Goal: Task Accomplishment & Management: Manage account settings

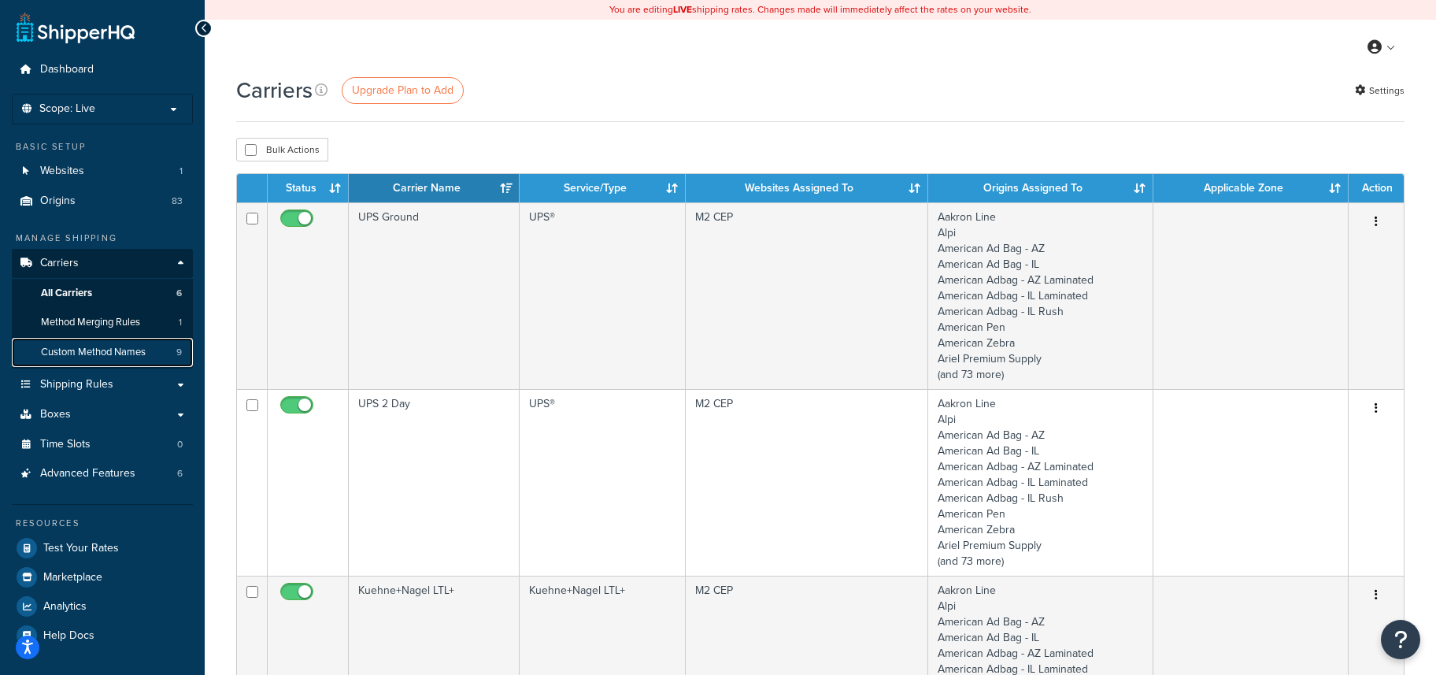
click at [82, 354] on span "Custom Method Names" at bounding box center [93, 352] width 105 height 13
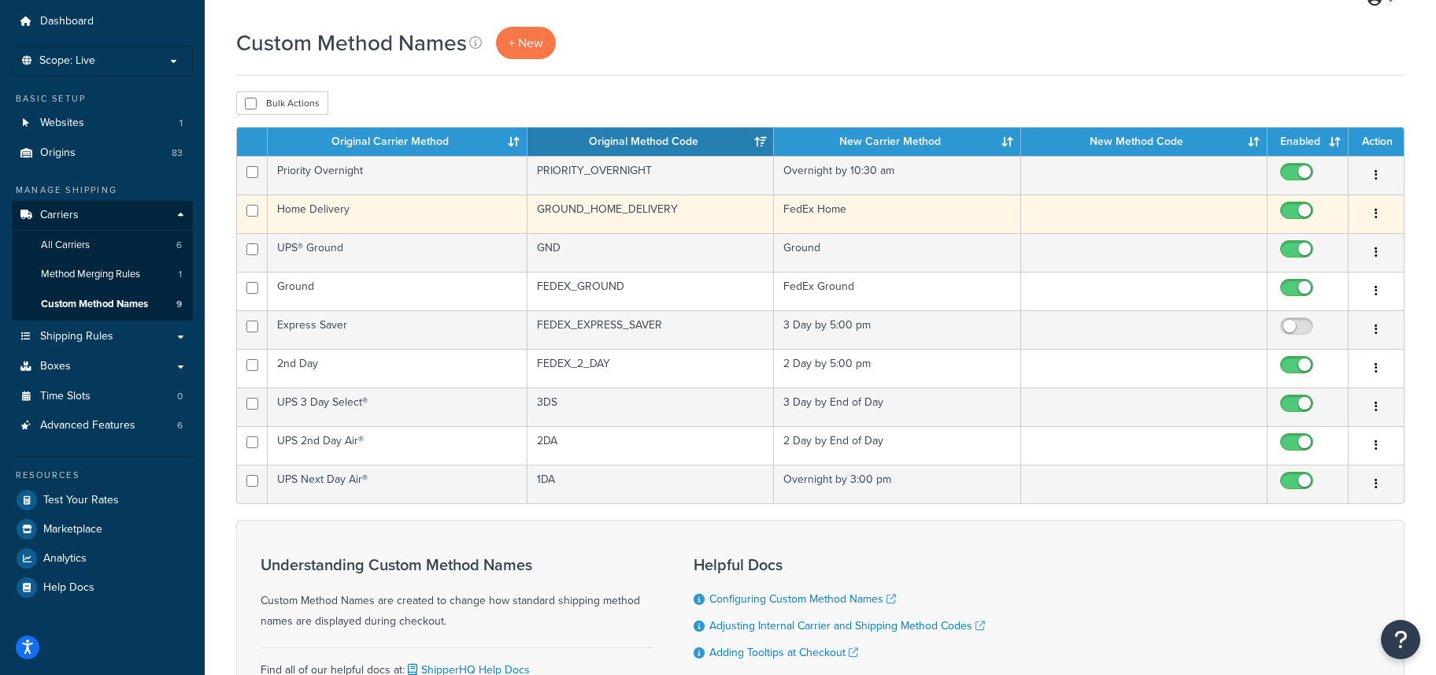
scroll to position [50, 0]
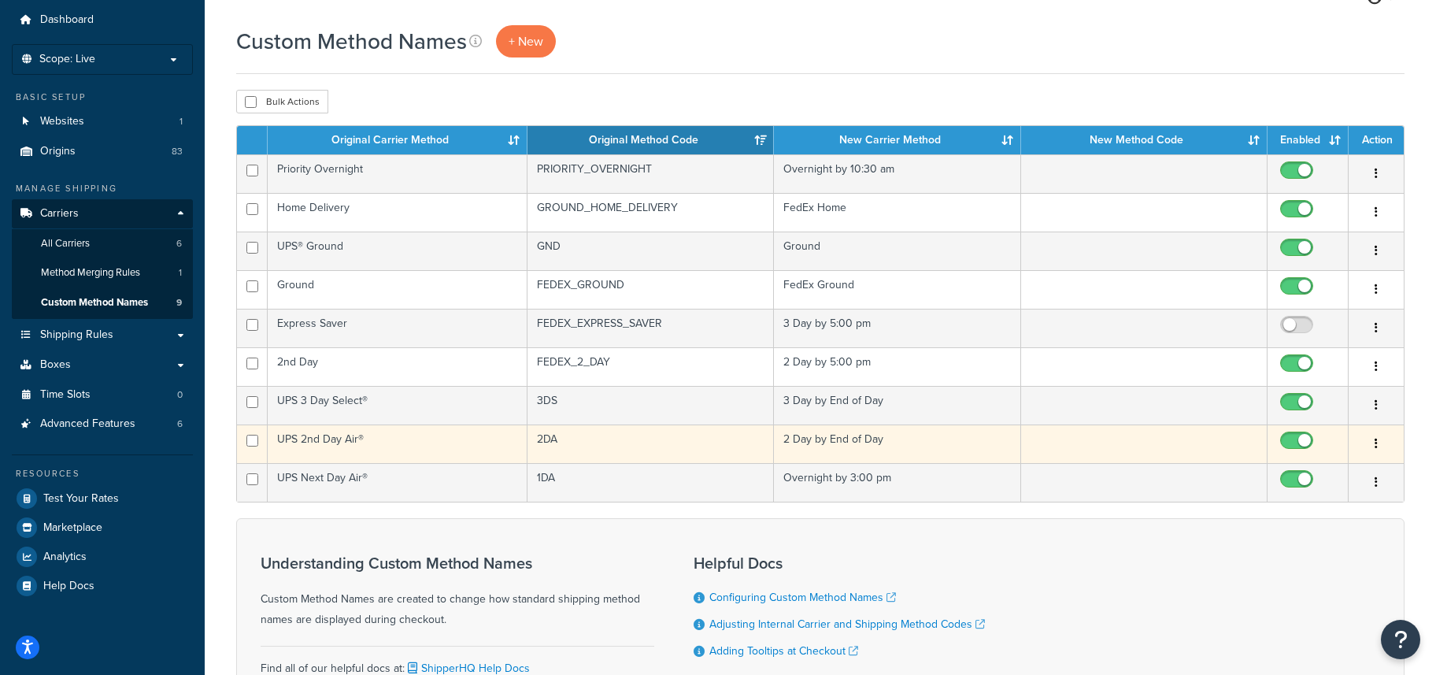
click at [1377, 445] on icon "button" at bounding box center [1376, 443] width 3 height 11
click at [1292, 471] on link "Edit" at bounding box center [1312, 477] width 124 height 32
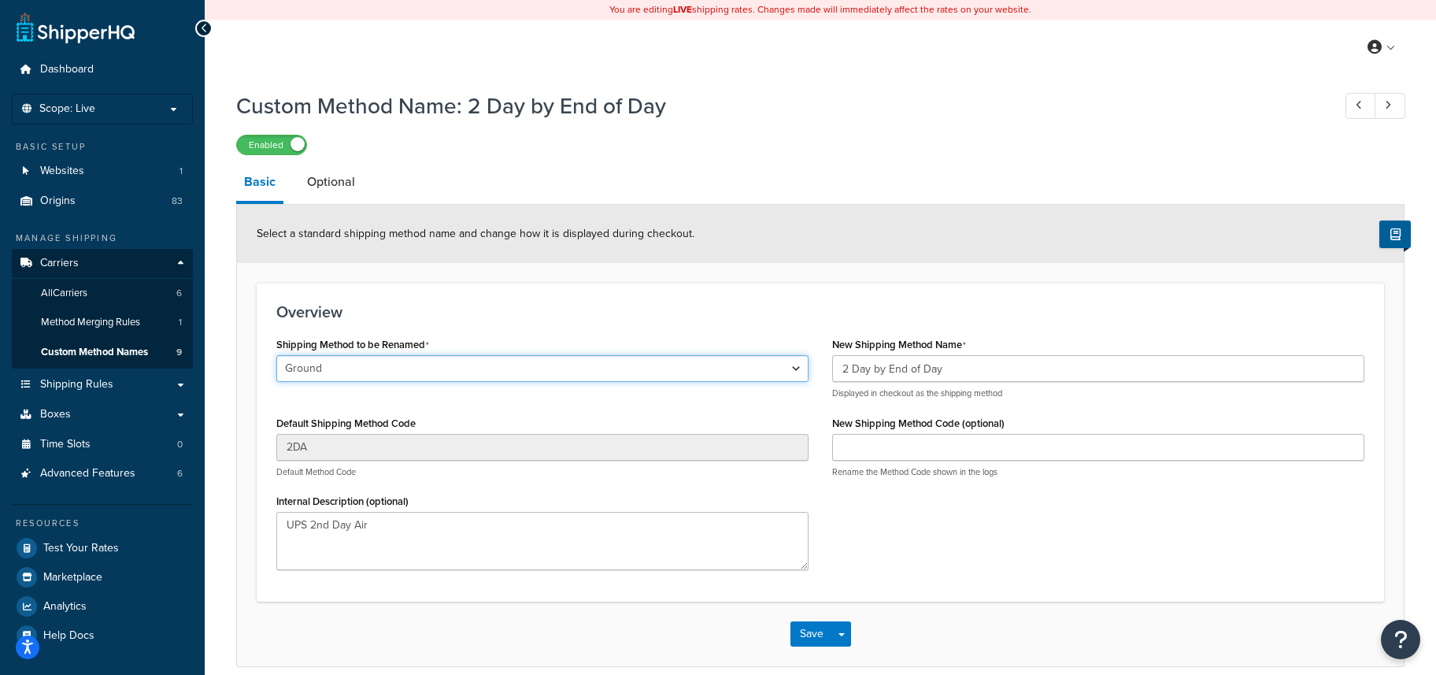
click at [561, 376] on select "Ground 2nd Day Home Delivery Priority Overnight Express Saver Old Dominion Frei…" at bounding box center [542, 368] width 532 height 27
click at [276, 357] on select "Ground 2nd Day Home Delivery Priority Overnight Express Saver Old Dominion Frei…" at bounding box center [542, 368] width 532 height 27
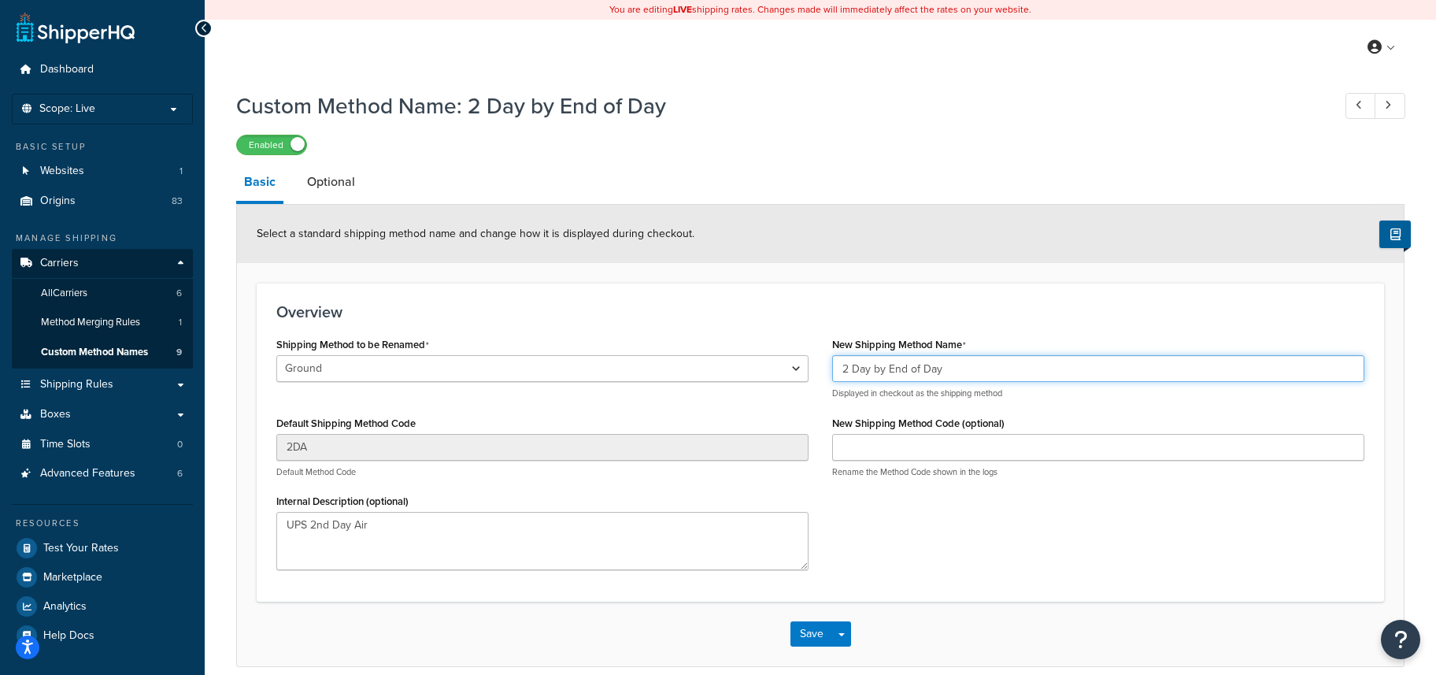
drag, startPoint x: 951, startPoint y: 372, endPoint x: 735, endPoint y: 358, distance: 216.1
click at [735, 358] on div "Shipping Method to be Renamed Ground 2nd Day Home Delivery Priority Overnight E…" at bounding box center [821, 457] width 1112 height 249
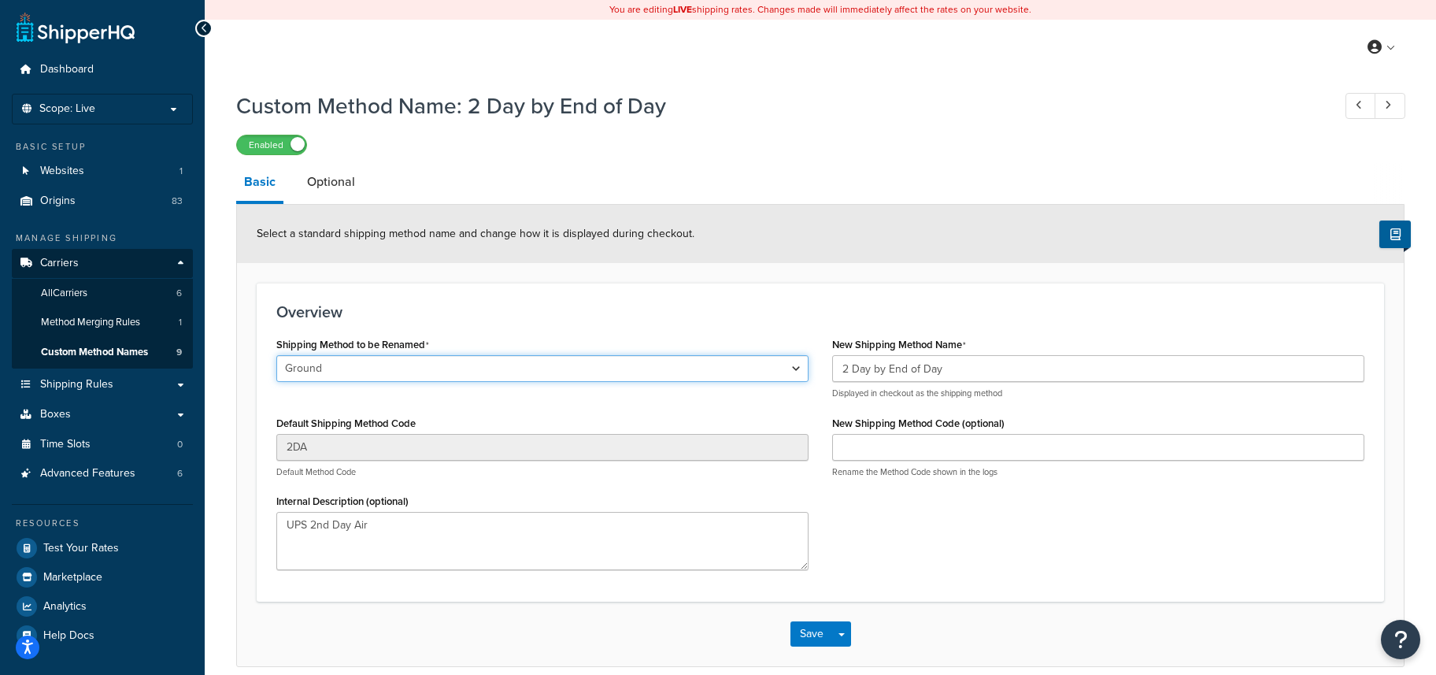
click at [450, 369] on select "Ground 2nd Day Home Delivery Priority Overnight Express Saver Old Dominion Frei…" at bounding box center [542, 368] width 532 height 27
select select "704737"
click at [276, 357] on select "Ground 2nd Day Home Delivery Priority Overnight Express Saver Old Dominion Frei…" at bounding box center [542, 368] width 532 height 27
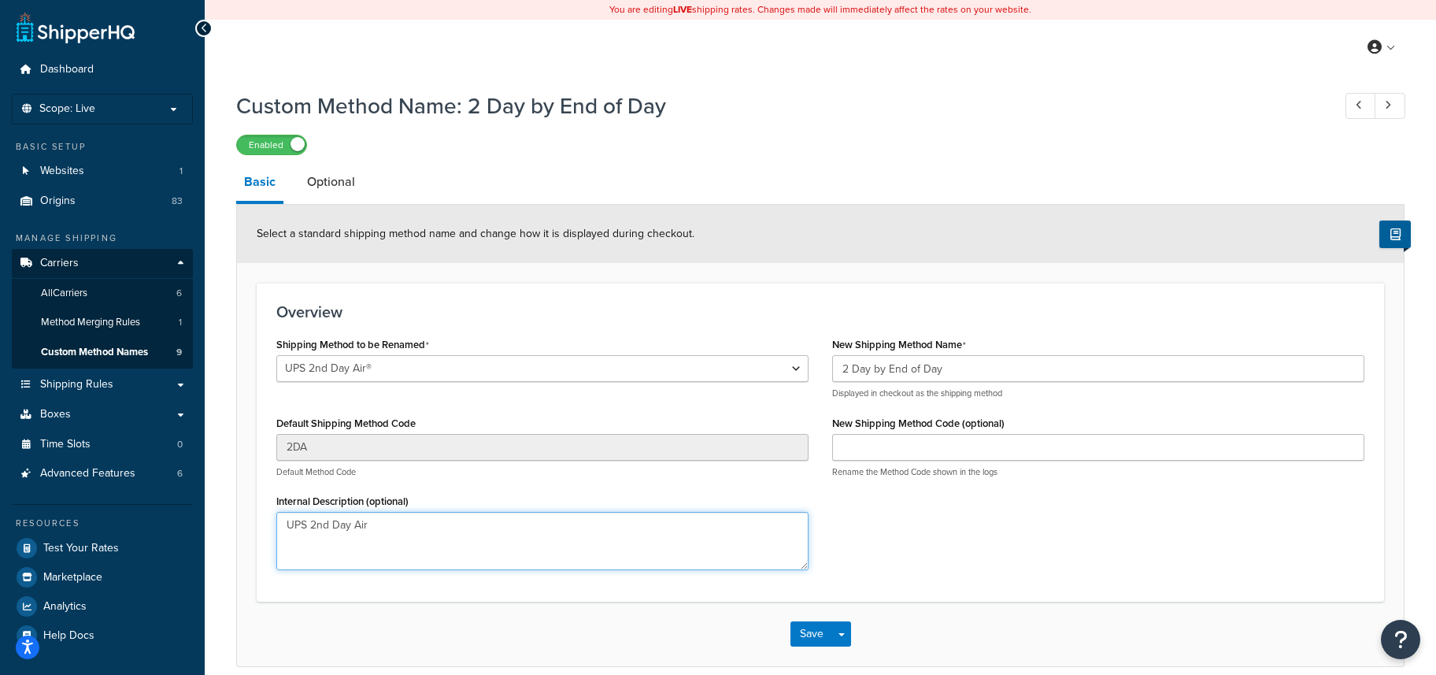
click at [394, 528] on textarea "UPS 2nd Day Air" at bounding box center [542, 541] width 532 height 58
click at [808, 637] on button "Save" at bounding box center [811, 633] width 43 height 25
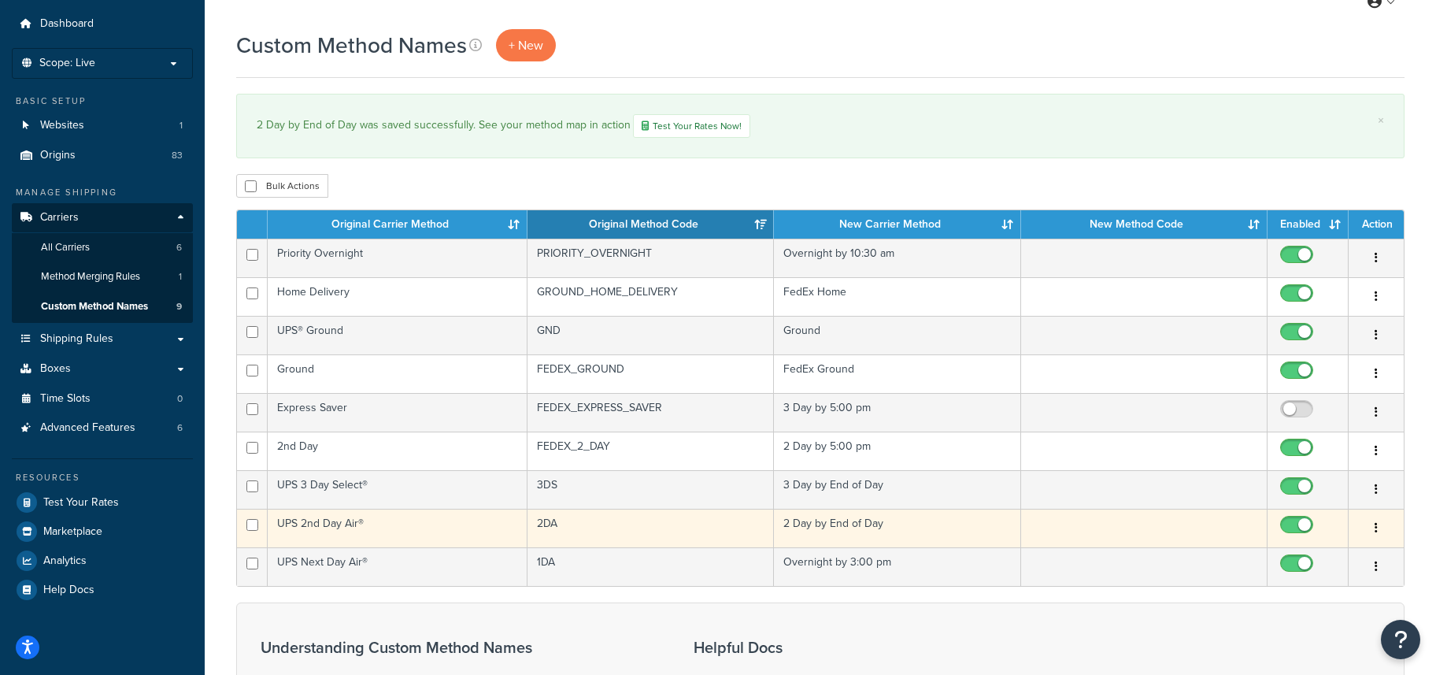
scroll to position [47, 0]
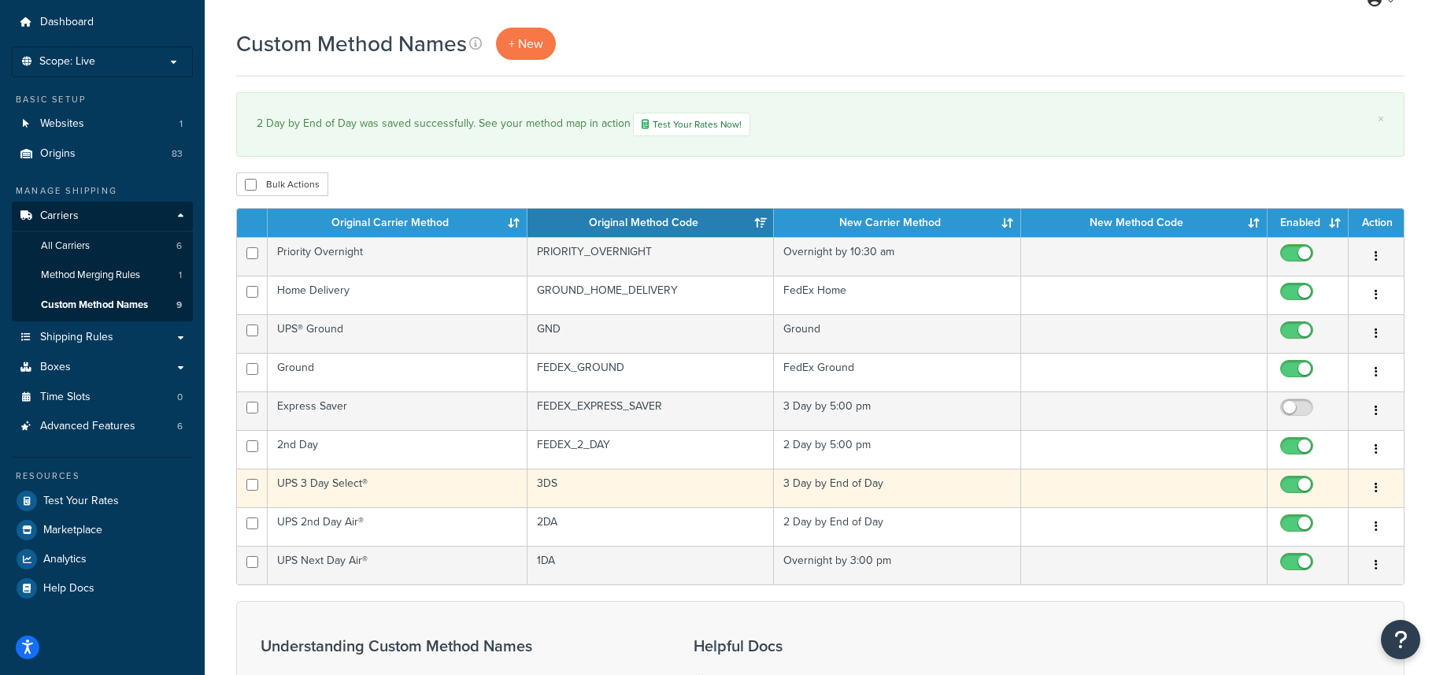
click at [1378, 488] on button "button" at bounding box center [1376, 488] width 22 height 25
click at [1285, 517] on link "Edit" at bounding box center [1312, 521] width 124 height 32
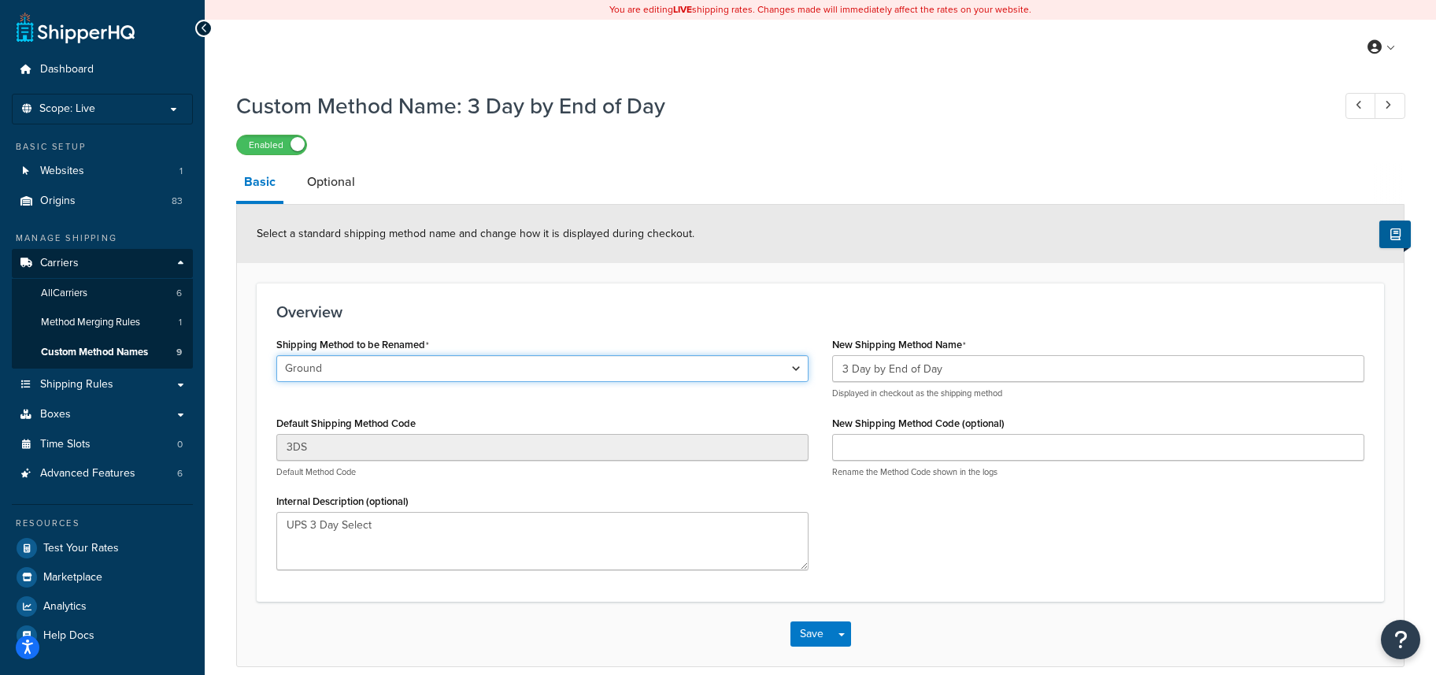
click at [392, 361] on select "Ground 2nd Day Home Delivery Priority Overnight Express Saver Old Dominion Frei…" at bounding box center [542, 368] width 532 height 27
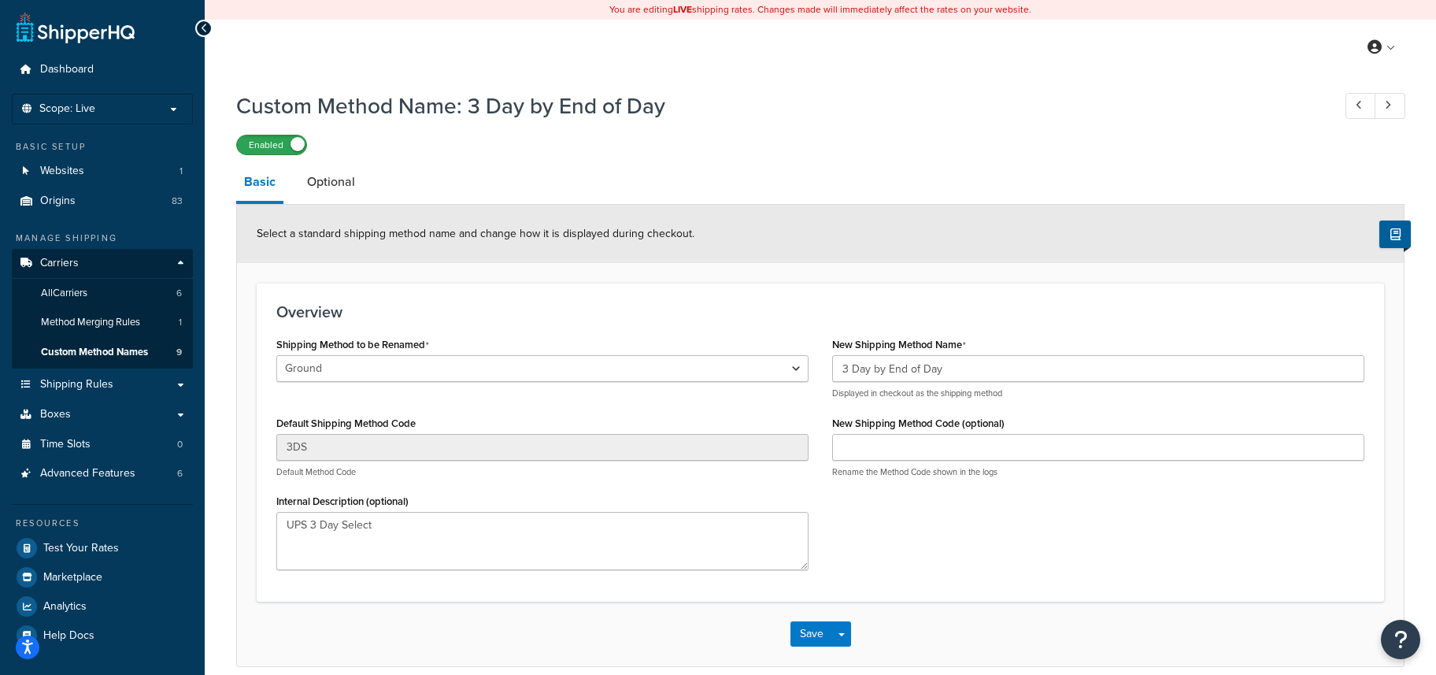
click at [242, 146] on label "Enabled" at bounding box center [271, 144] width 69 height 19
click at [812, 638] on button "Save" at bounding box center [811, 633] width 43 height 25
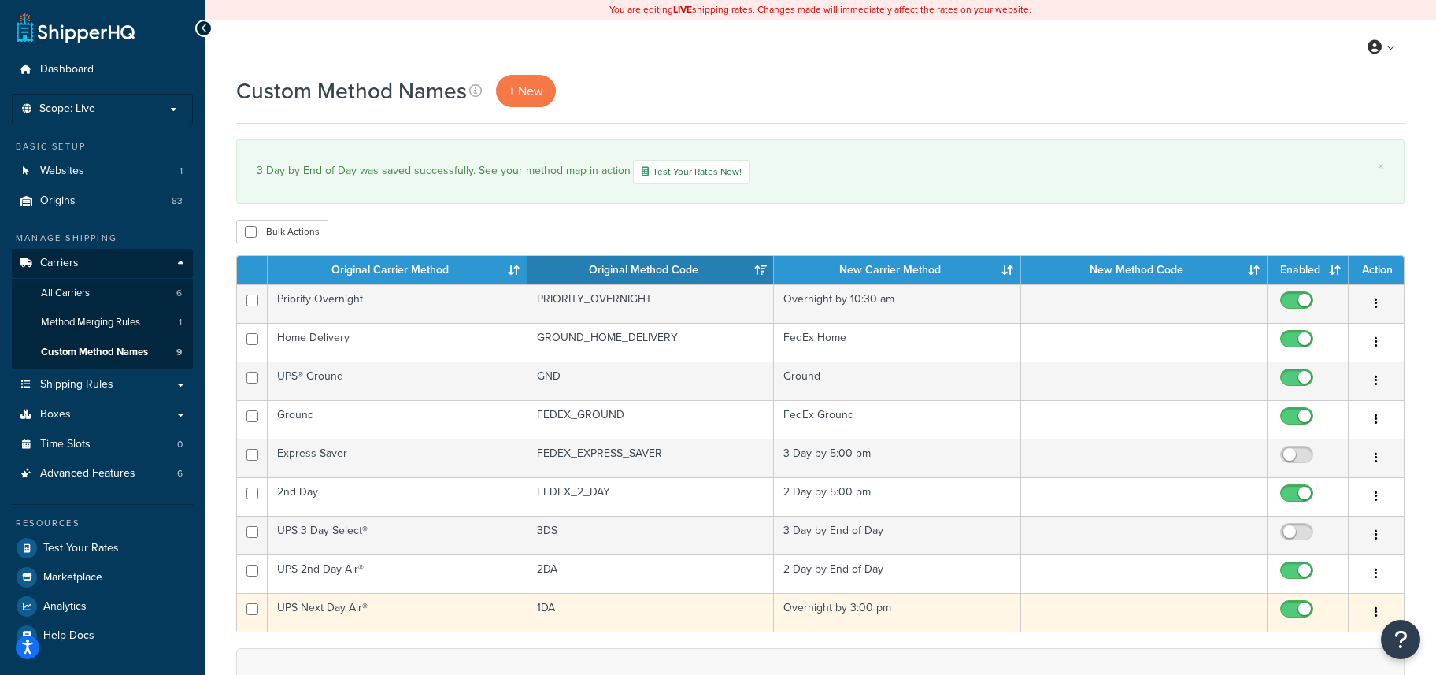
click at [545, 609] on td "1DA" at bounding box center [651, 612] width 246 height 39
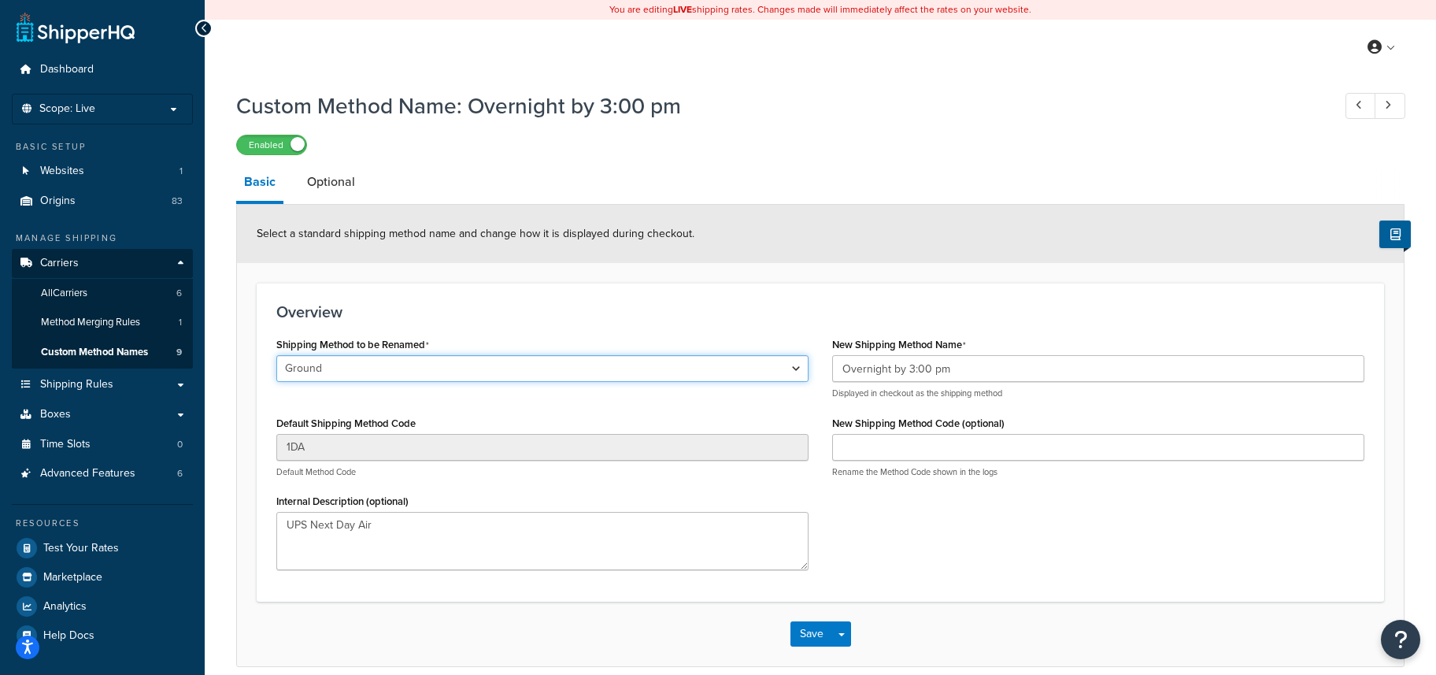
click at [399, 370] on select "Ground 2nd Day Home Delivery Priority Overnight Express Saver Old Dominion Frei…" at bounding box center [542, 368] width 532 height 27
select select "704734"
click at [276, 357] on select "Ground 2nd Day Home Delivery Priority Overnight Express Saver Old Dominion Frei…" at bounding box center [542, 368] width 532 height 27
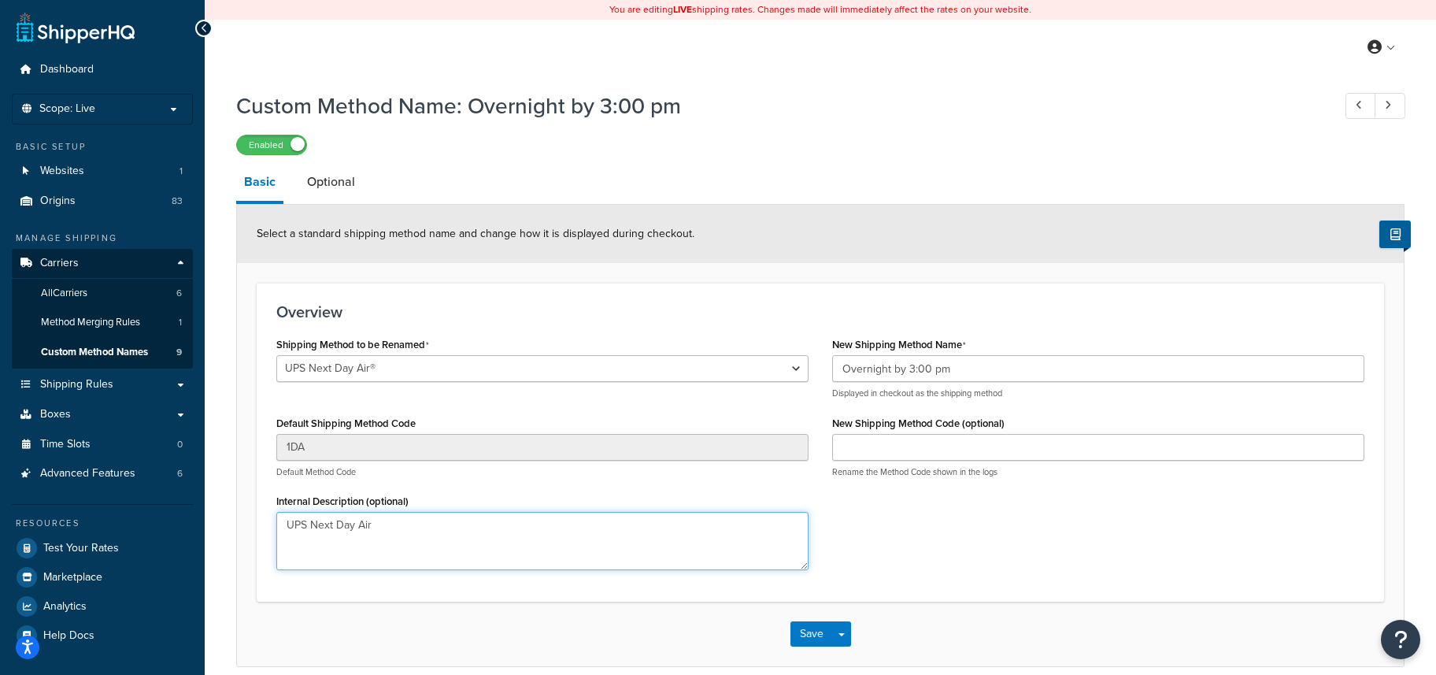
click at [524, 536] on textarea "UPS Next Day Air" at bounding box center [542, 541] width 532 height 58
click at [805, 631] on button "Save" at bounding box center [811, 633] width 43 height 25
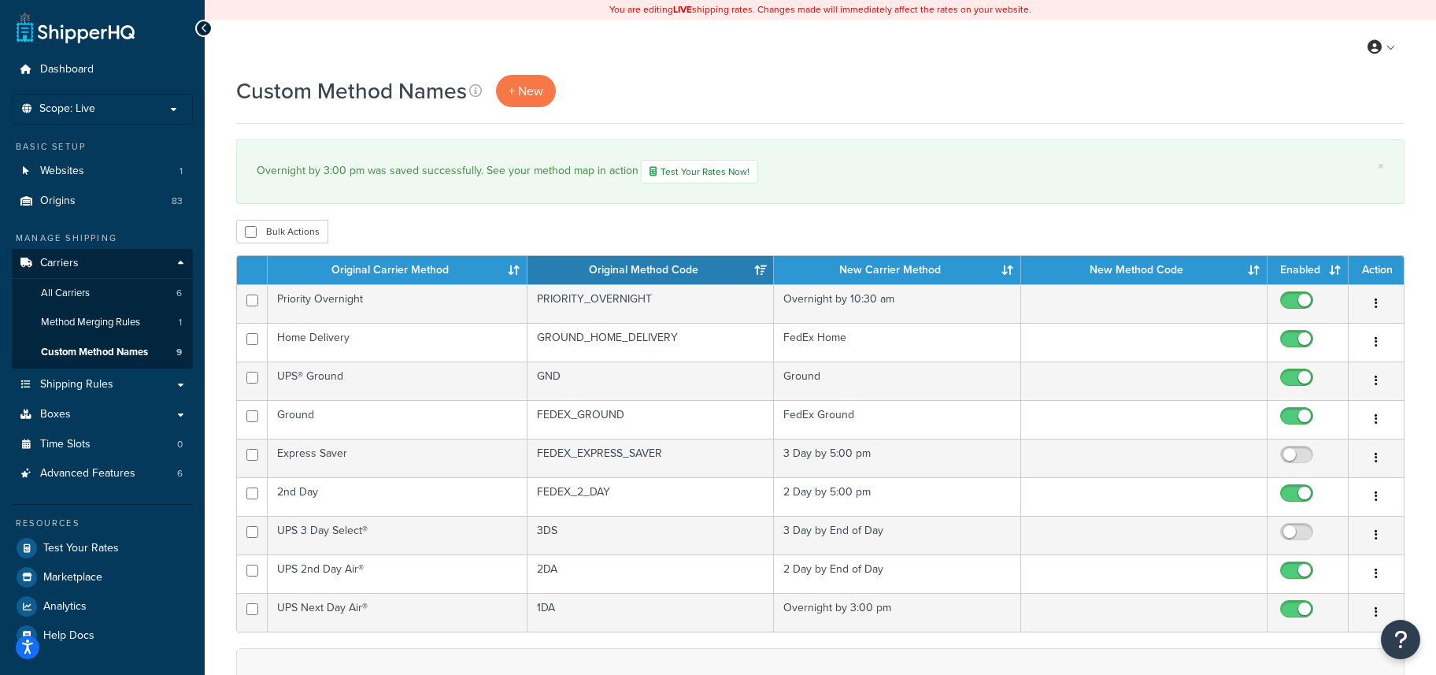
click at [843, 234] on div "Bulk Actions Duplicate Delete" at bounding box center [820, 232] width 1168 height 24
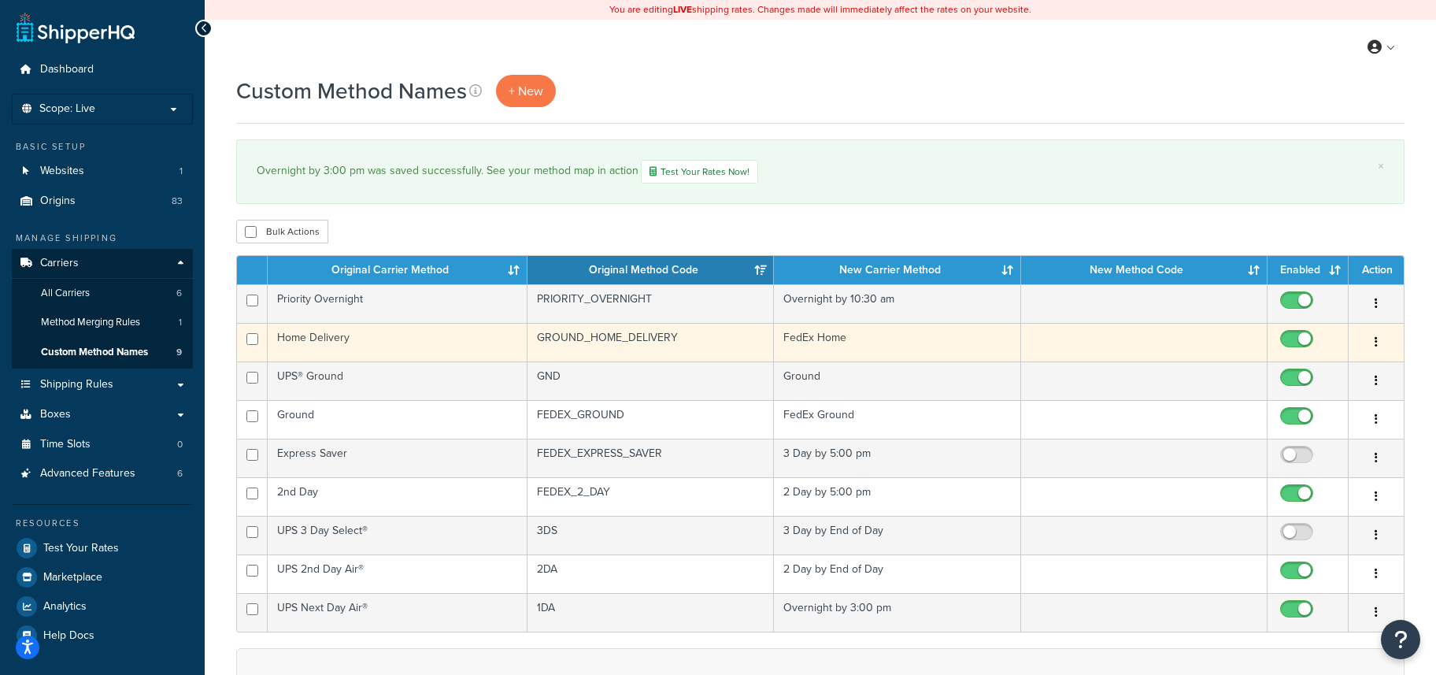
click at [1287, 345] on input "checkbox" at bounding box center [1298, 343] width 43 height 20
checkbox input "false"
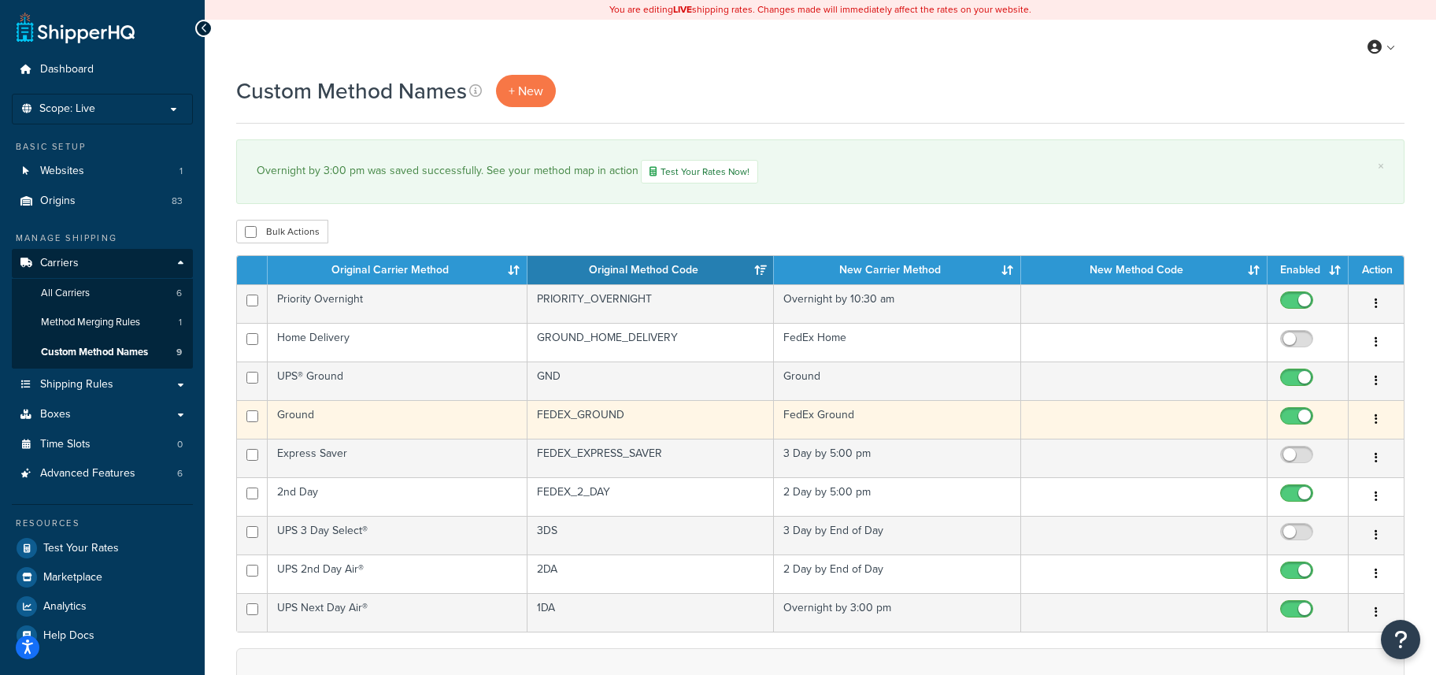
click at [1286, 420] on input "checkbox" at bounding box center [1298, 420] width 43 height 20
checkbox input "false"
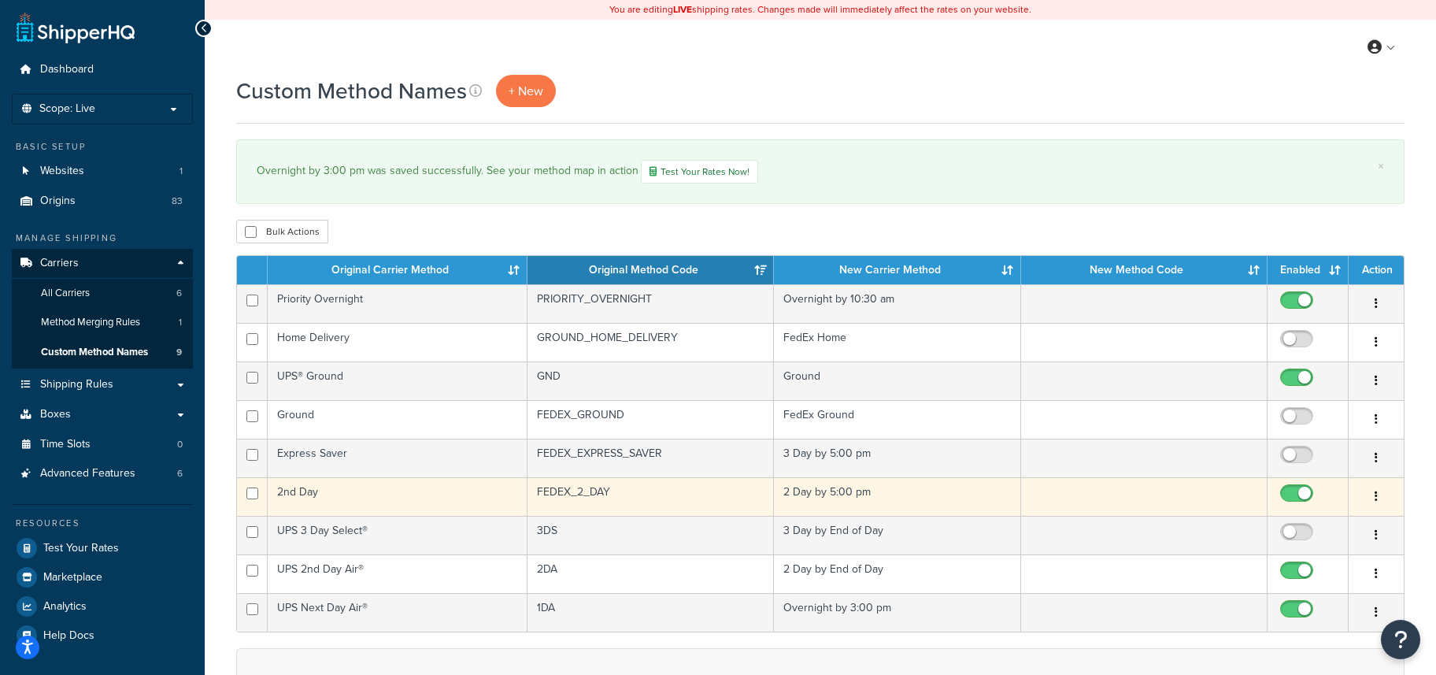
click at [1288, 494] on input "checkbox" at bounding box center [1298, 497] width 43 height 20
checkbox input "false"
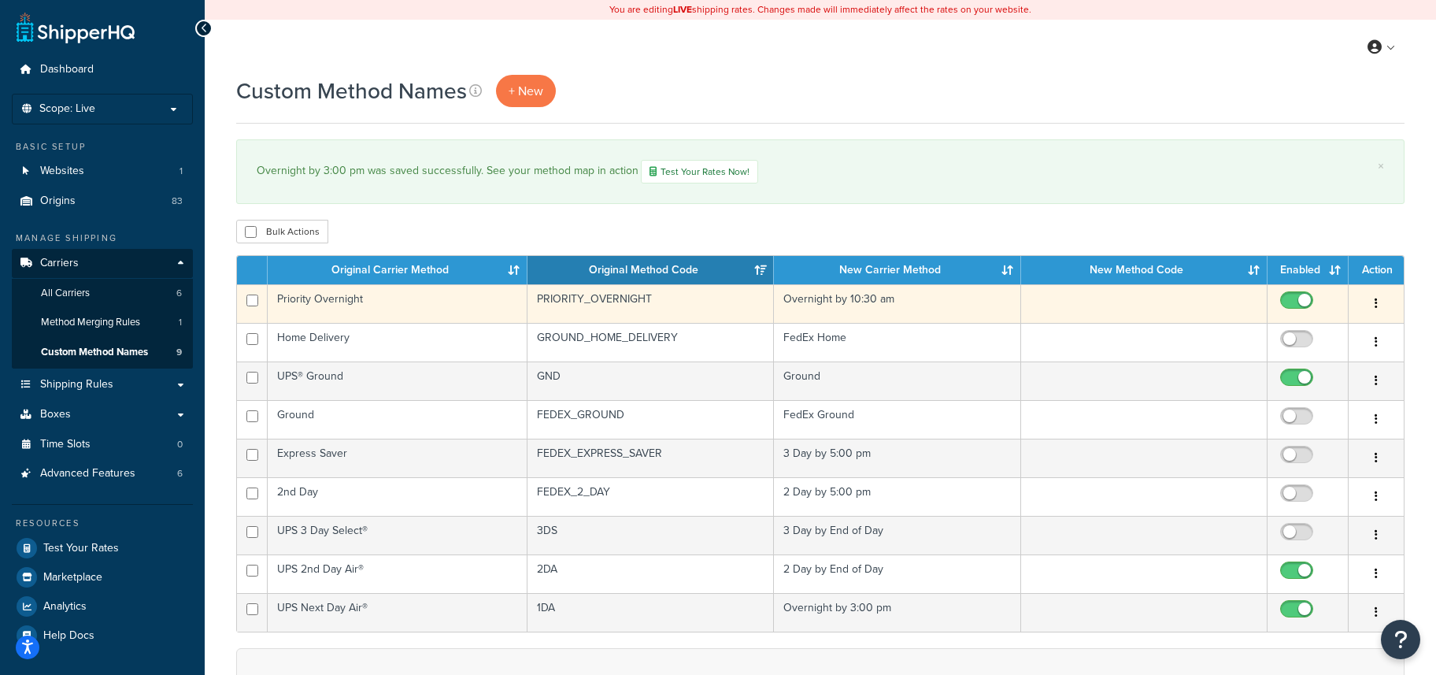
click at [1284, 299] on input "checkbox" at bounding box center [1298, 304] width 43 height 20
checkbox input "false"
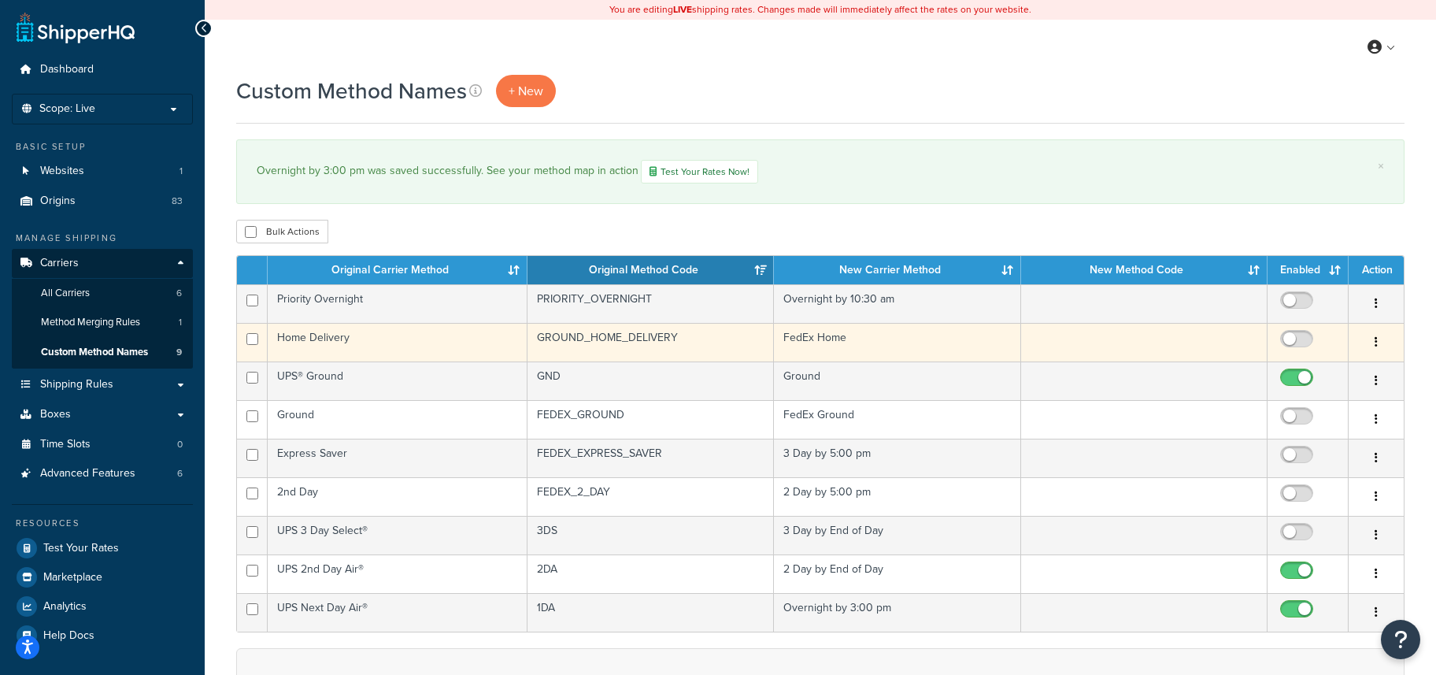
scroll to position [31, 0]
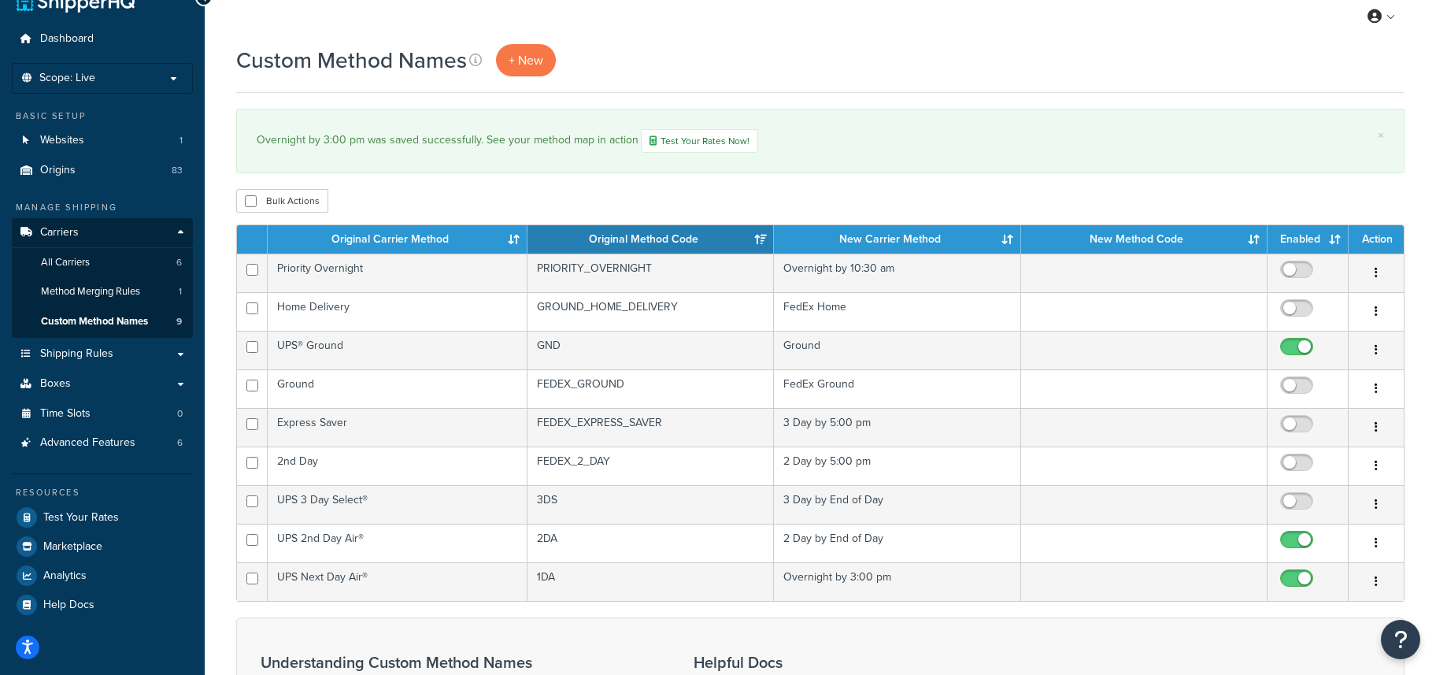
click at [768, 31] on div "My Profile Billing Global Settings Contact Us Logout" at bounding box center [820, 16] width 1231 height 55
click at [117, 81] on p "Scope: Live" at bounding box center [102, 78] width 167 height 13
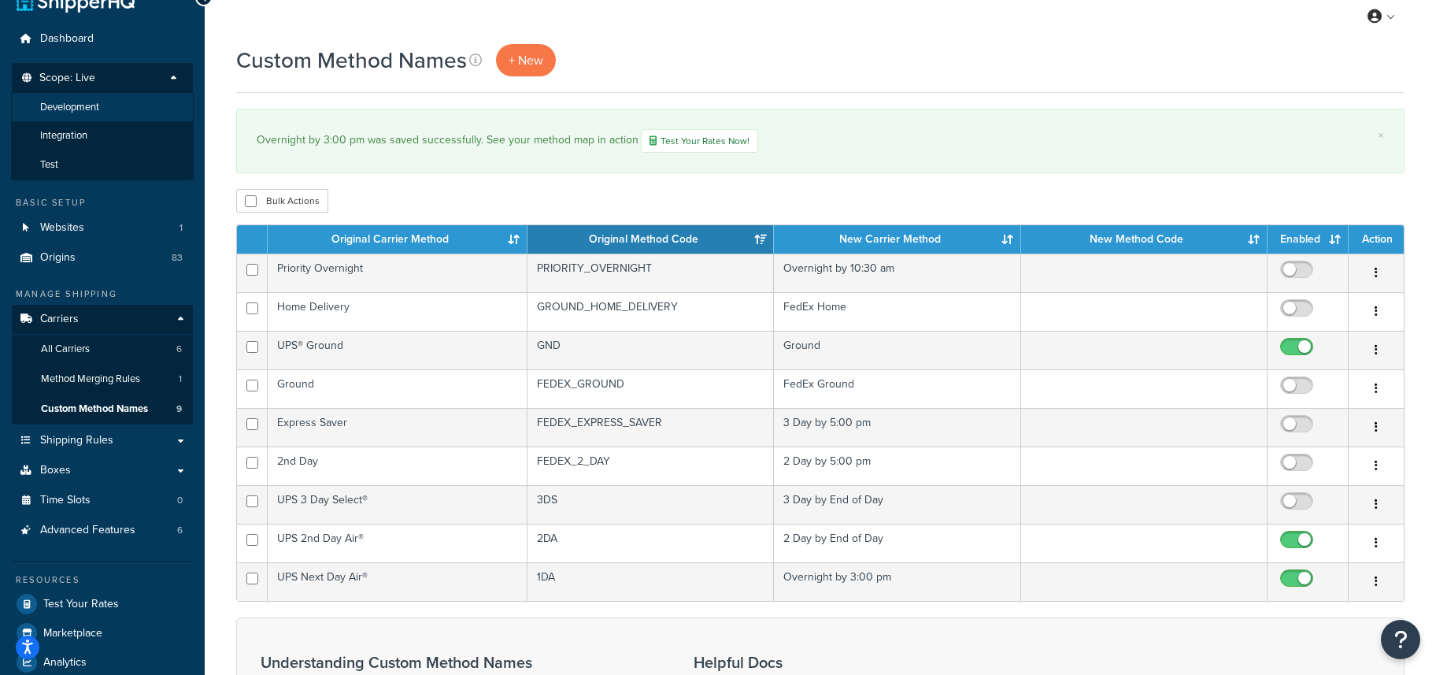
click at [77, 103] on span "Development" at bounding box center [69, 107] width 59 height 13
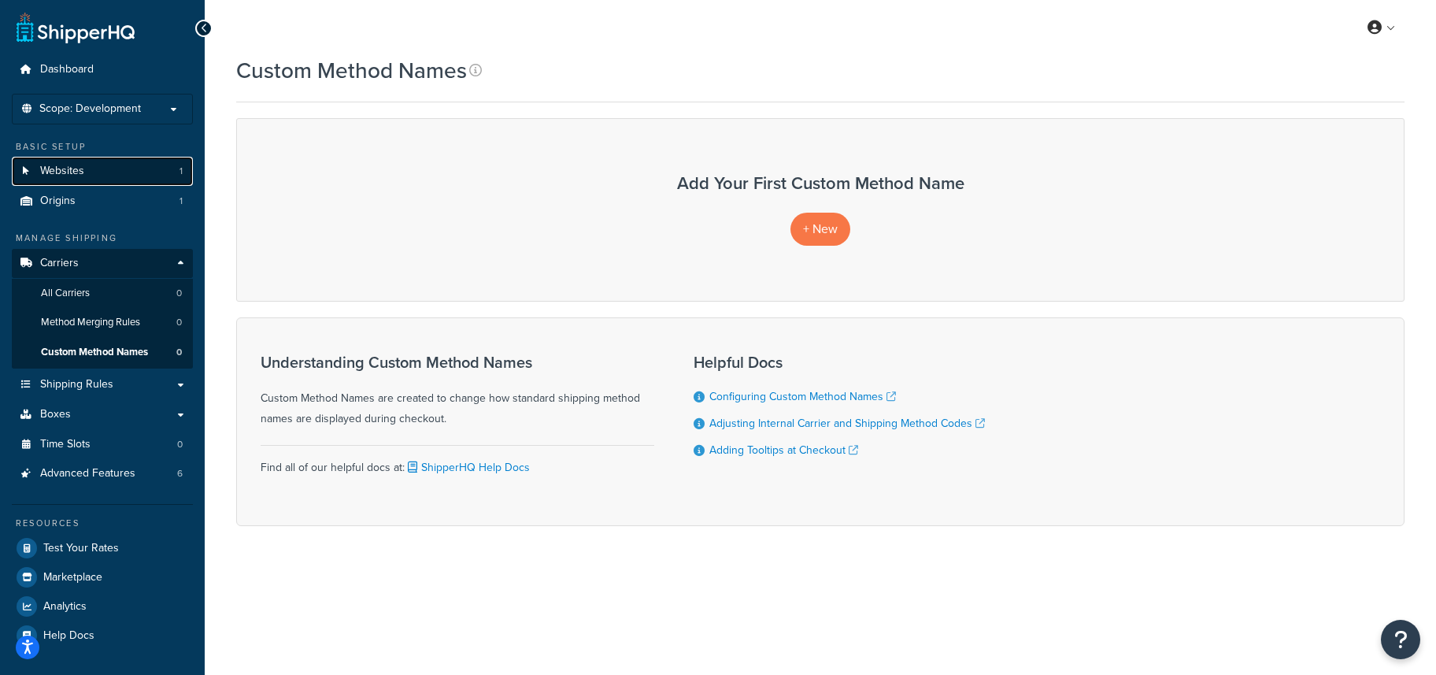
click at [86, 165] on link "Websites 1" at bounding box center [102, 171] width 181 height 29
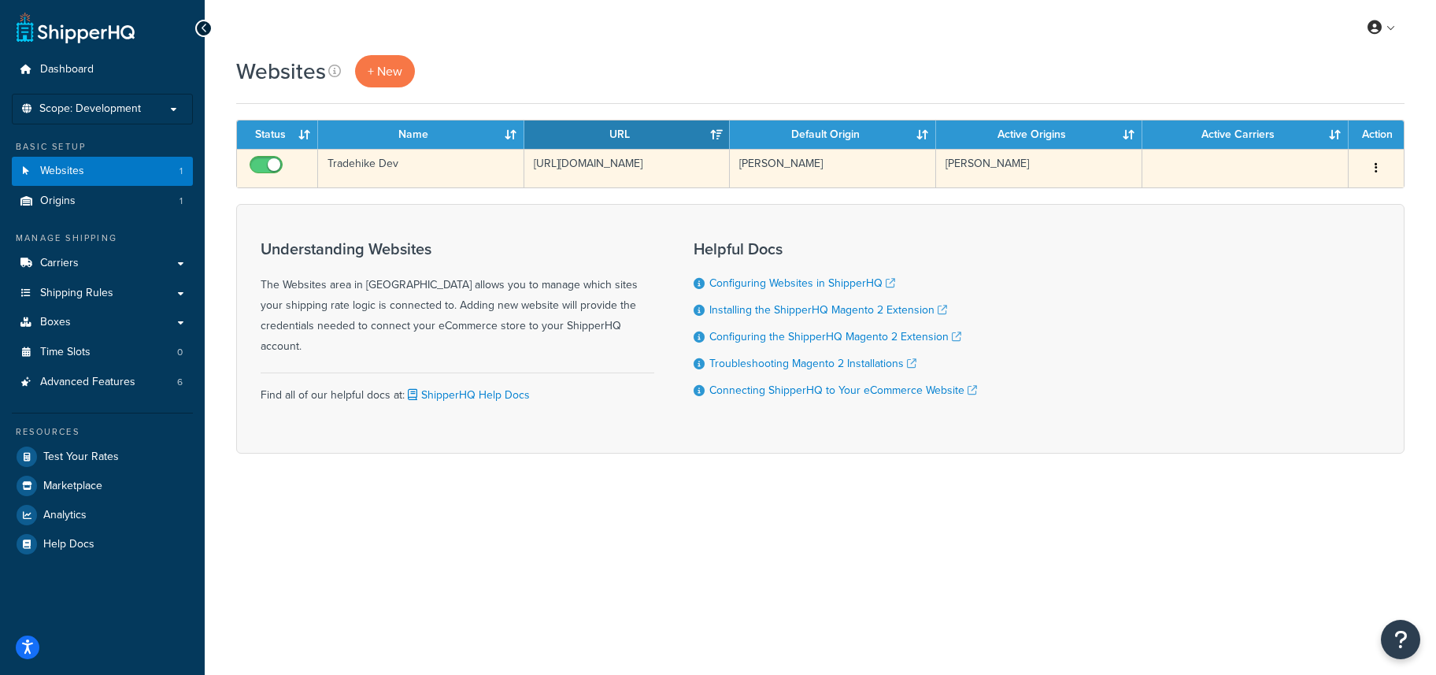
click at [1377, 166] on button "button" at bounding box center [1376, 168] width 22 height 25
click at [1291, 265] on link "Delete" at bounding box center [1312, 264] width 124 height 32
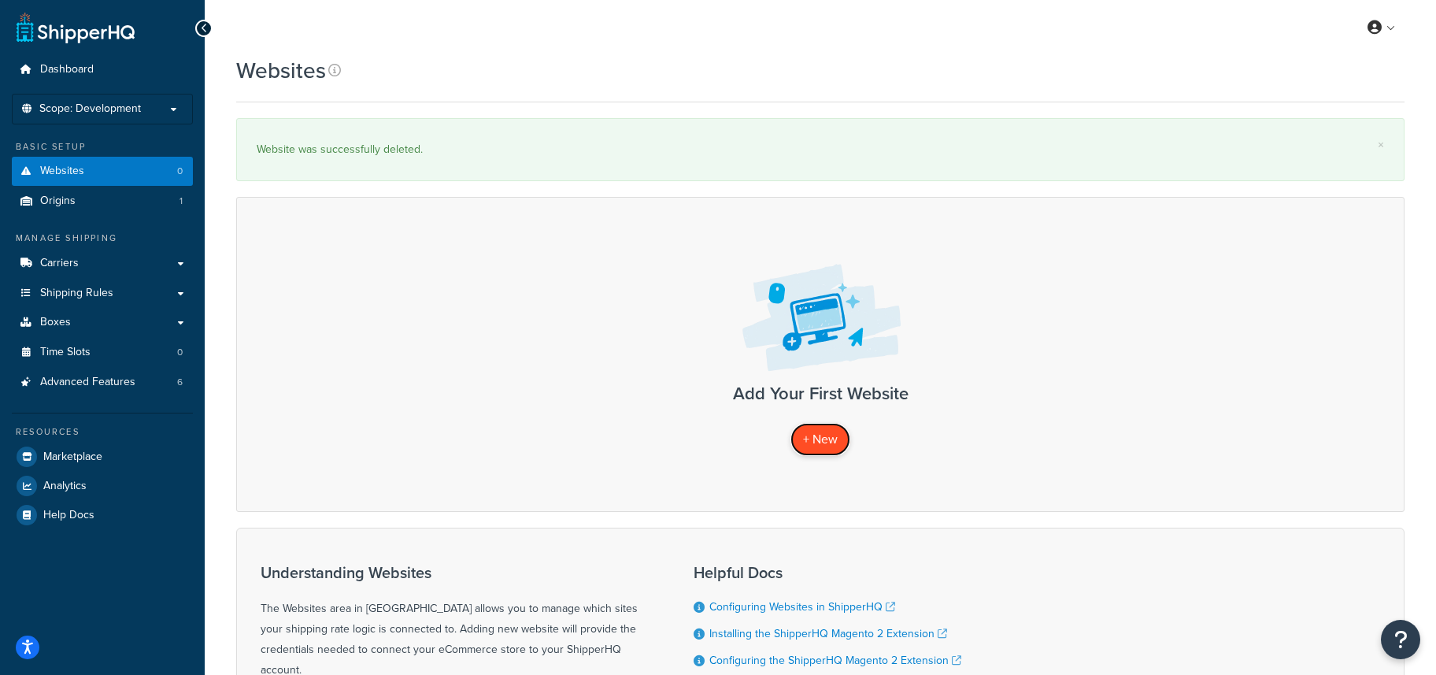
click at [819, 442] on span "+ New" at bounding box center [820, 439] width 35 height 18
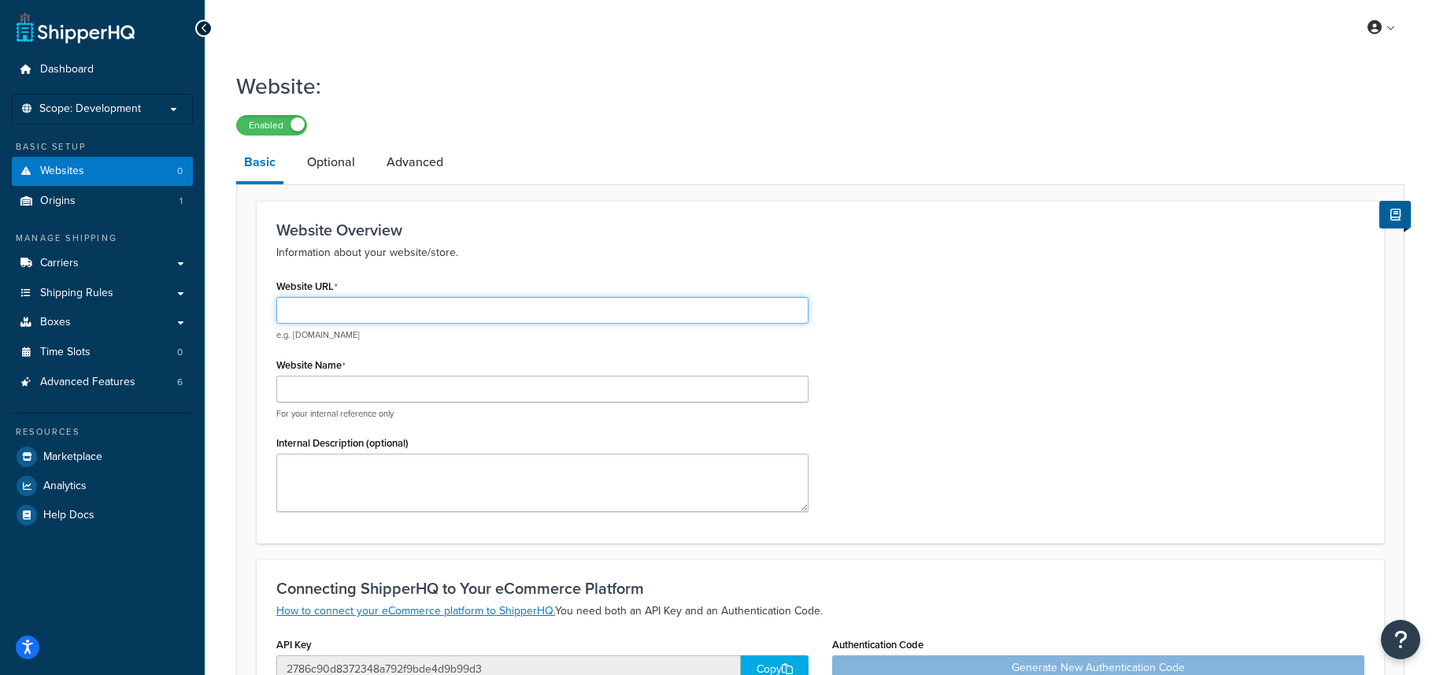
click at [336, 311] on input "Website URL" at bounding box center [542, 310] width 532 height 27
paste input "[URL][DOMAIN_NAME]"
type input "[URL][DOMAIN_NAME]"
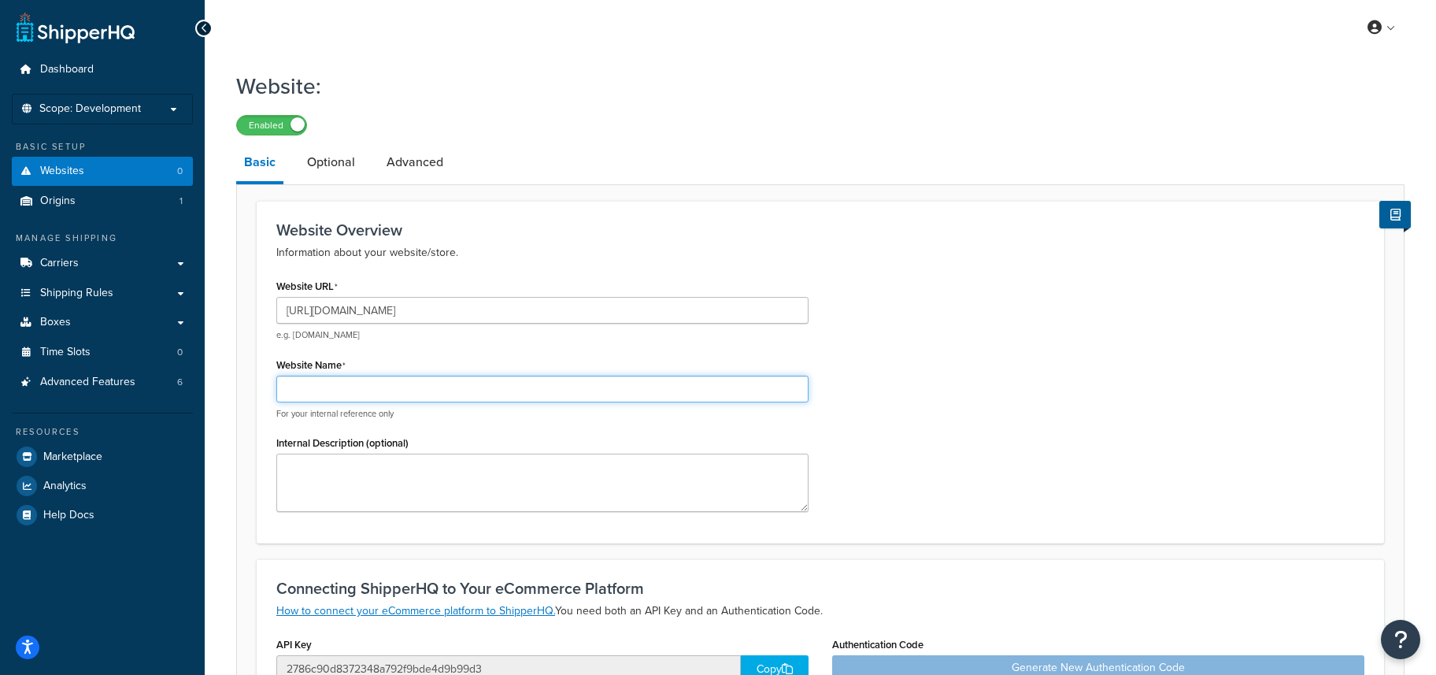
click at [334, 390] on input "Website Name" at bounding box center [542, 389] width 532 height 27
click at [287, 388] on input "Dev" at bounding box center [542, 389] width 532 height 27
type input "CEP Dev"
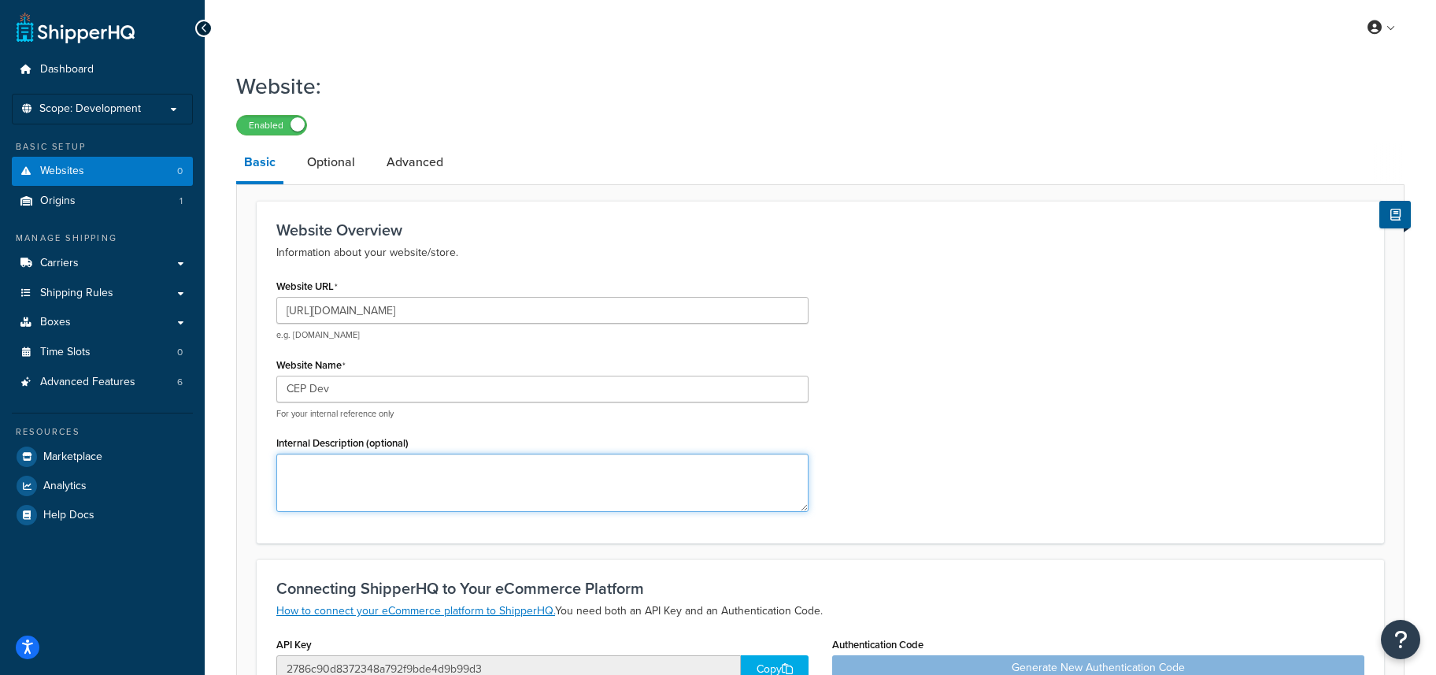
click at [325, 492] on textarea "Internal Description (optional)" at bounding box center [542, 483] width 532 height 58
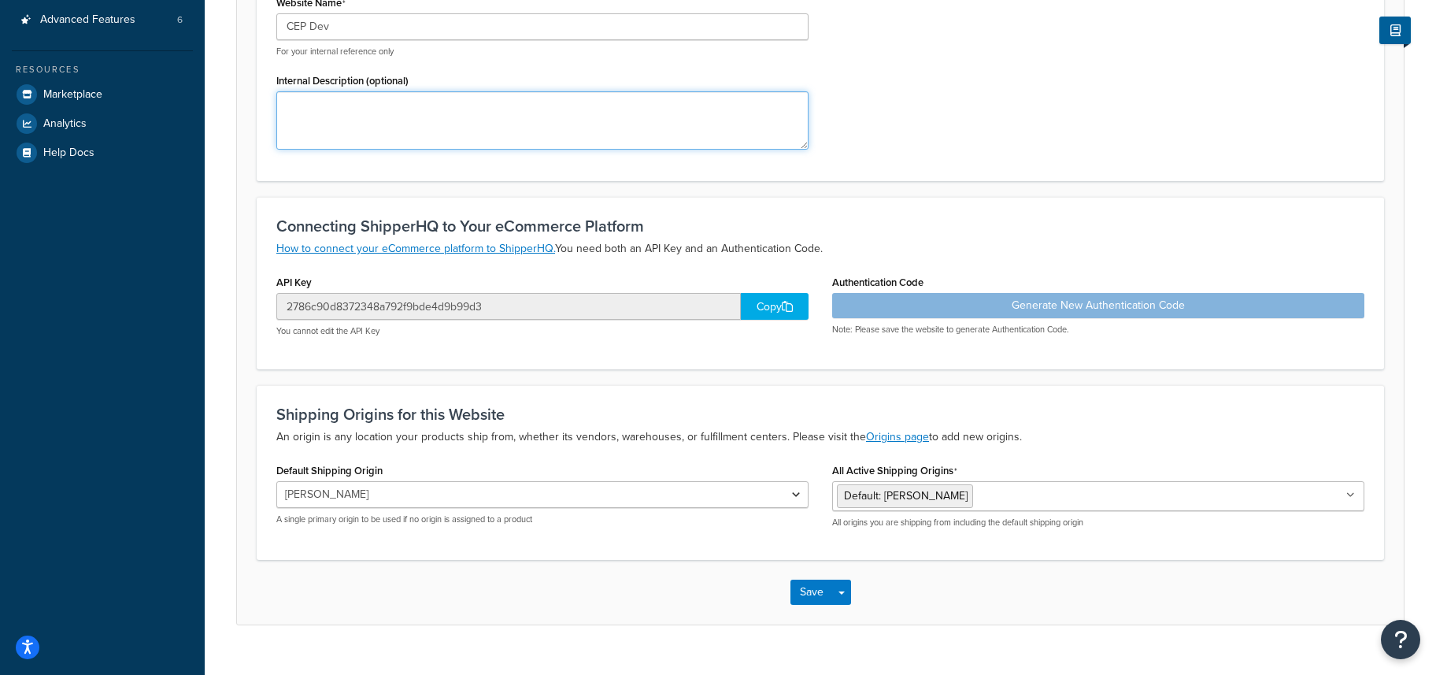
scroll to position [392, 0]
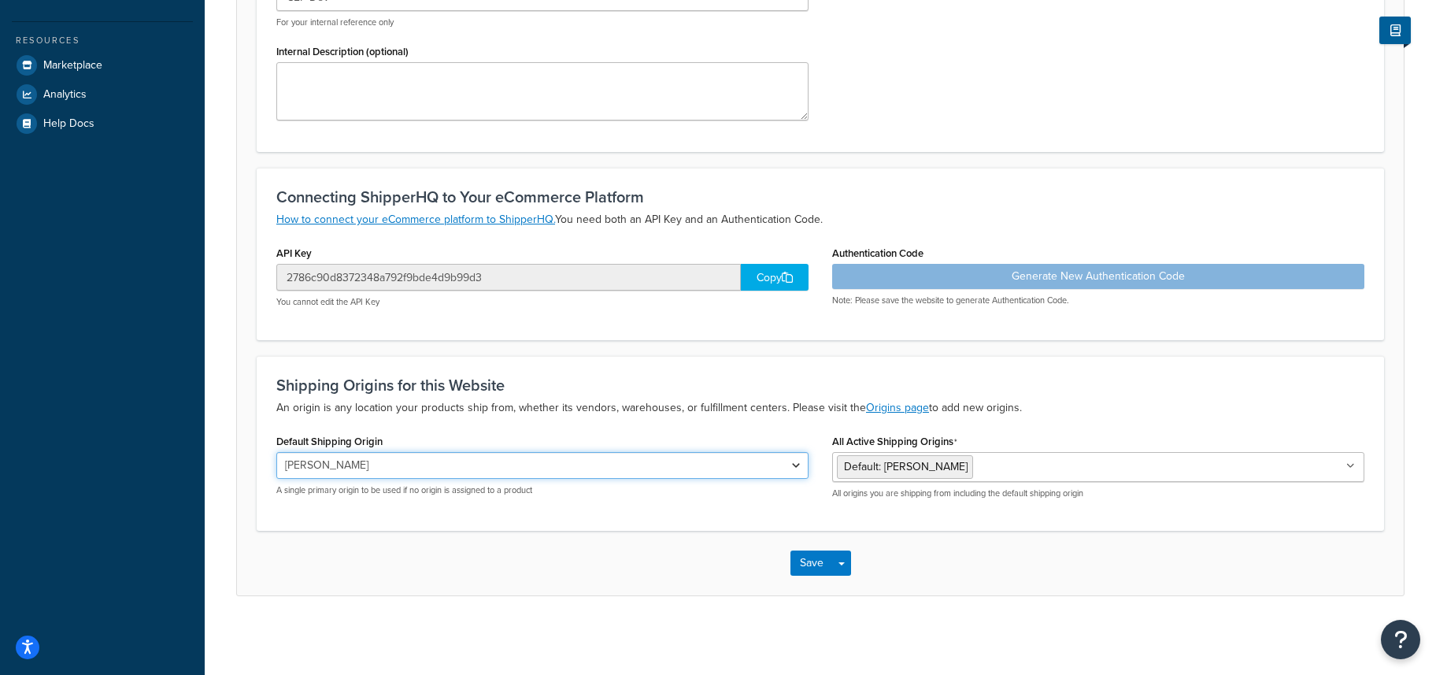
click at [798, 461] on select "[PERSON_NAME]" at bounding box center [542, 465] width 532 height 27
click at [276, 452] on select "[PERSON_NAME]" at bounding box center [542, 465] width 532 height 27
click at [1066, 465] on ul "Default: Cory Epstein" at bounding box center [1098, 467] width 532 height 30
click at [1043, 409] on p "An origin is any location your products ship from, whether its vendors, warehou…" at bounding box center [820, 407] width 1088 height 19
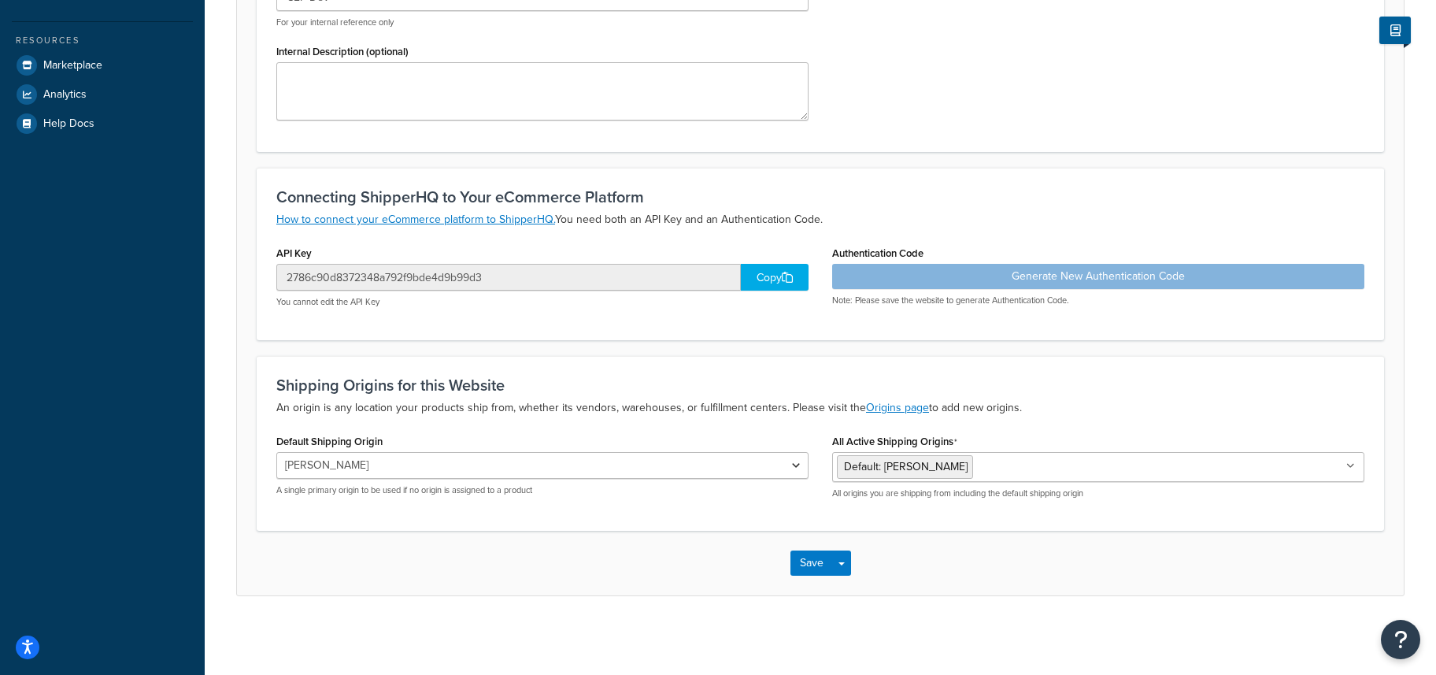
click at [441, 352] on form "Website Overview Information about your website/store. Website URL https://843d…" at bounding box center [820, 202] width 1167 height 786
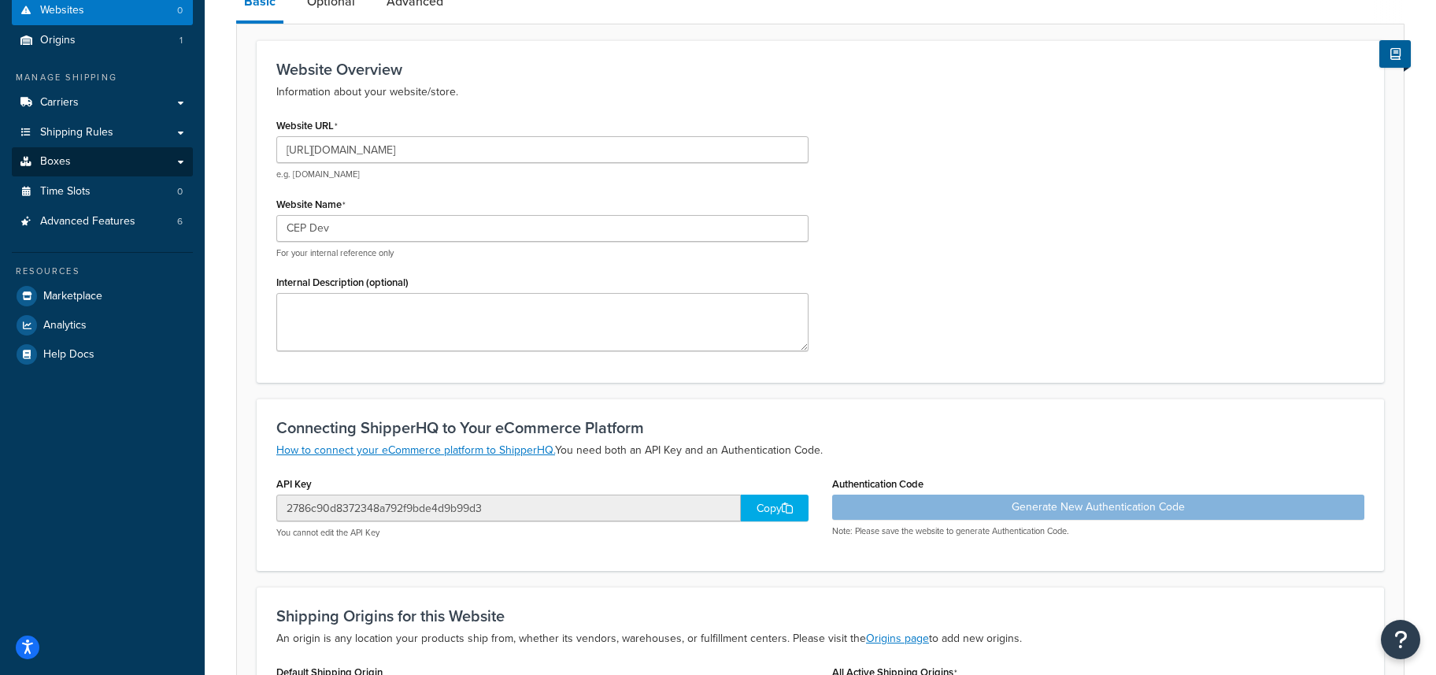
scroll to position [152, 0]
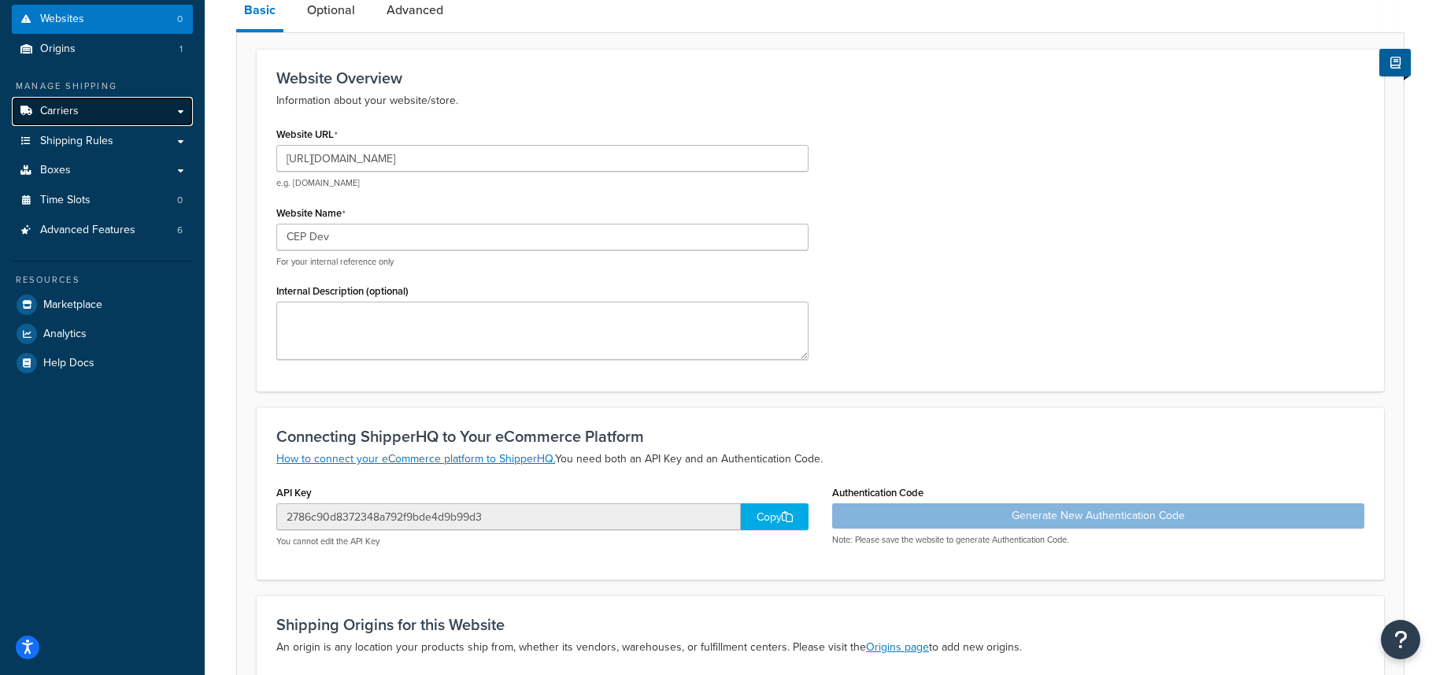
click at [42, 113] on span "Carriers" at bounding box center [59, 111] width 39 height 13
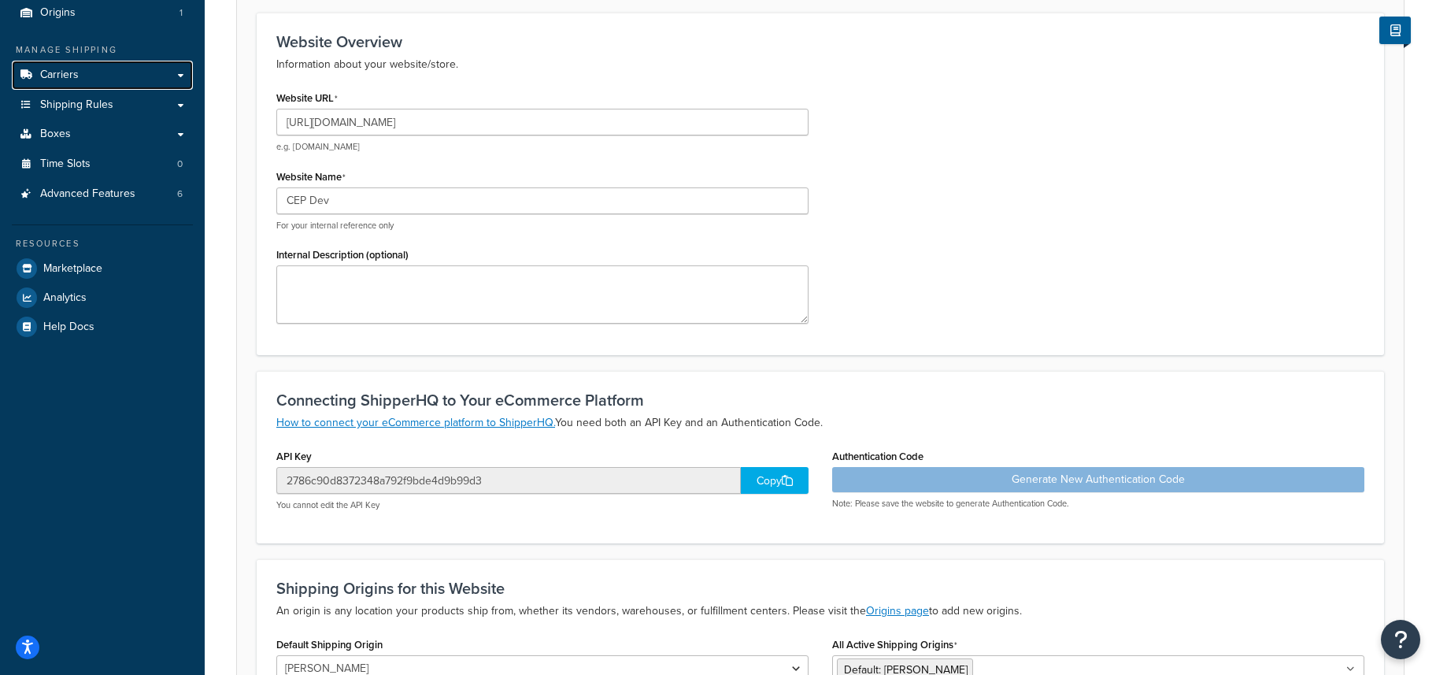
scroll to position [387, 0]
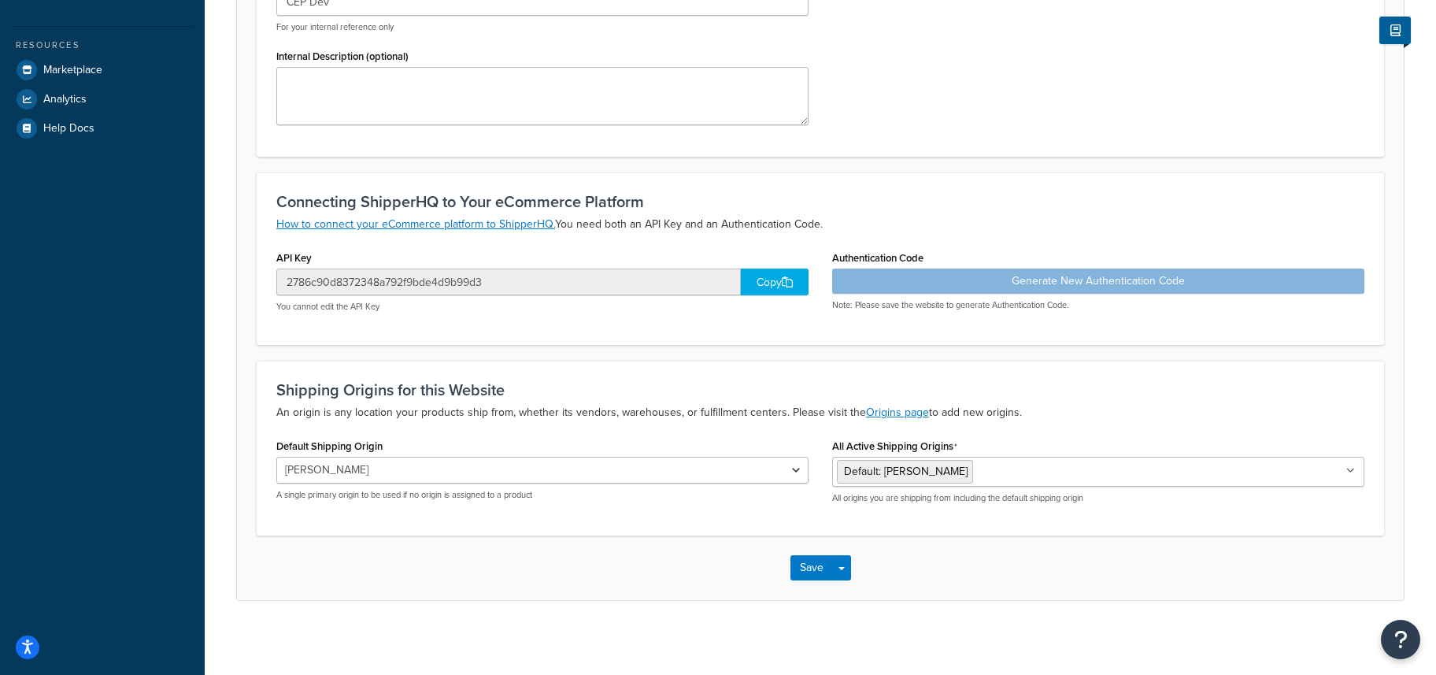
click at [767, 280] on div "Copy" at bounding box center [775, 281] width 68 height 27
click at [817, 576] on button "Save" at bounding box center [811, 567] width 43 height 25
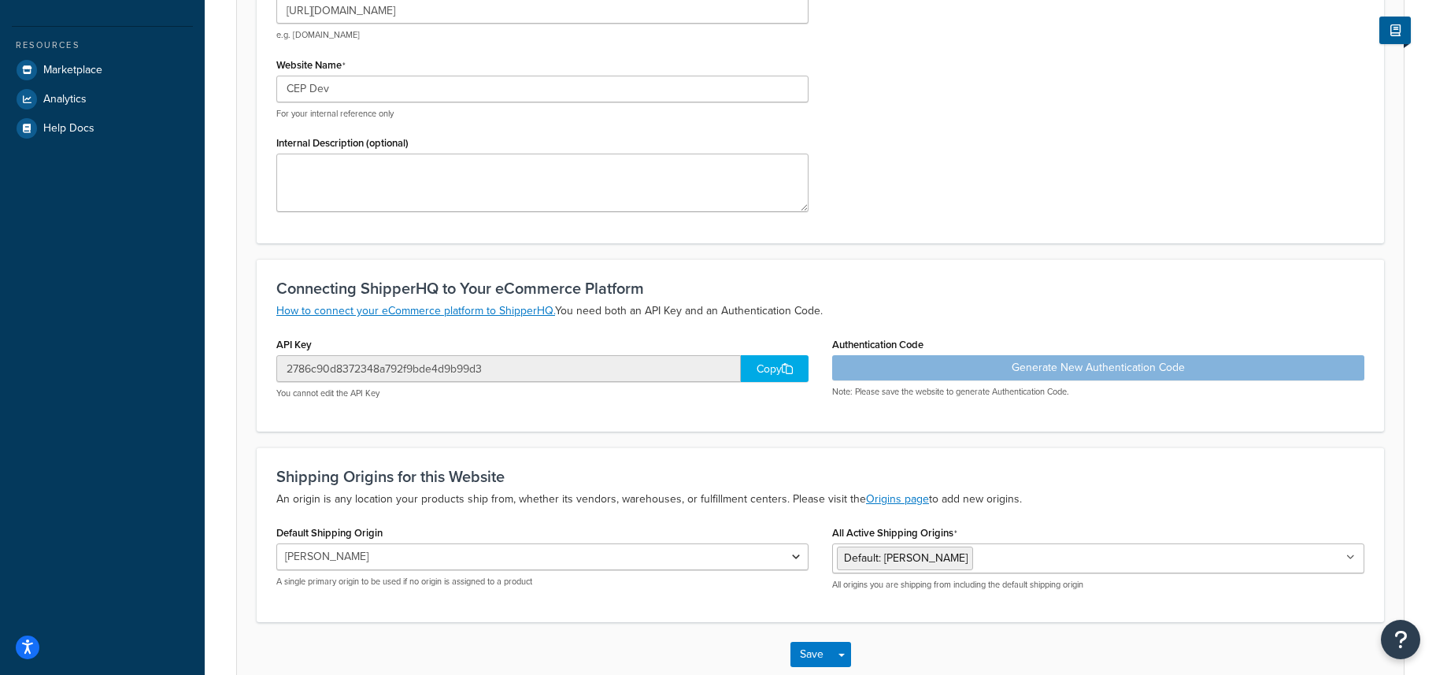
click at [1004, 371] on div "Generate New Authentication Code Note: Please save the website to generate Auth…" at bounding box center [1098, 376] width 532 height 43
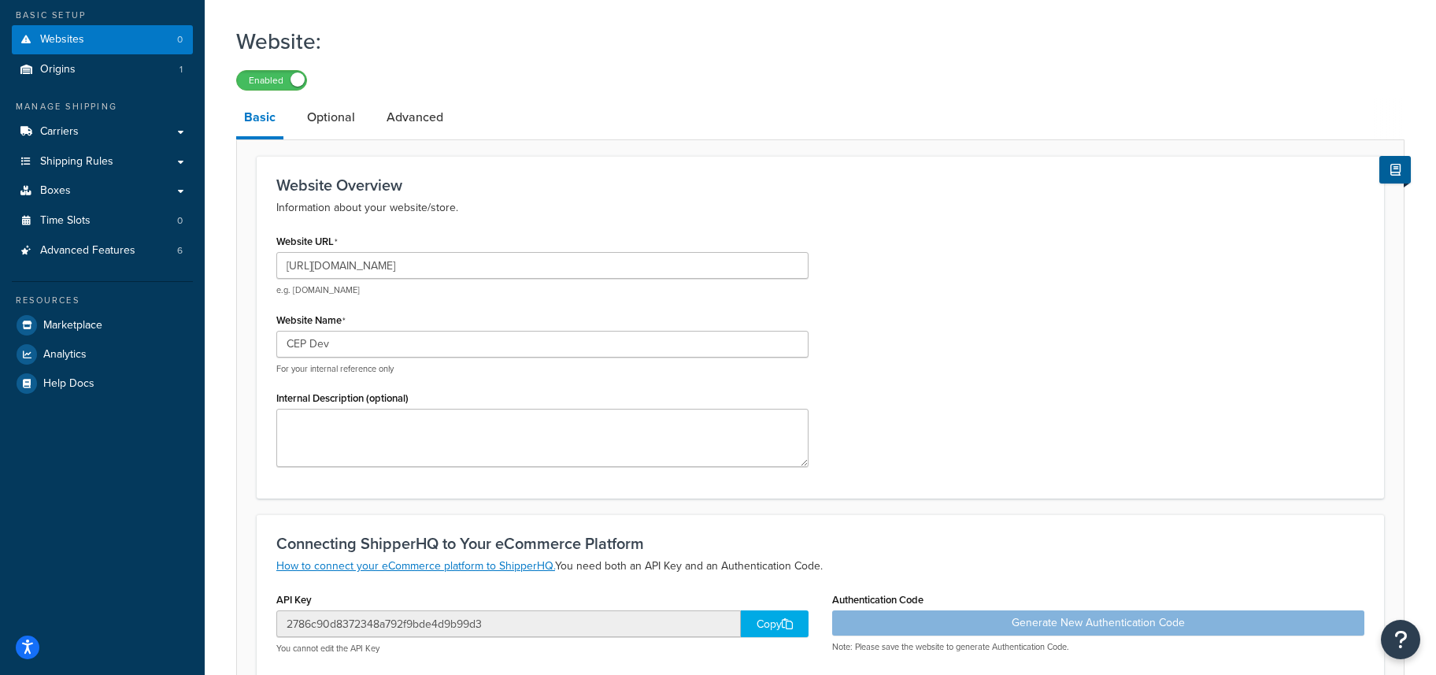
scroll to position [132, 0]
click at [328, 116] on link "Optional" at bounding box center [331, 117] width 64 height 38
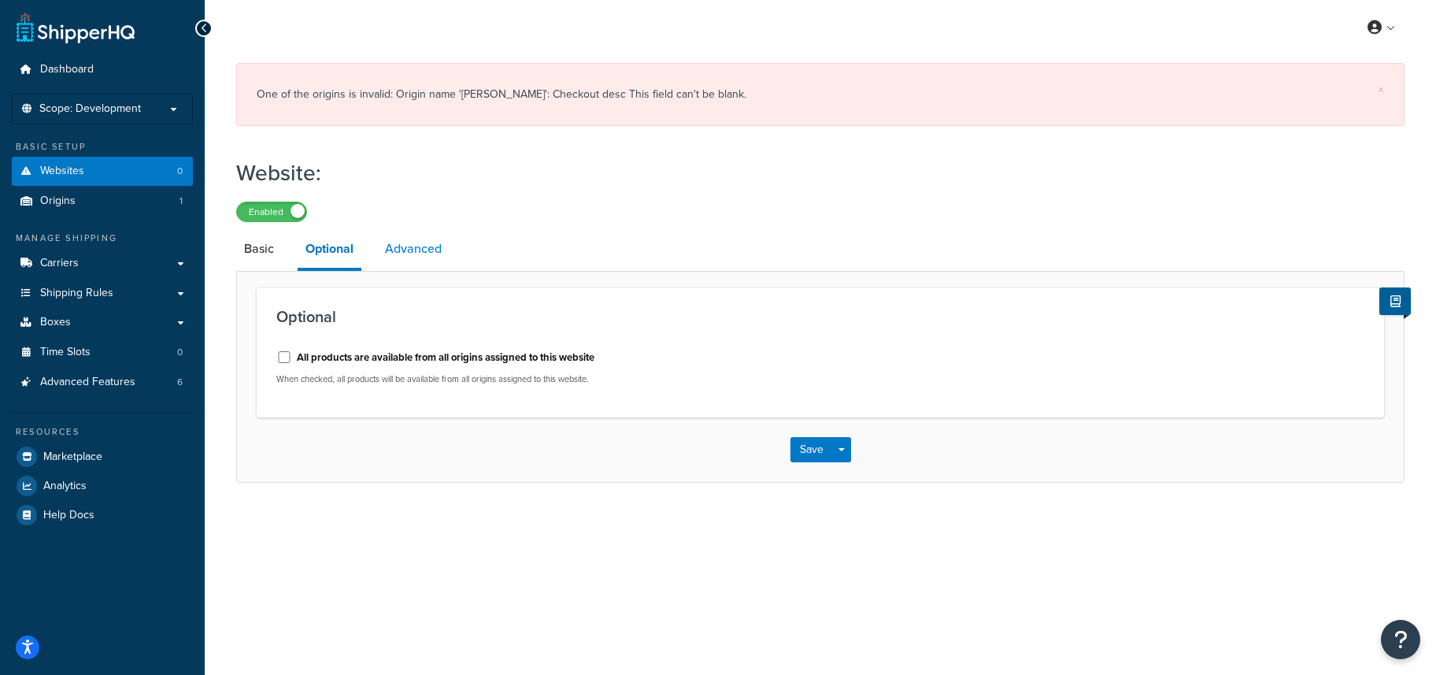
click at [420, 250] on link "Advanced" at bounding box center [413, 249] width 72 height 38
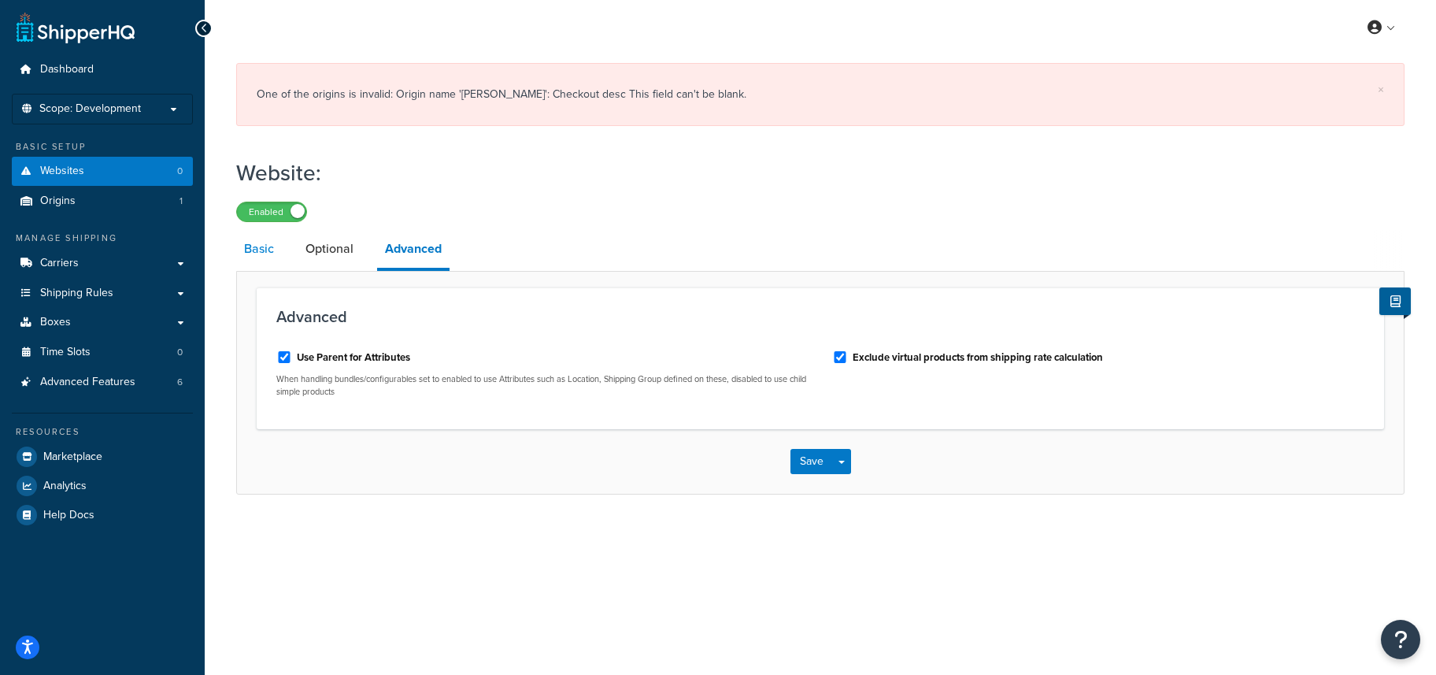
click at [254, 252] on link "Basic" at bounding box center [259, 249] width 46 height 38
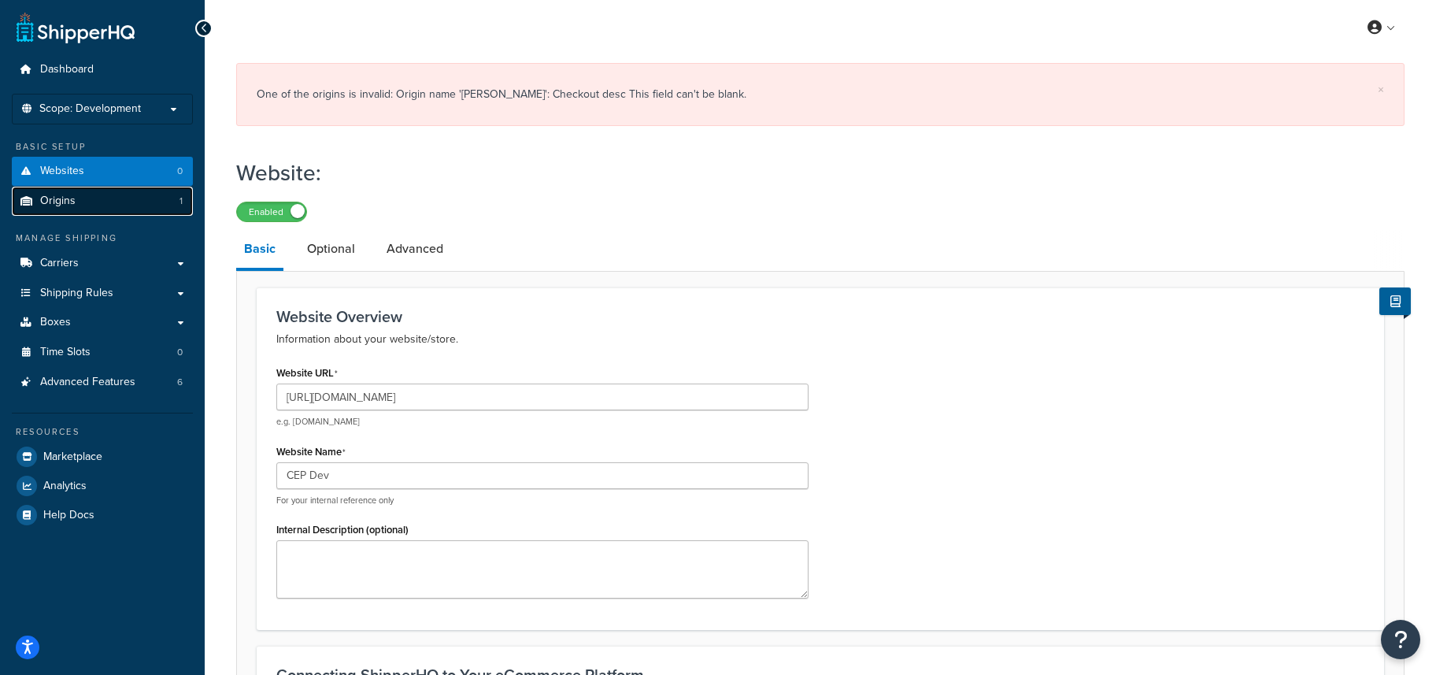
click at [85, 198] on link "Origins 1" at bounding box center [102, 201] width 181 height 29
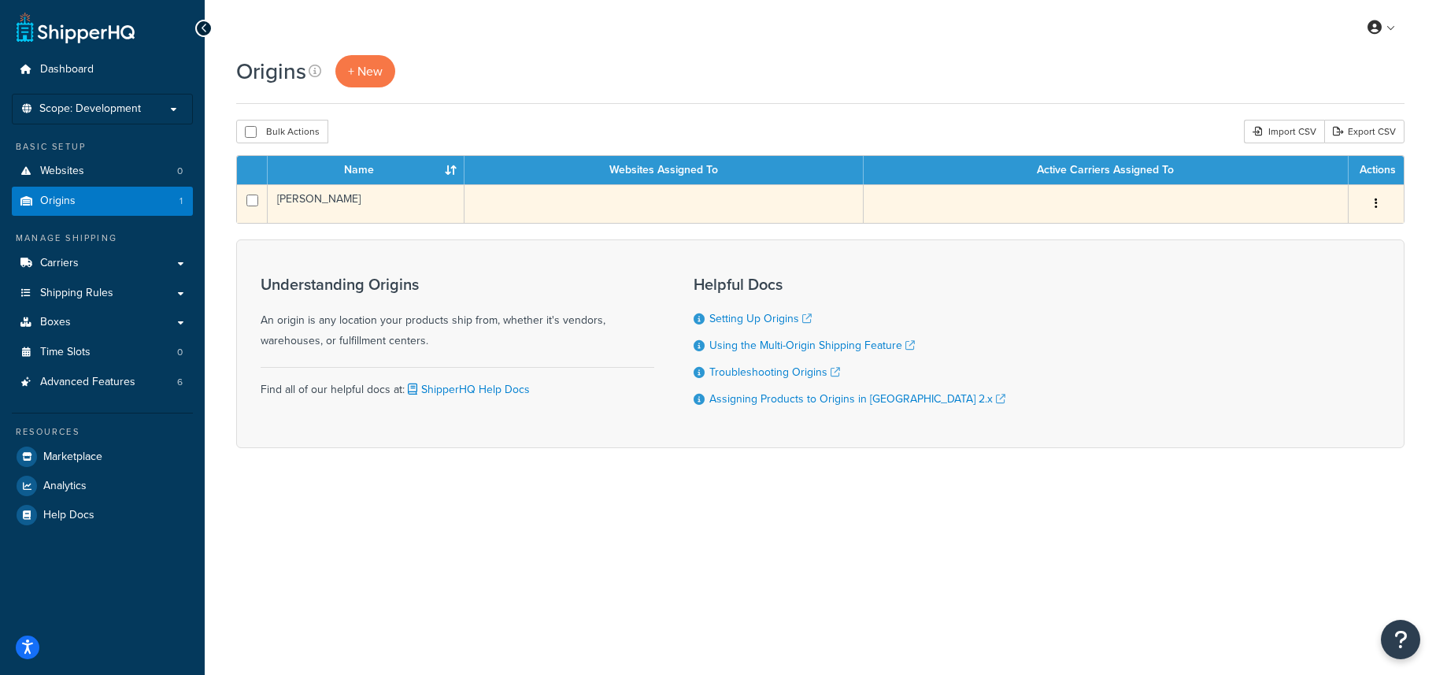
click at [309, 194] on td "[PERSON_NAME]" at bounding box center [366, 203] width 197 height 39
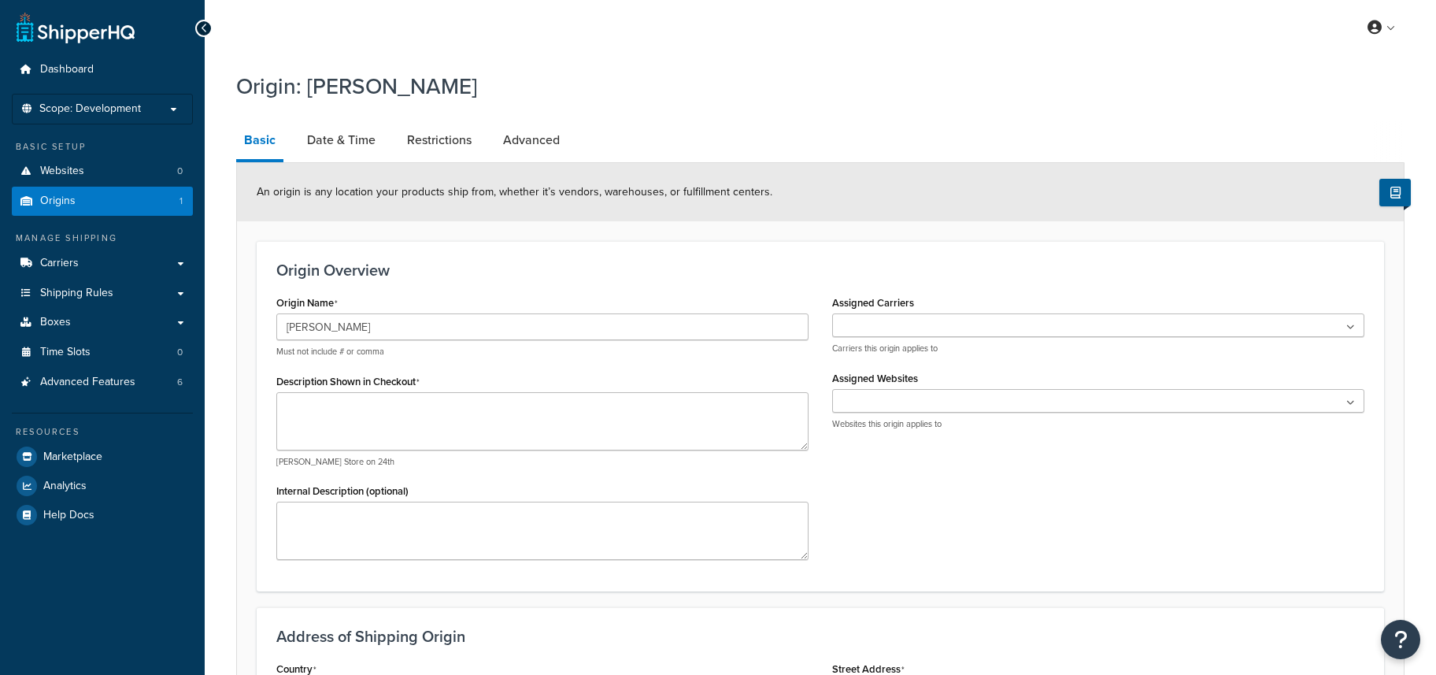
select select "9"
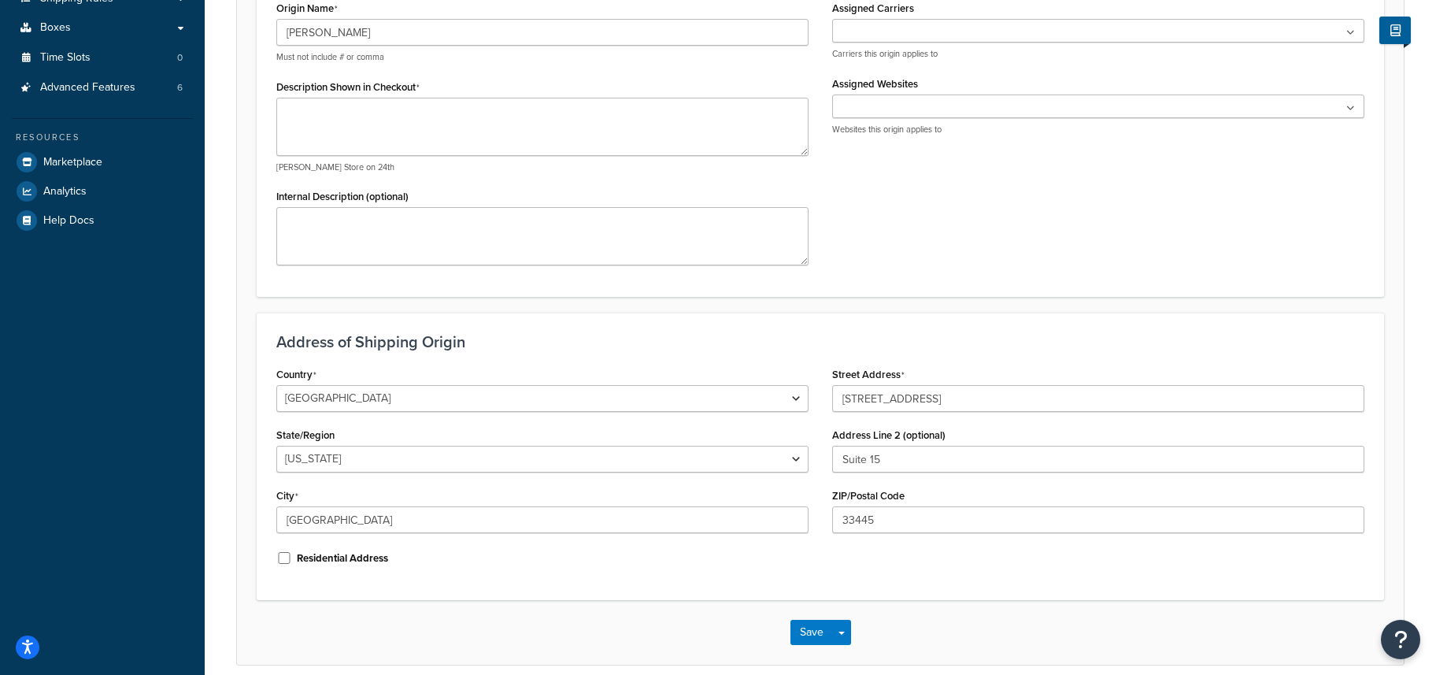
scroll to position [298, 0]
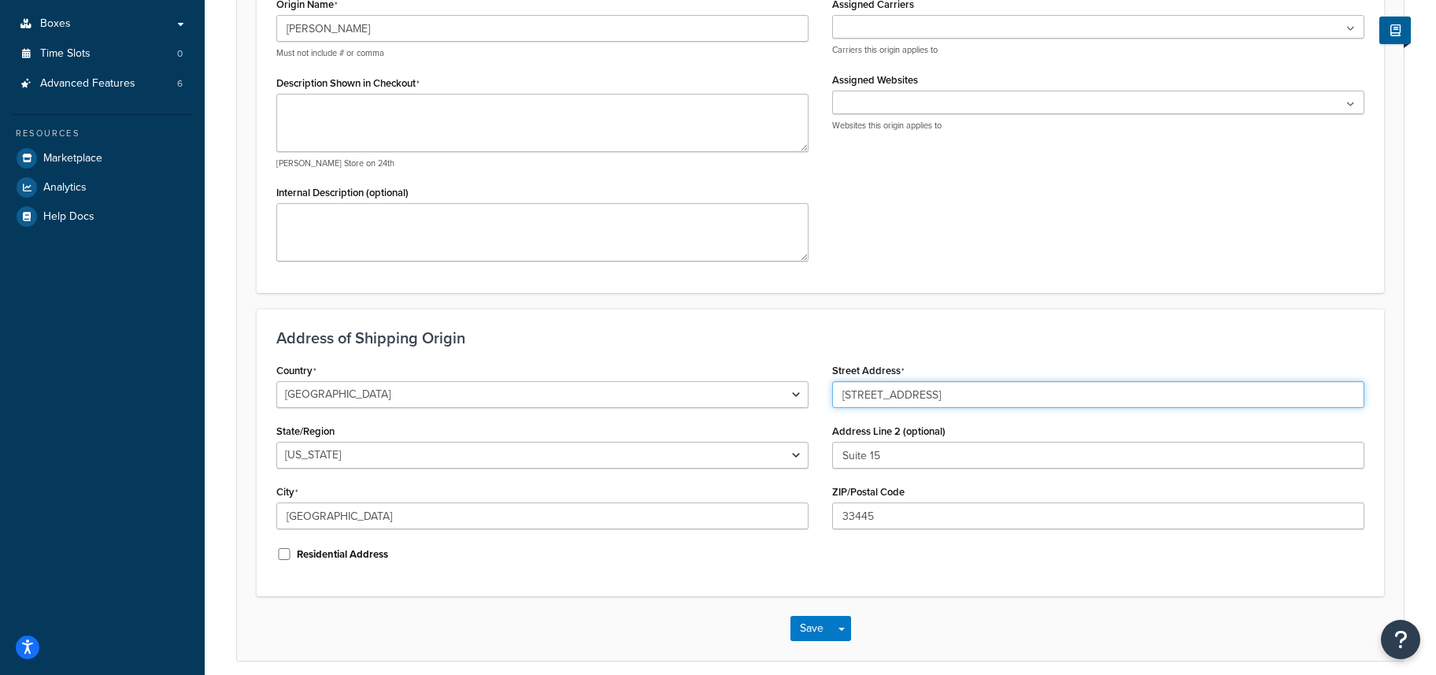
drag, startPoint x: 746, startPoint y: 389, endPoint x: 586, endPoint y: 383, distance: 160.7
click at [586, 383] on div "Country [GEOGRAPHIC_DATA] [GEOGRAPHIC_DATA] [GEOGRAPHIC_DATA] [GEOGRAPHIC_DATA]…" at bounding box center [821, 467] width 1112 height 217
drag, startPoint x: 946, startPoint y: 394, endPoint x: 1027, endPoint y: 394, distance: 81.9
click at [1027, 394] on input "601 N Congress Ave Suite 605" at bounding box center [1098, 394] width 532 height 27
type input "601 N Congress Ave"
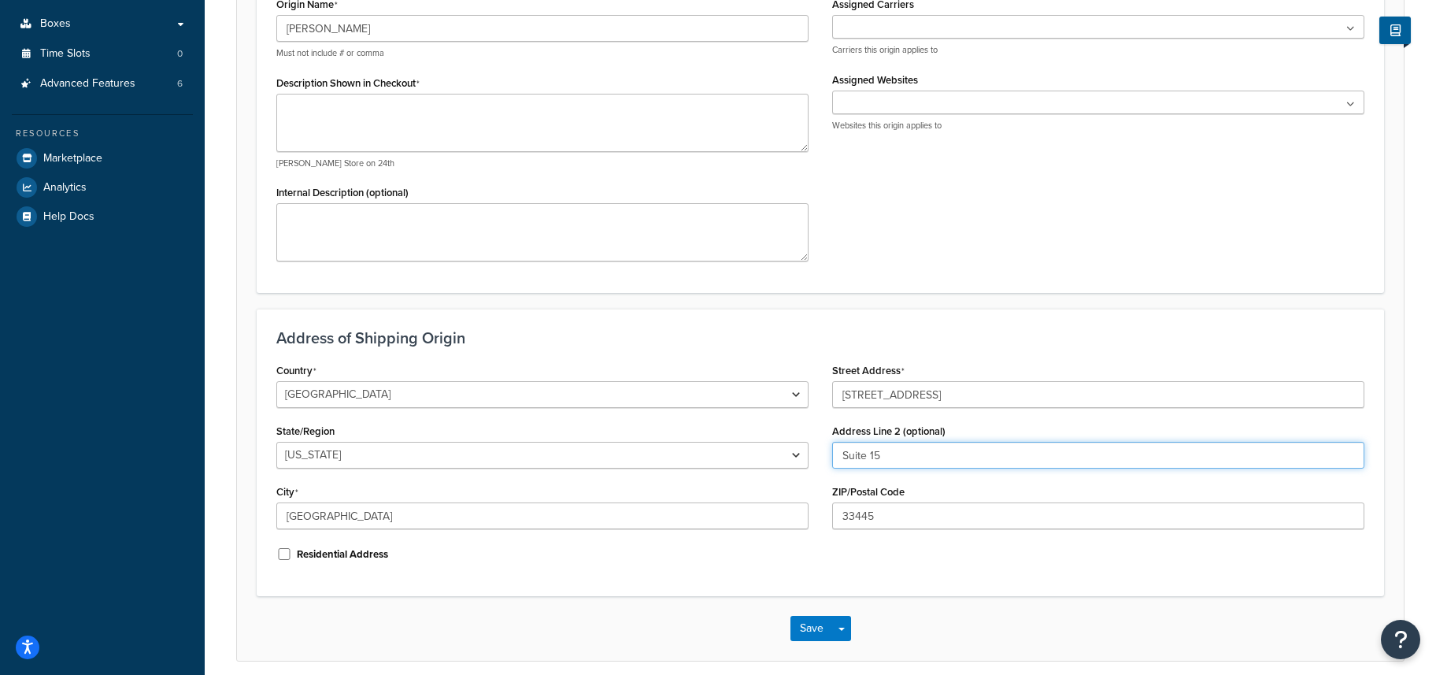
drag, startPoint x: 882, startPoint y: 459, endPoint x: 646, endPoint y: 423, distance: 239.0
click at [646, 423] on div "Country United States United Kingdom Afghanistan Åland Islands Albania Algeria …" at bounding box center [821, 467] width 1112 height 217
paste input "60"
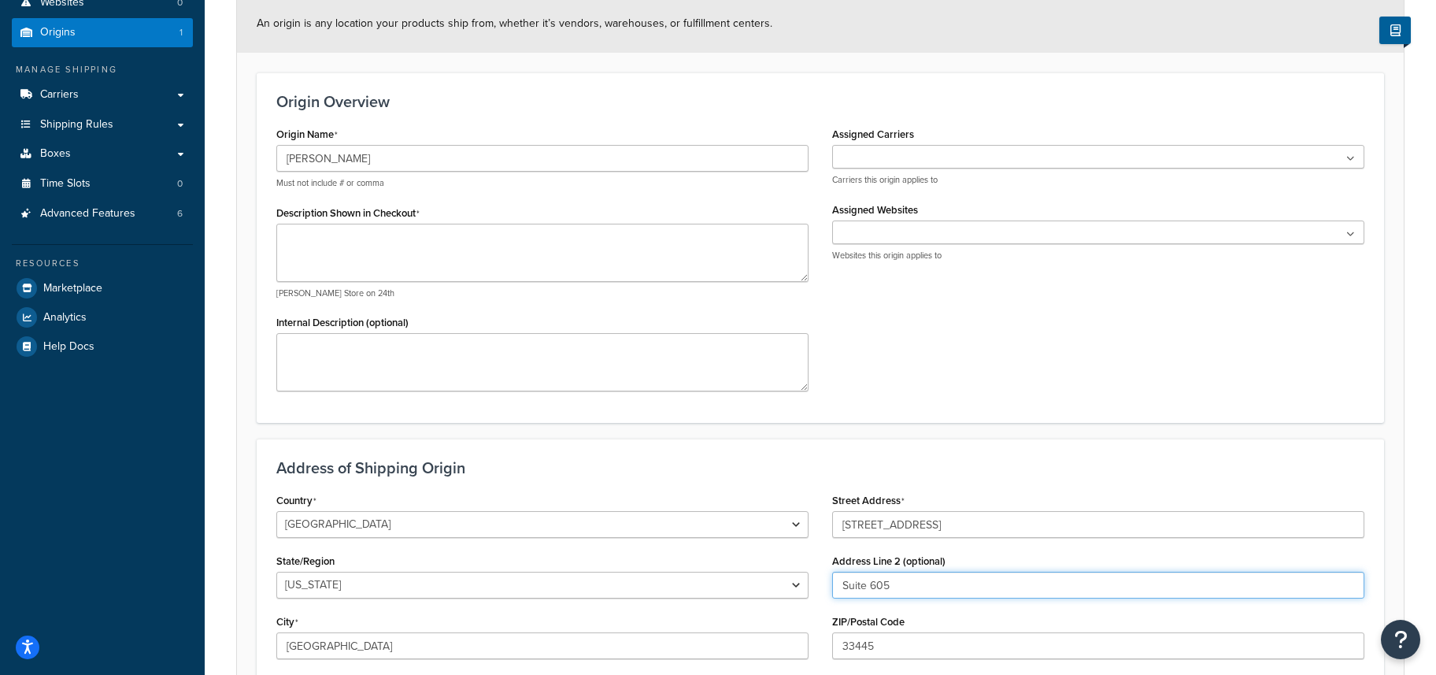
scroll to position [0, 0]
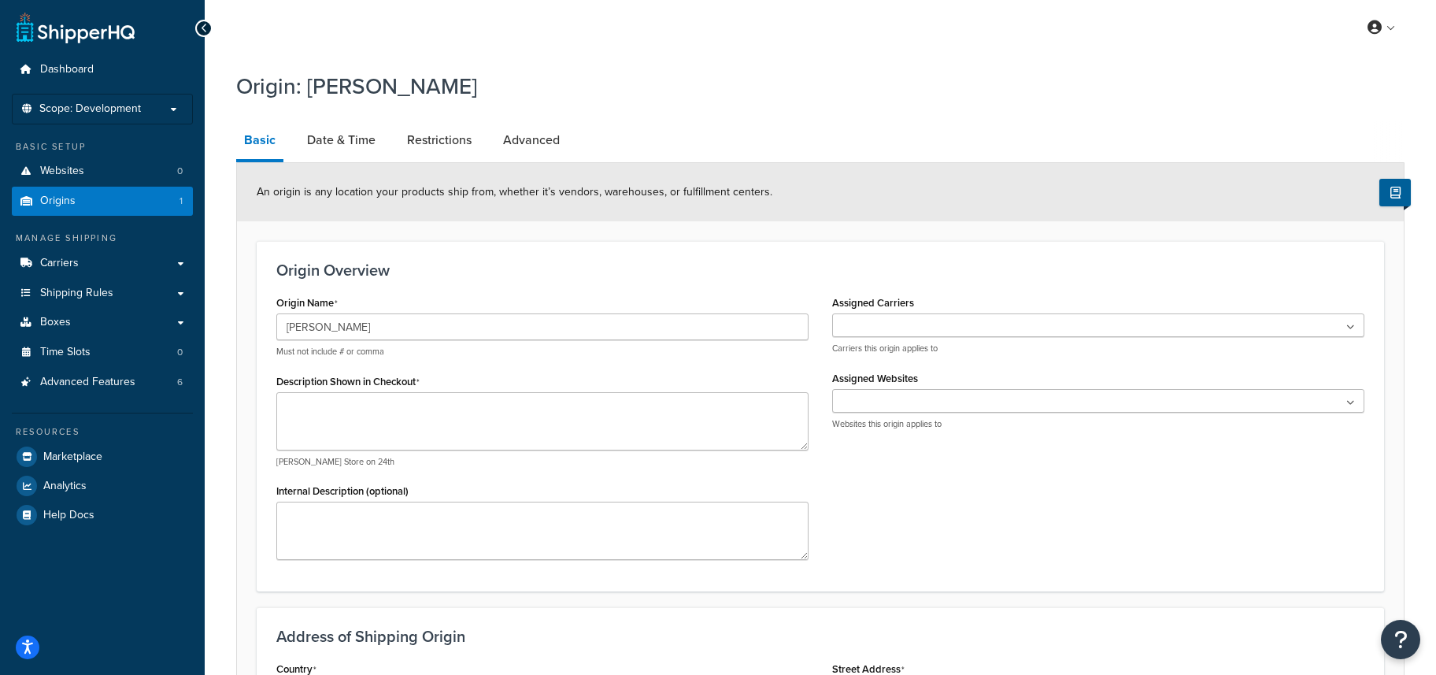
type input "Suite 605"
drag, startPoint x: 368, startPoint y: 331, endPoint x: 184, endPoint y: 294, distance: 188.1
click at [182, 294] on div "Dashboard Scope: Development Basic Setup Websites 0 Origins 1 Manage Shipping C…" at bounding box center [718, 519] width 1436 height 1038
type input "Congress Commerce"
click at [1251, 325] on ul at bounding box center [1098, 325] width 532 height 24
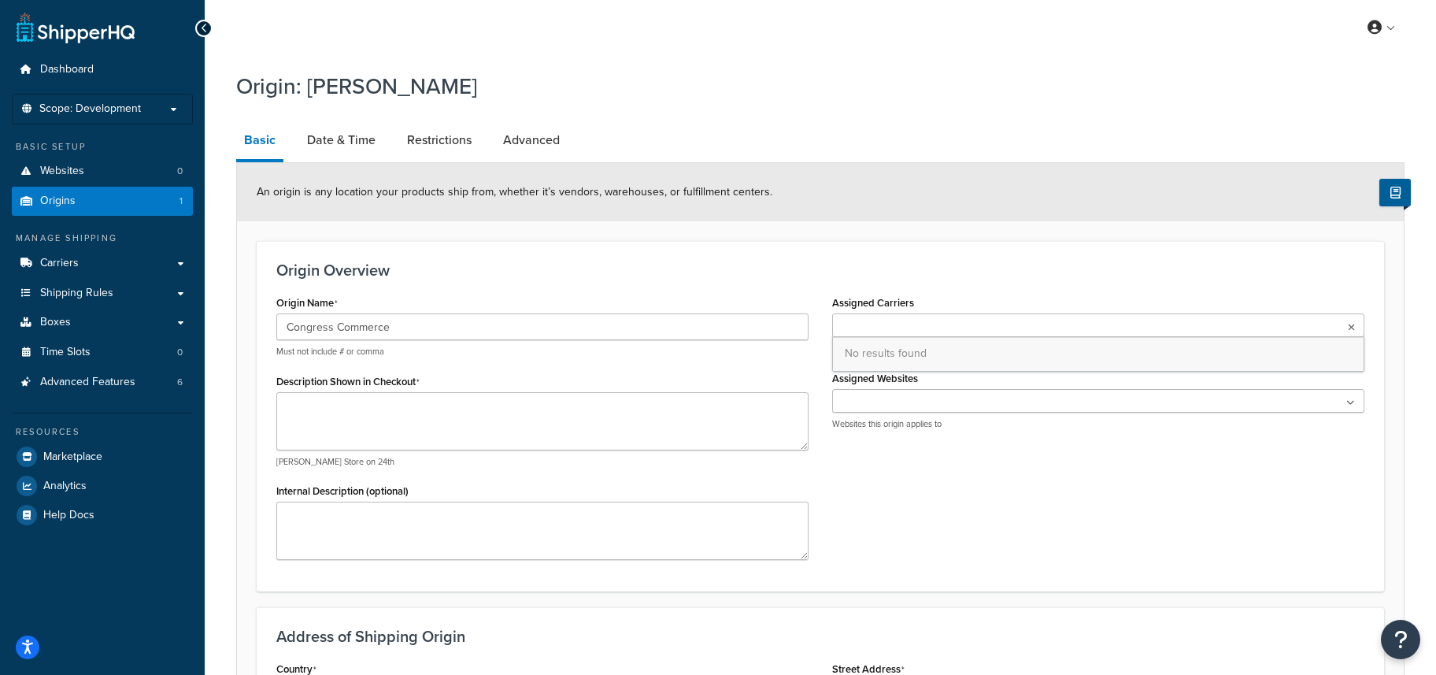
click at [1194, 276] on h3 "Origin Overview" at bounding box center [820, 269] width 1088 height 17
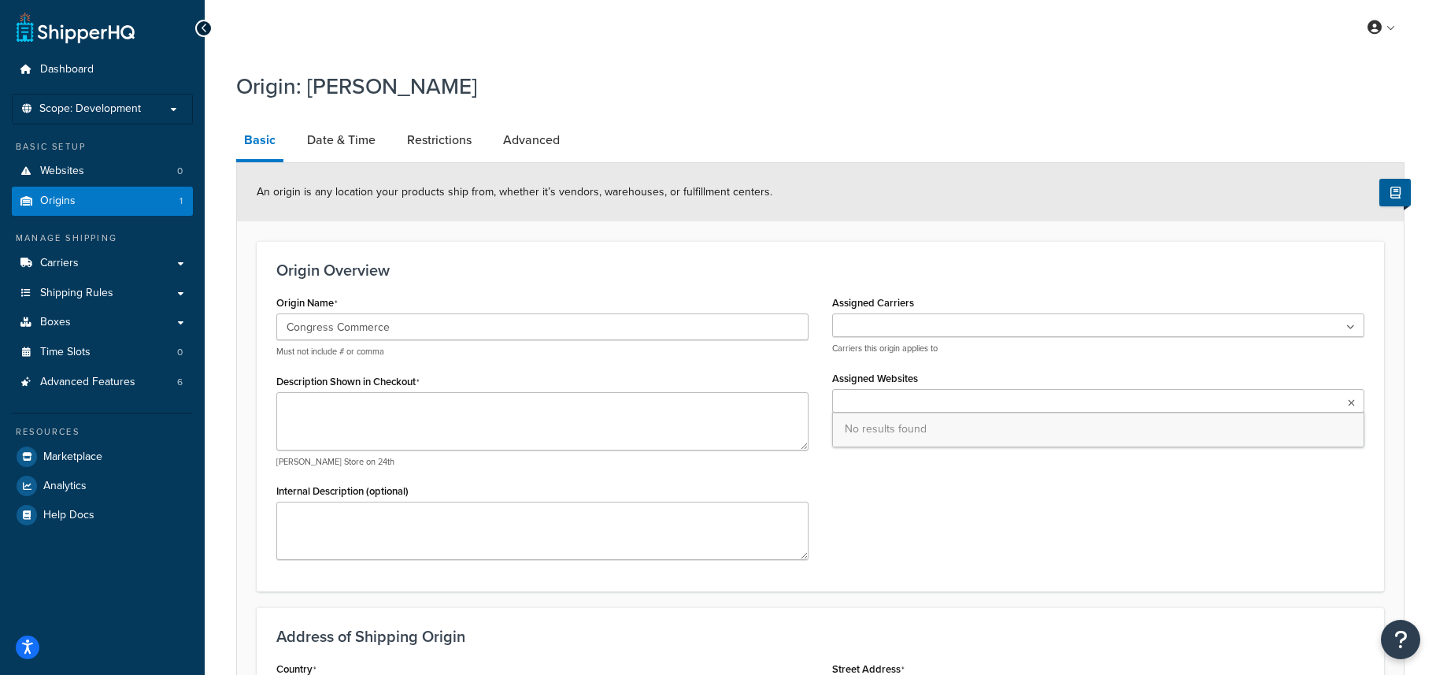
click at [1200, 404] on ul at bounding box center [1098, 401] width 532 height 24
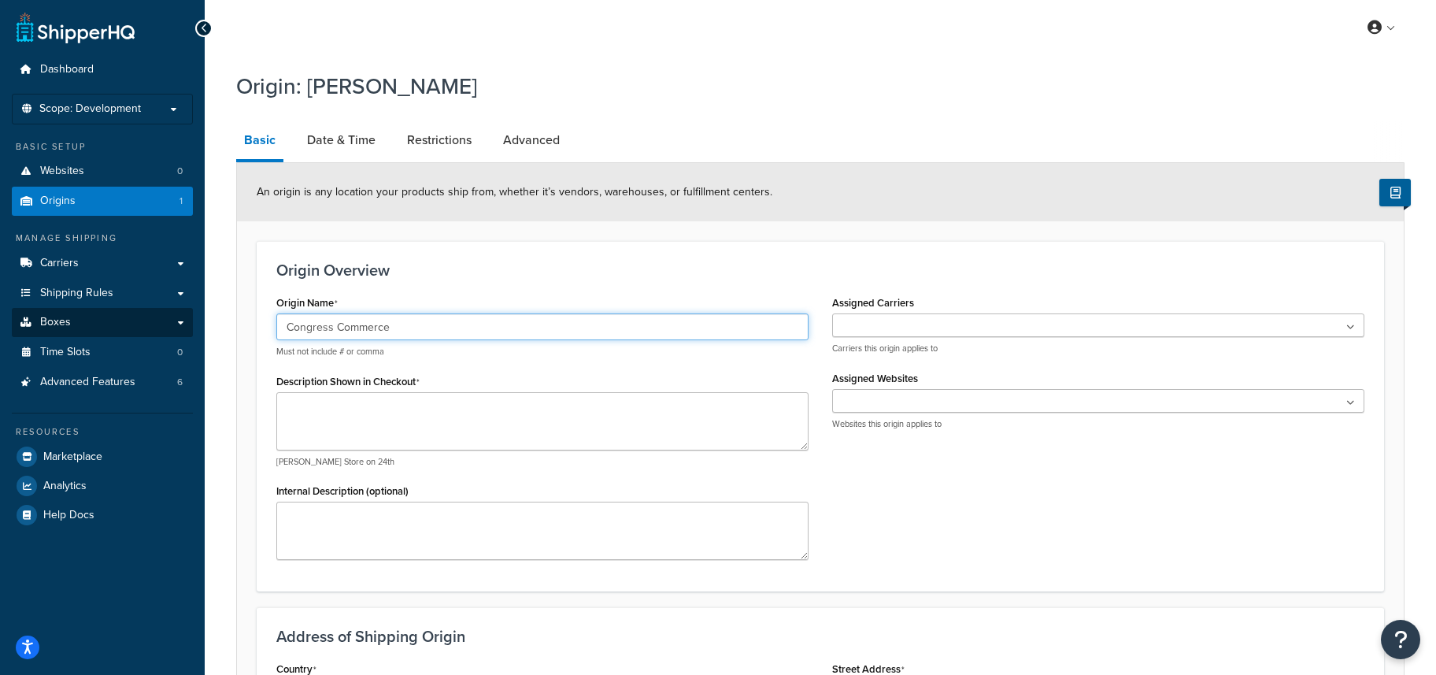
drag, startPoint x: 200, startPoint y: 311, endPoint x: 156, endPoint y: 309, distance: 44.2
click at [61, 305] on div "Dashboard Scope: Development Basic Setup Websites 0 Origins 1 Manage Shipping C…" at bounding box center [718, 519] width 1436 height 1038
click at [436, 416] on textarea "Description Shown in Checkout" at bounding box center [542, 421] width 532 height 58
paste textarea "Congress Commerce"
type textarea "Congress Commerce"
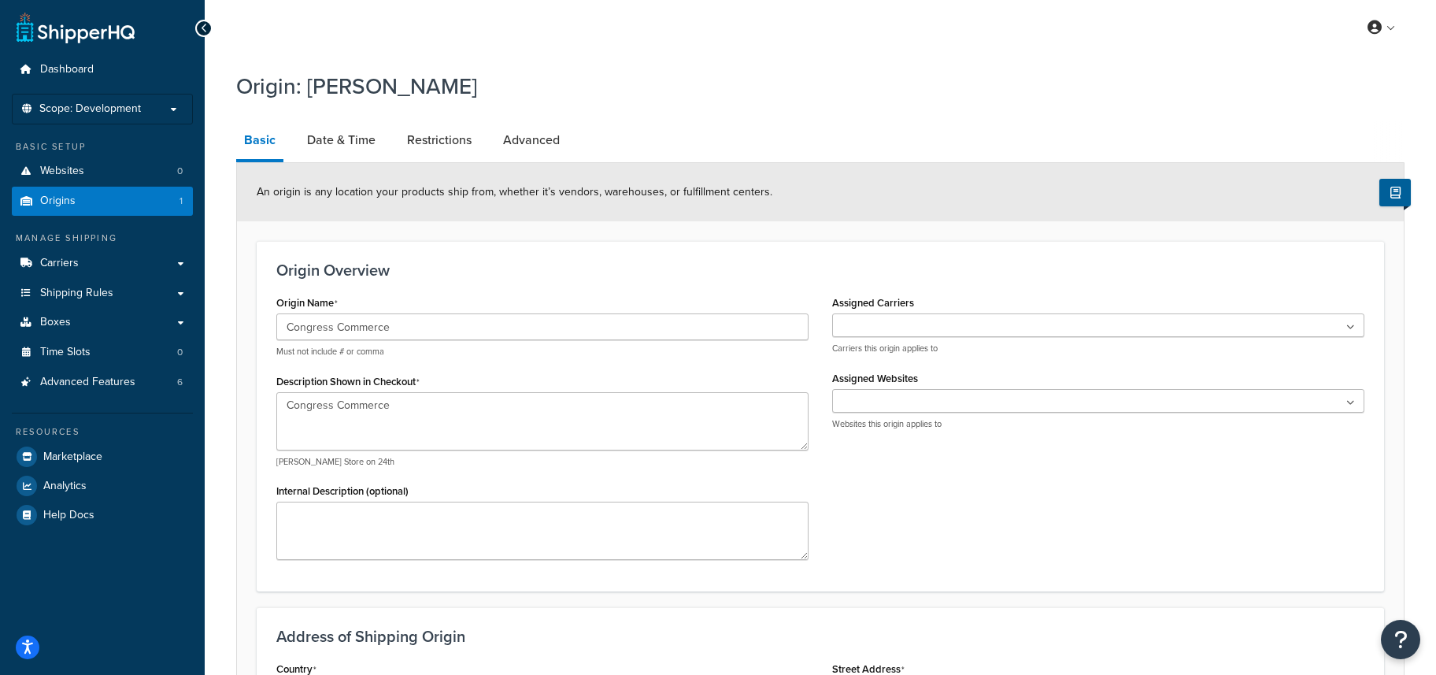
click at [1040, 474] on div "Origin Name Congress Commerce Must not include # or comma Description Shown in …" at bounding box center [821, 431] width 1112 height 280
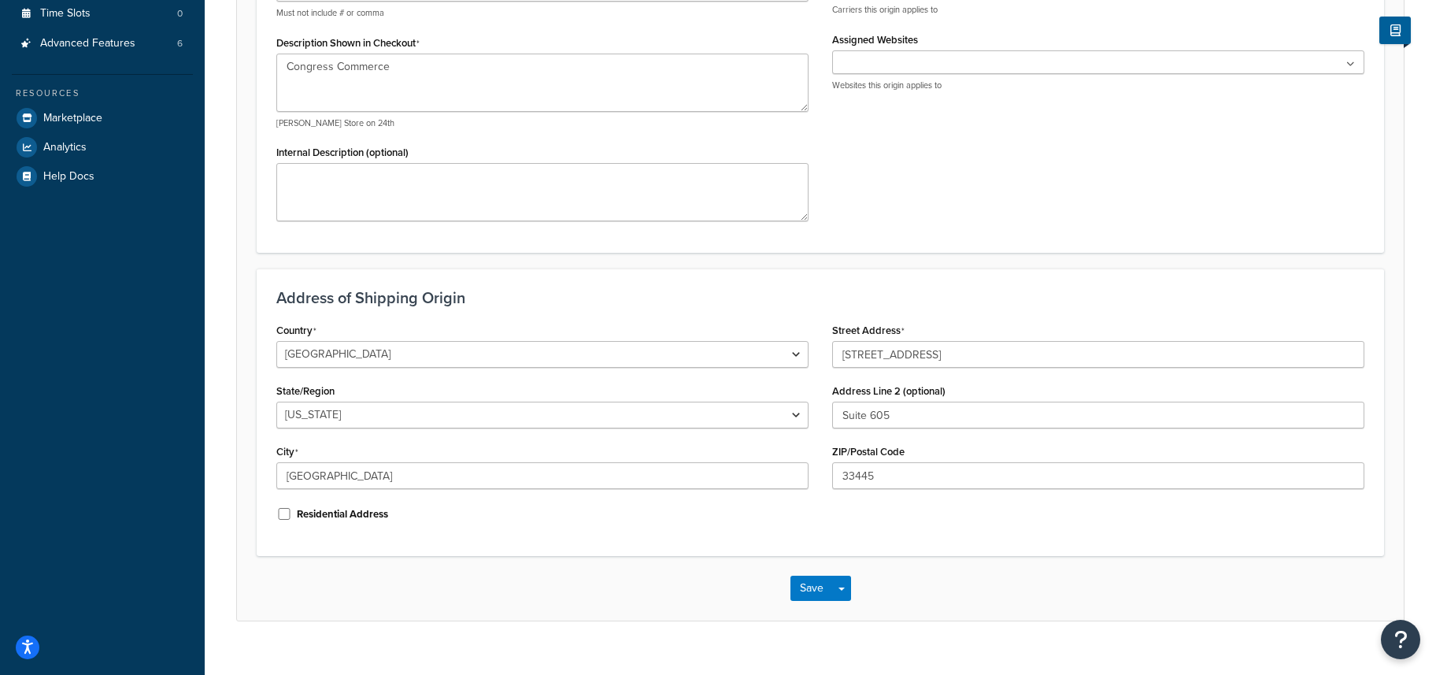
scroll to position [364, 0]
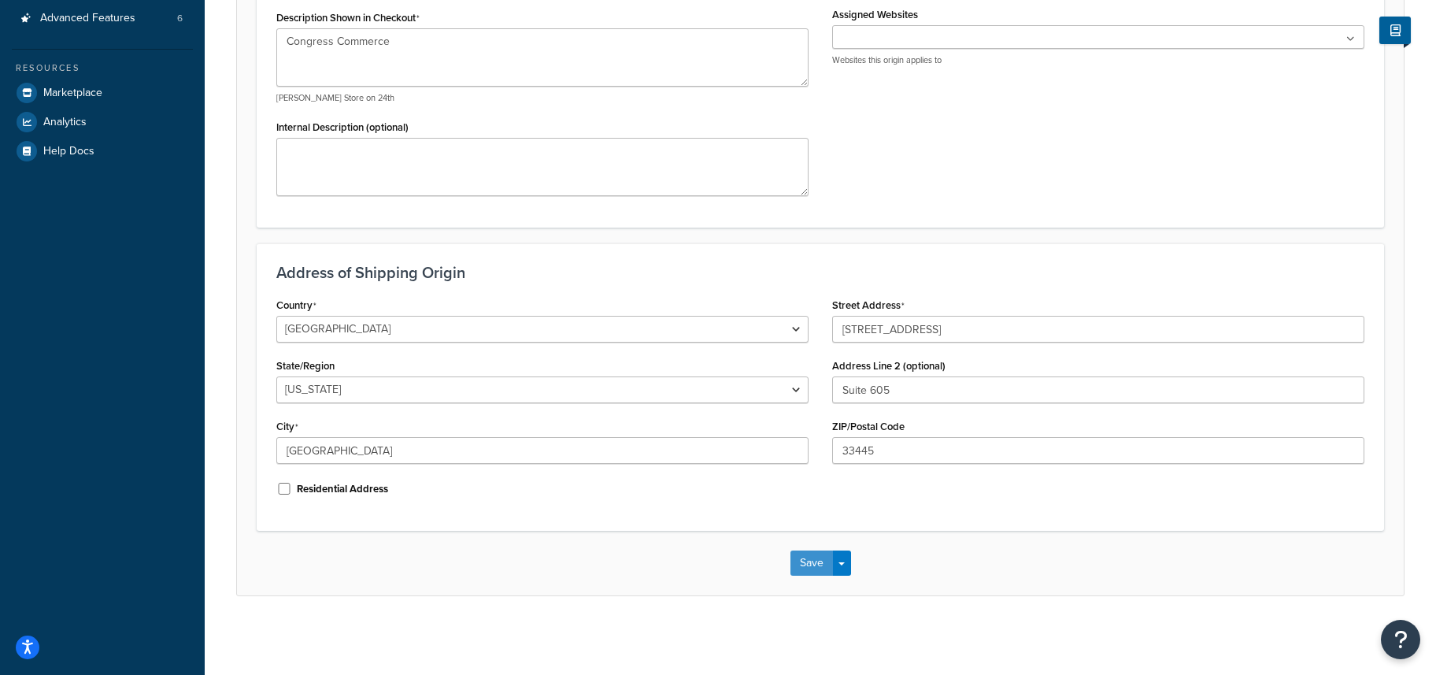
click at [813, 565] on button "Save" at bounding box center [811, 562] width 43 height 25
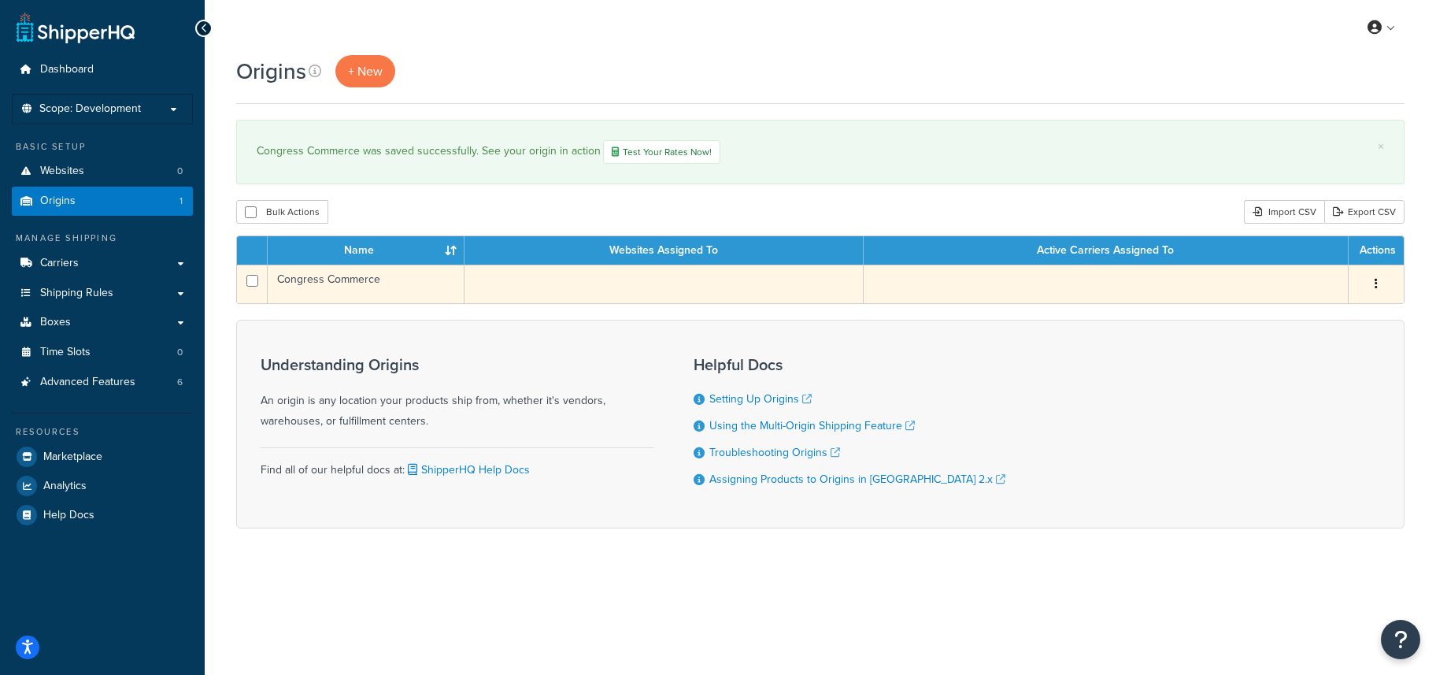
click at [329, 281] on td "Congress Commerce" at bounding box center [366, 284] width 197 height 39
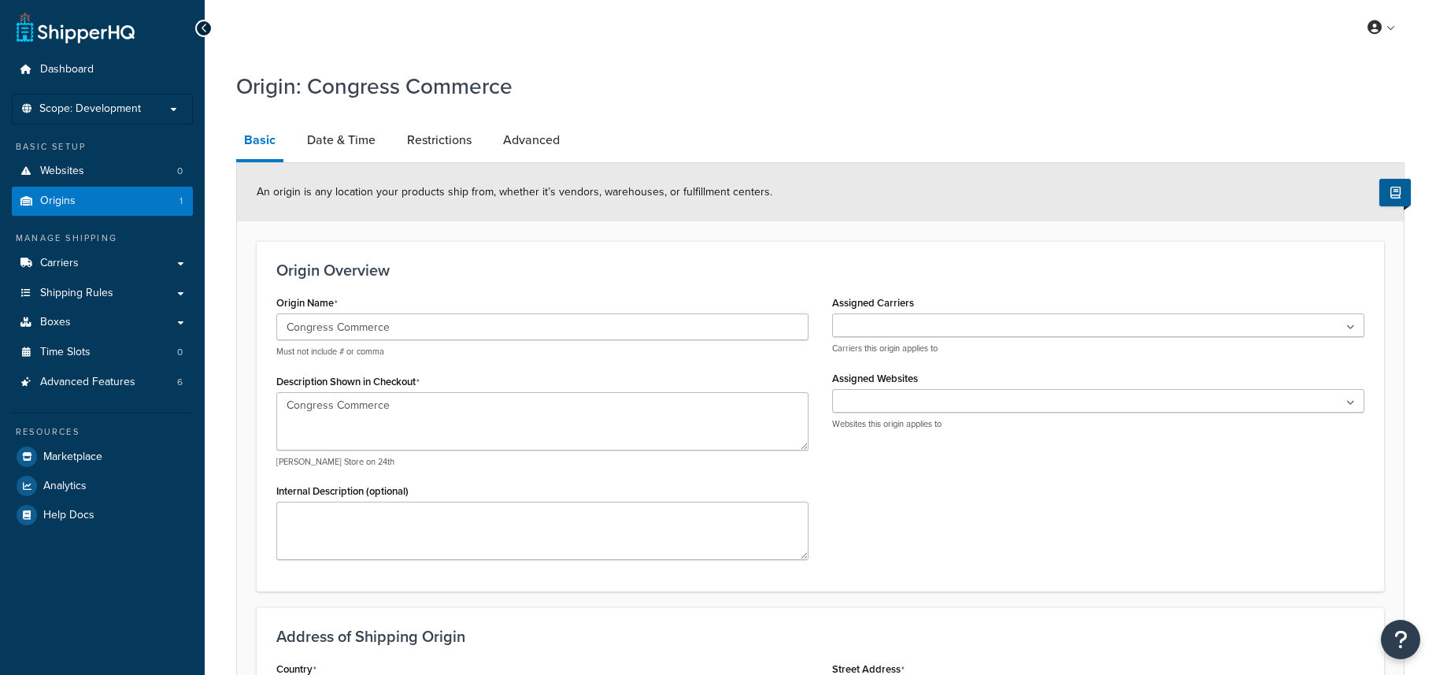
select select "9"
click at [75, 168] on span "Websites" at bounding box center [62, 171] width 44 height 13
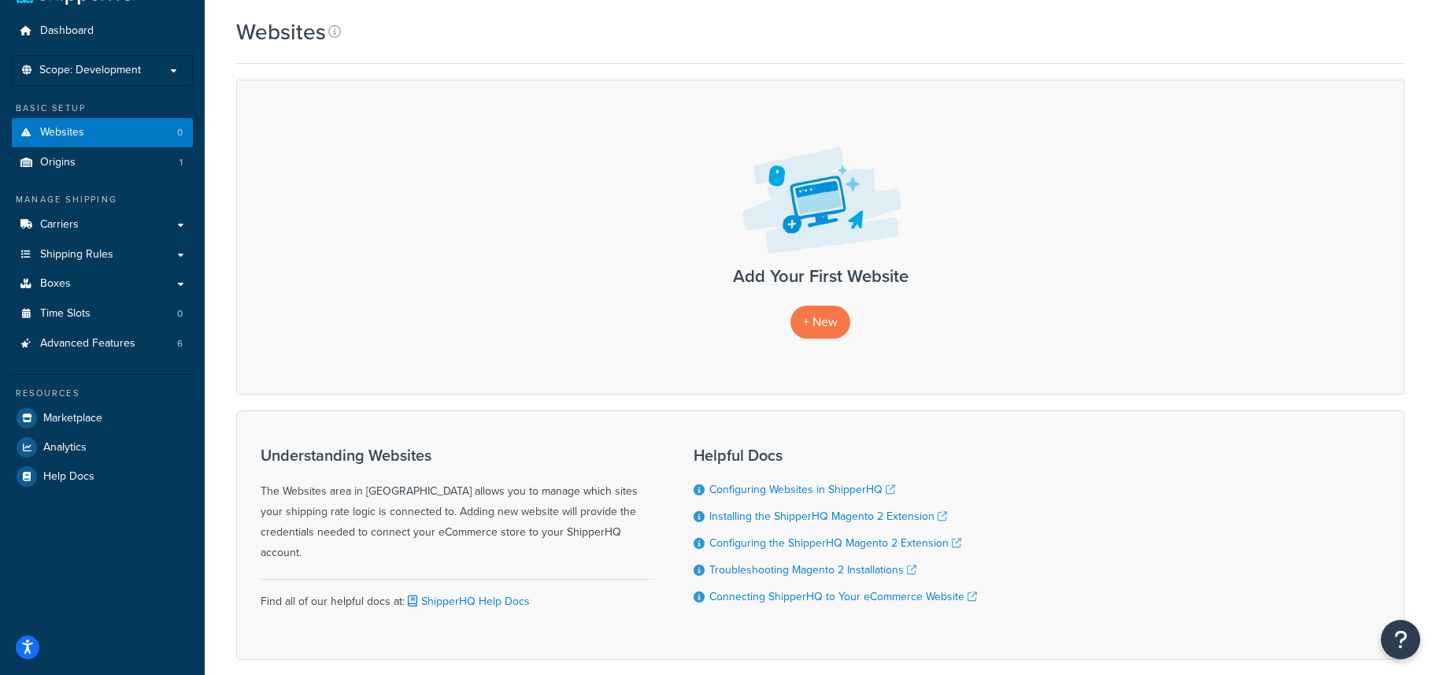
scroll to position [42, 0]
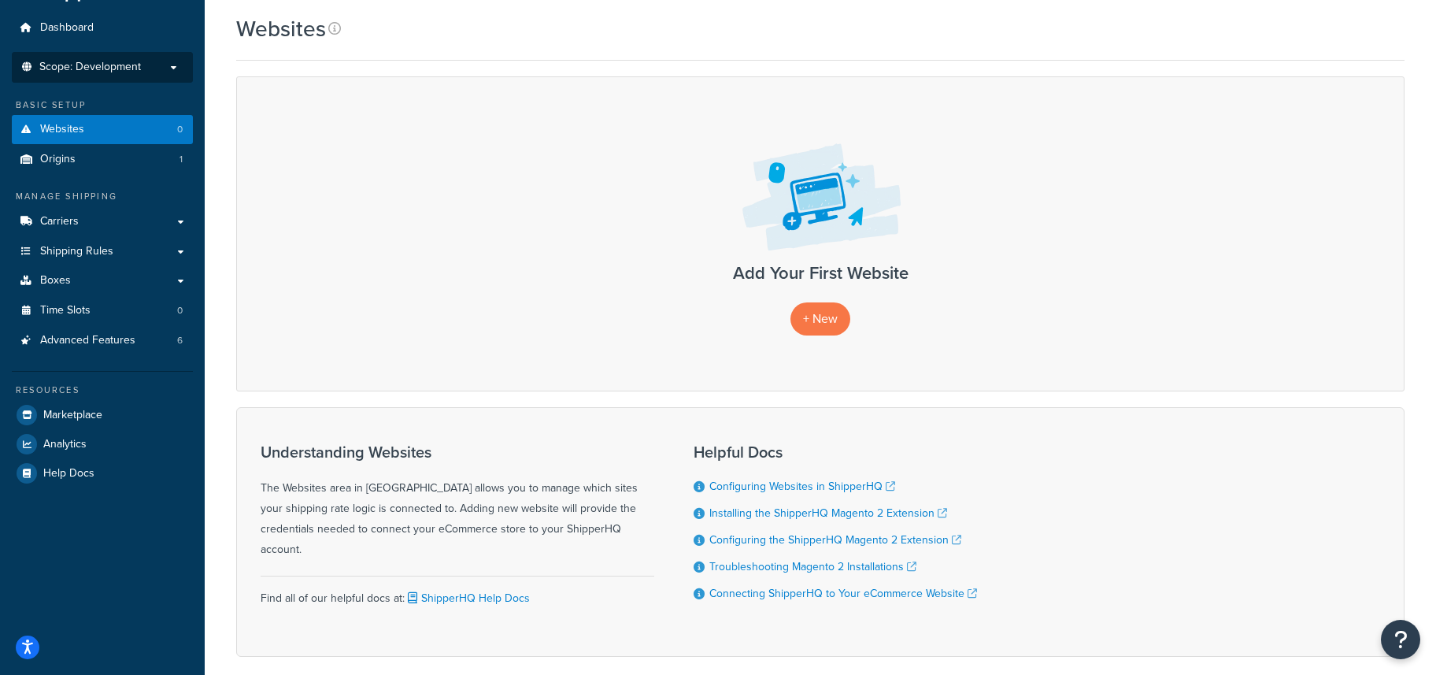
click at [83, 71] on span "Scope: Development" at bounding box center [90, 67] width 102 height 13
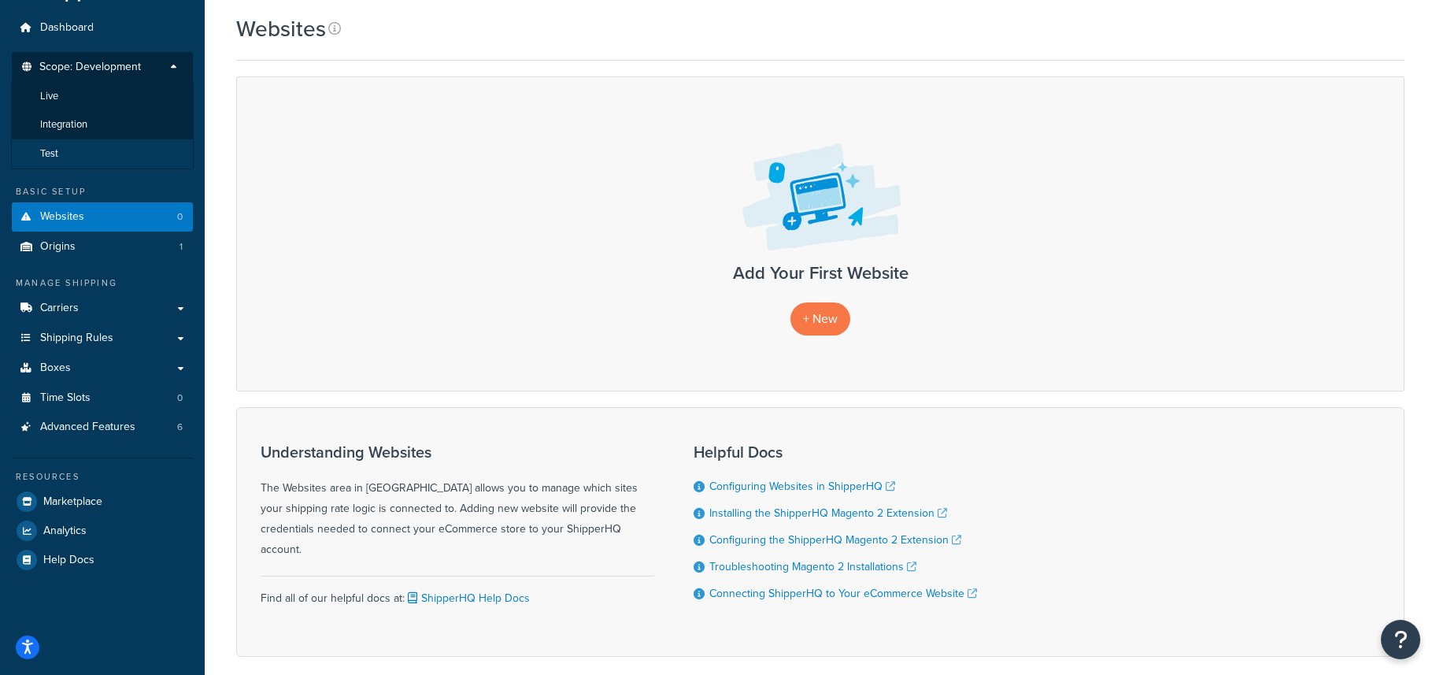
click at [47, 149] on span "Test" at bounding box center [49, 153] width 18 height 13
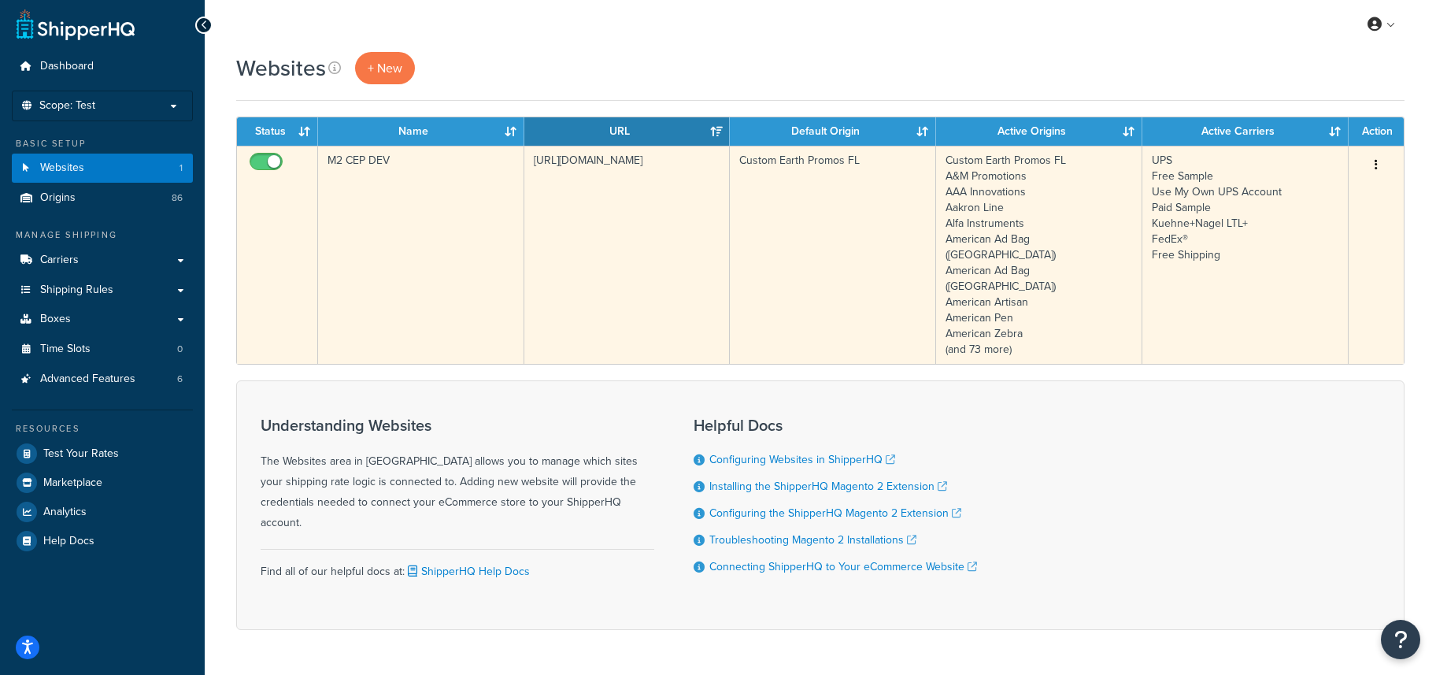
click at [398, 161] on td "M2 CEP DEV" at bounding box center [421, 255] width 206 height 218
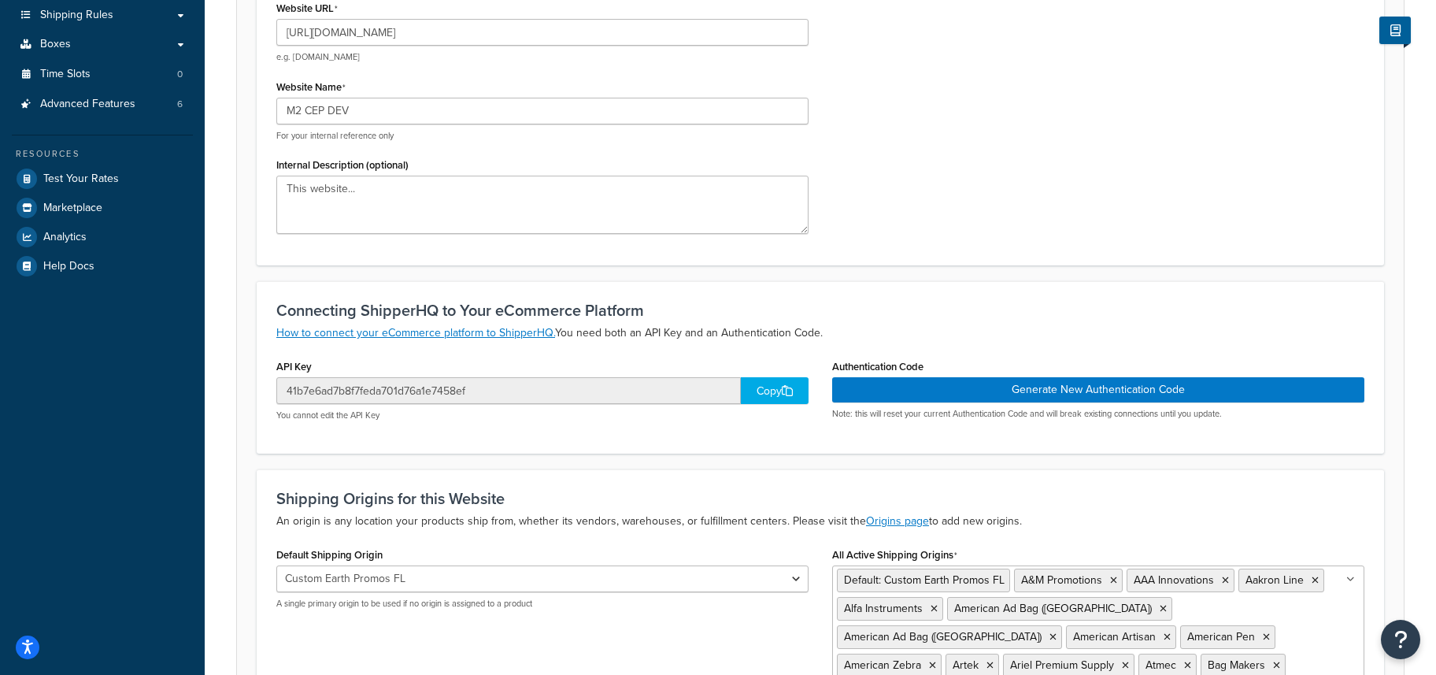
scroll to position [270, 0]
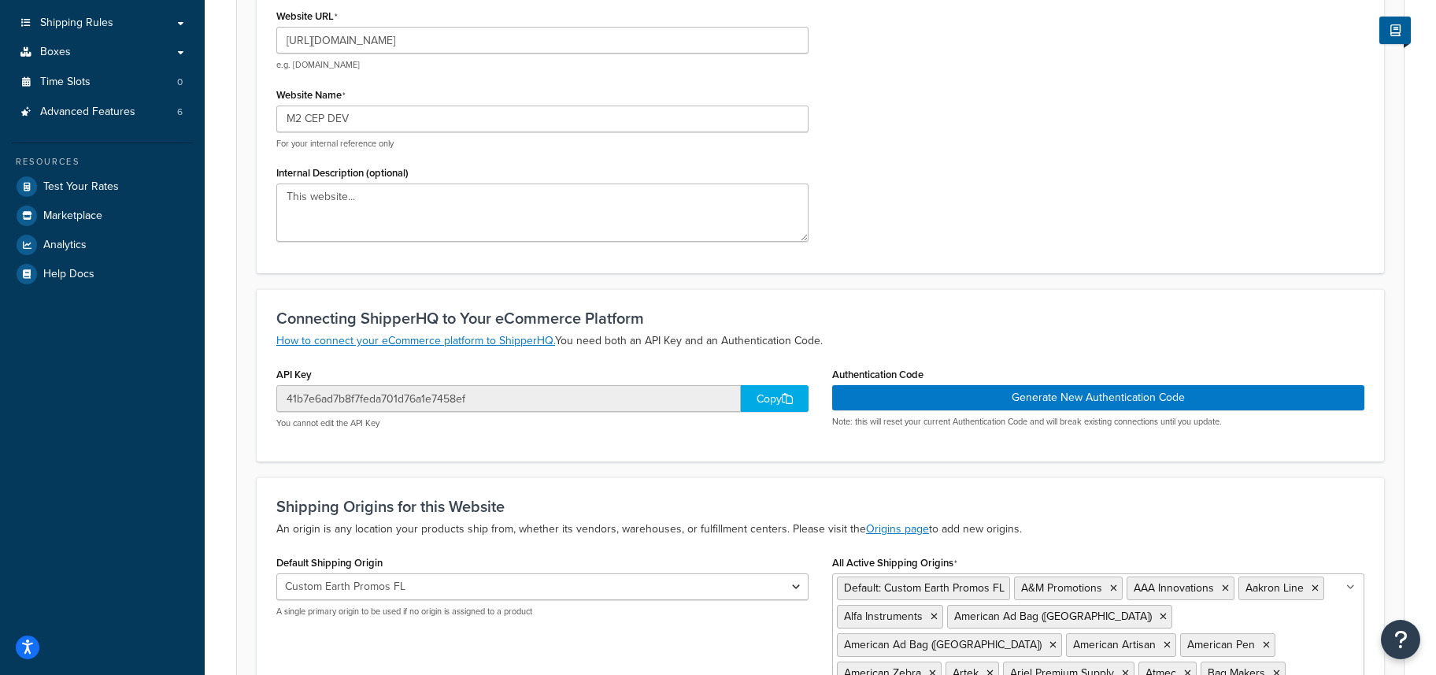
click at [897, 184] on div "Website URL [URL][DOMAIN_NAME] e.g. [DOMAIN_NAME] Website Name M2 CEP DEV For y…" at bounding box center [821, 129] width 1112 height 249
click at [772, 402] on div "Copy" at bounding box center [775, 398] width 68 height 27
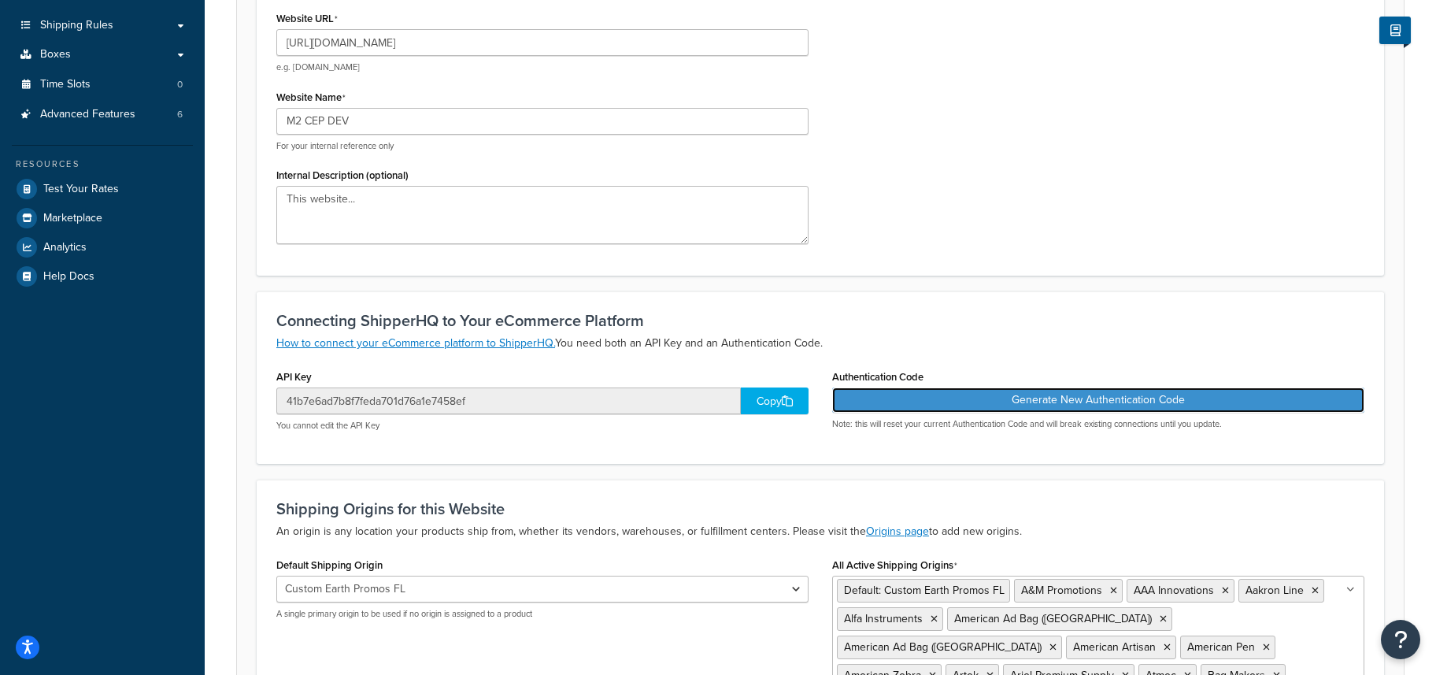
click at [923, 411] on button "Generate New Authentication Code" at bounding box center [1098, 399] width 532 height 25
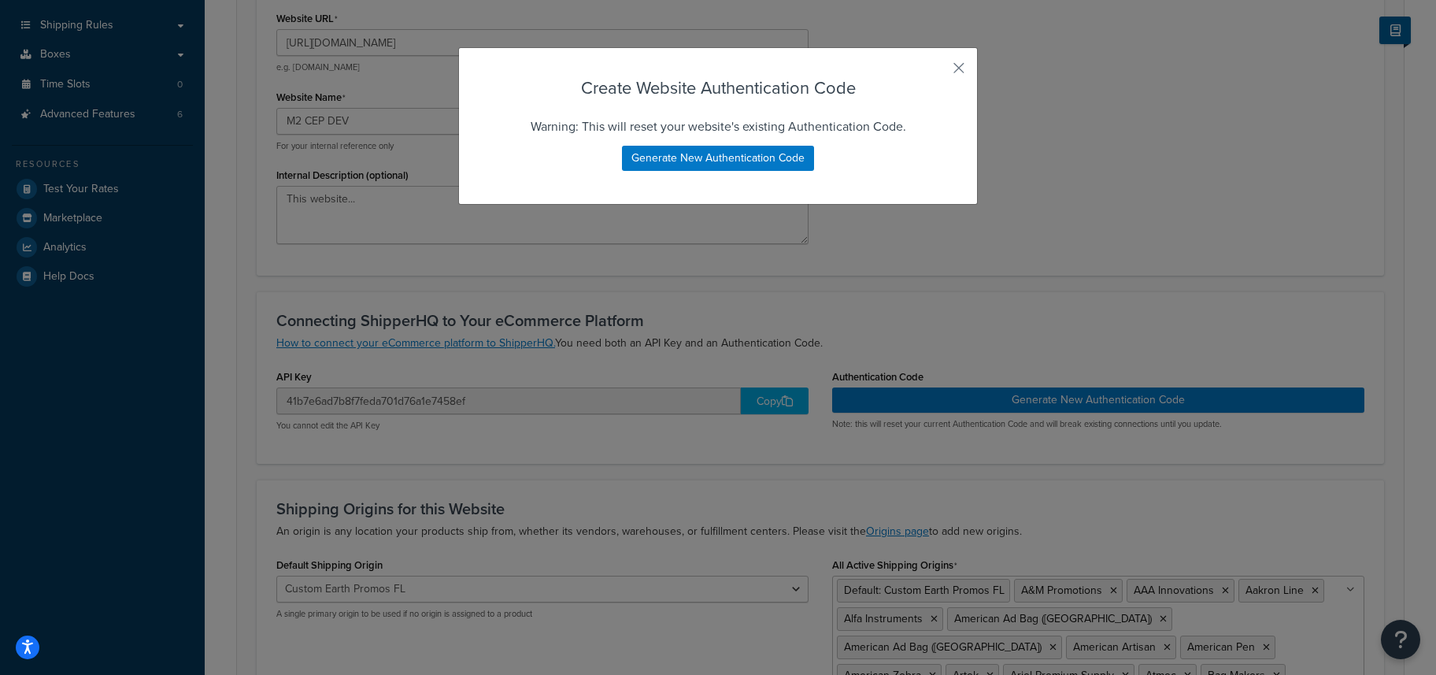
click at [1027, 420] on div "Create Website Authentication Code Warning: This will reset your website's exis…" at bounding box center [718, 337] width 1436 height 675
click at [980, 402] on div "Create Website Authentication Code Warning: This will reset your website's exis…" at bounding box center [718, 337] width 1436 height 675
click at [633, 161] on button "Generate New Authentication Code" at bounding box center [718, 158] width 192 height 25
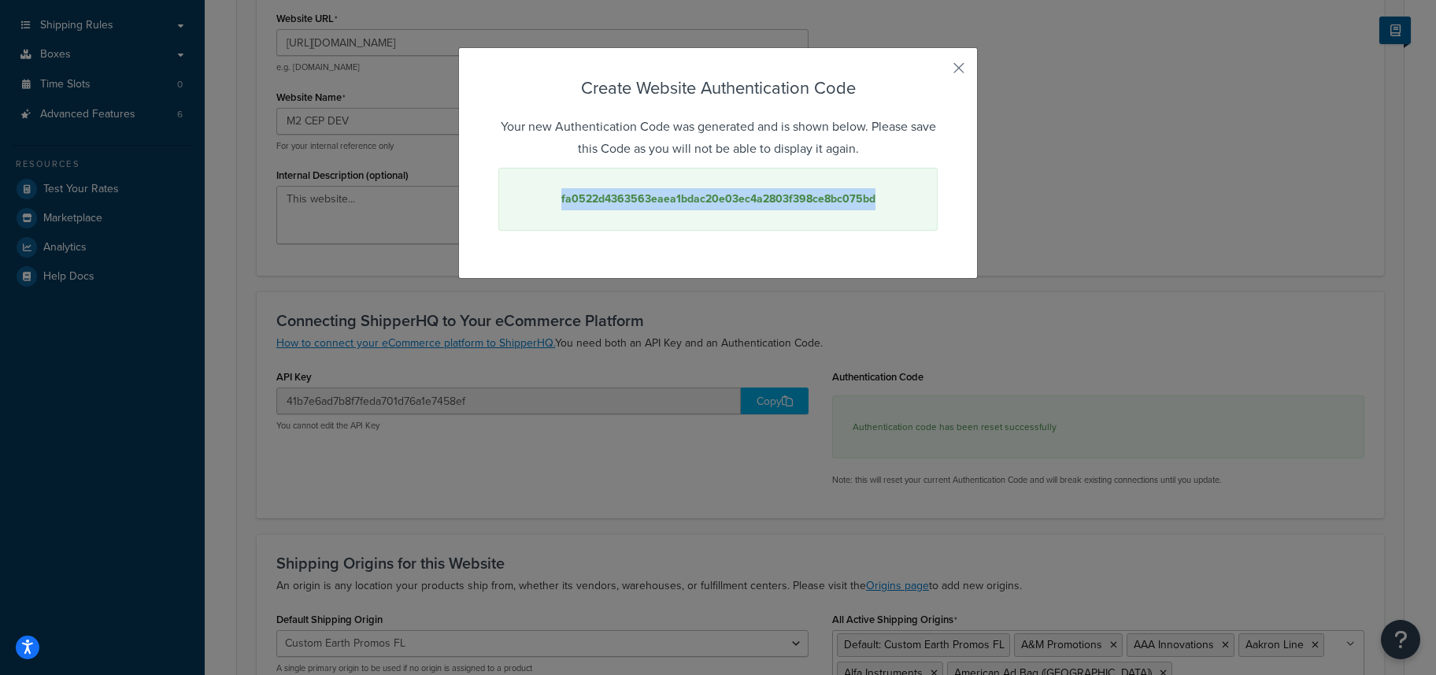
drag, startPoint x: 879, startPoint y: 196, endPoint x: 540, endPoint y: 193, distance: 339.4
click at [538, 193] on div "fa0522d4363563eaea1bdac20e03ec4a2803f398ce8bc075bd" at bounding box center [717, 199] width 439 height 63
copy strong "fa0522d4363563eaea1bdac20e03ec4a2803f398ce8bc075bd"
drag, startPoint x: 880, startPoint y: 91, endPoint x: 909, endPoint y: 81, distance: 30.9
click at [880, 91] on h3 "Create Website Authentication Code" at bounding box center [717, 88] width 439 height 24
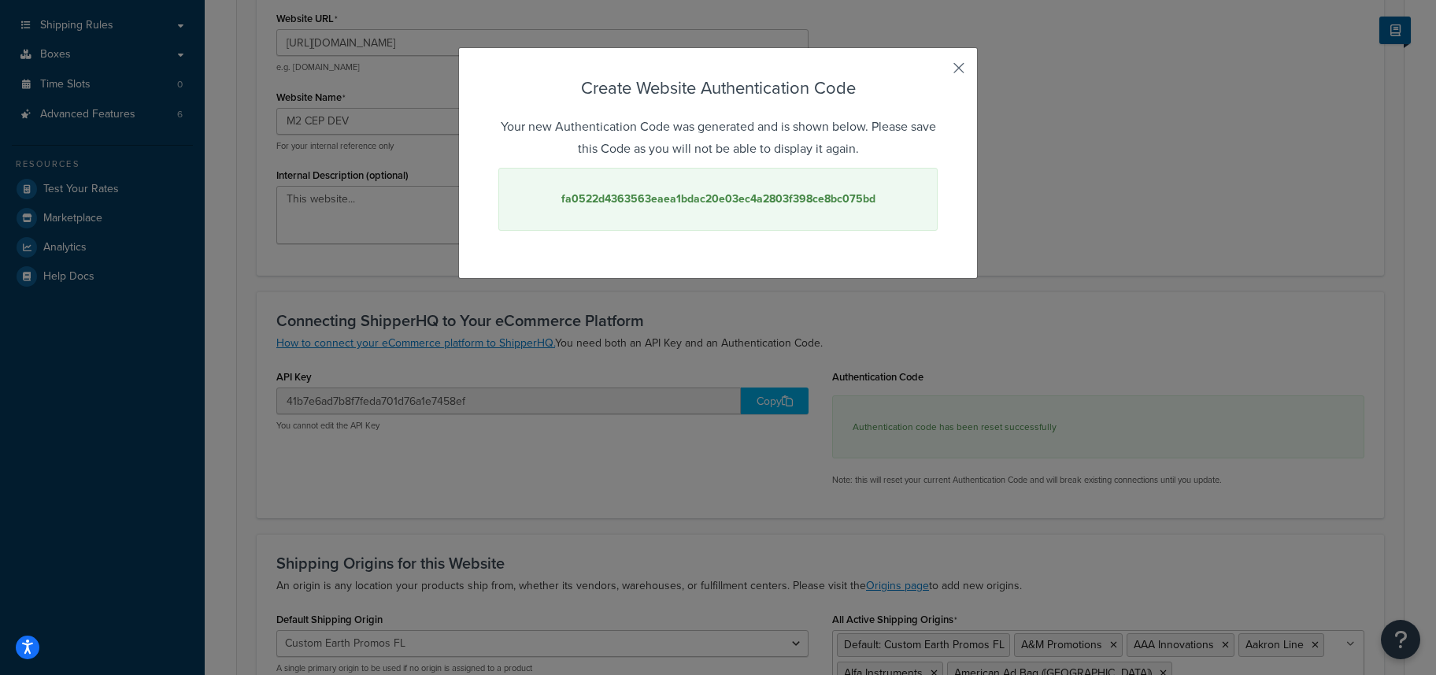
click at [938, 72] on button "button" at bounding box center [936, 74] width 4 height 4
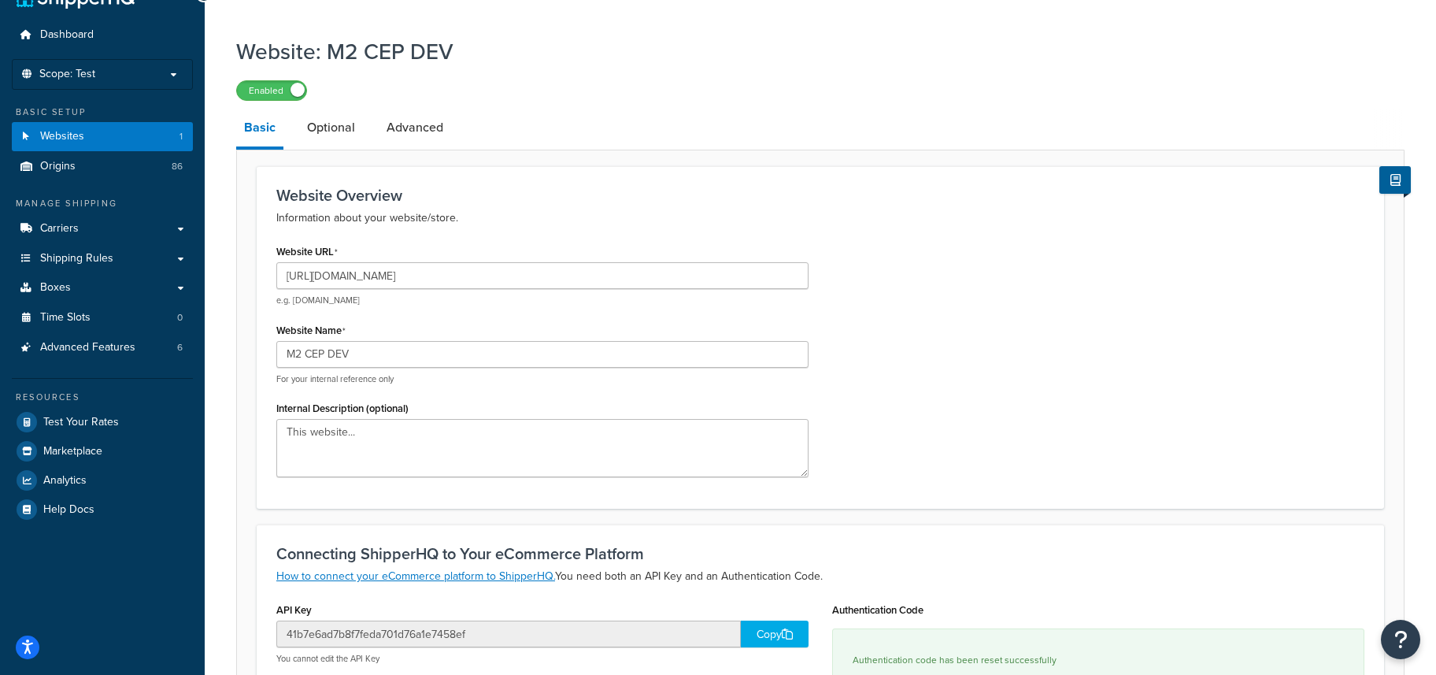
scroll to position [0, 0]
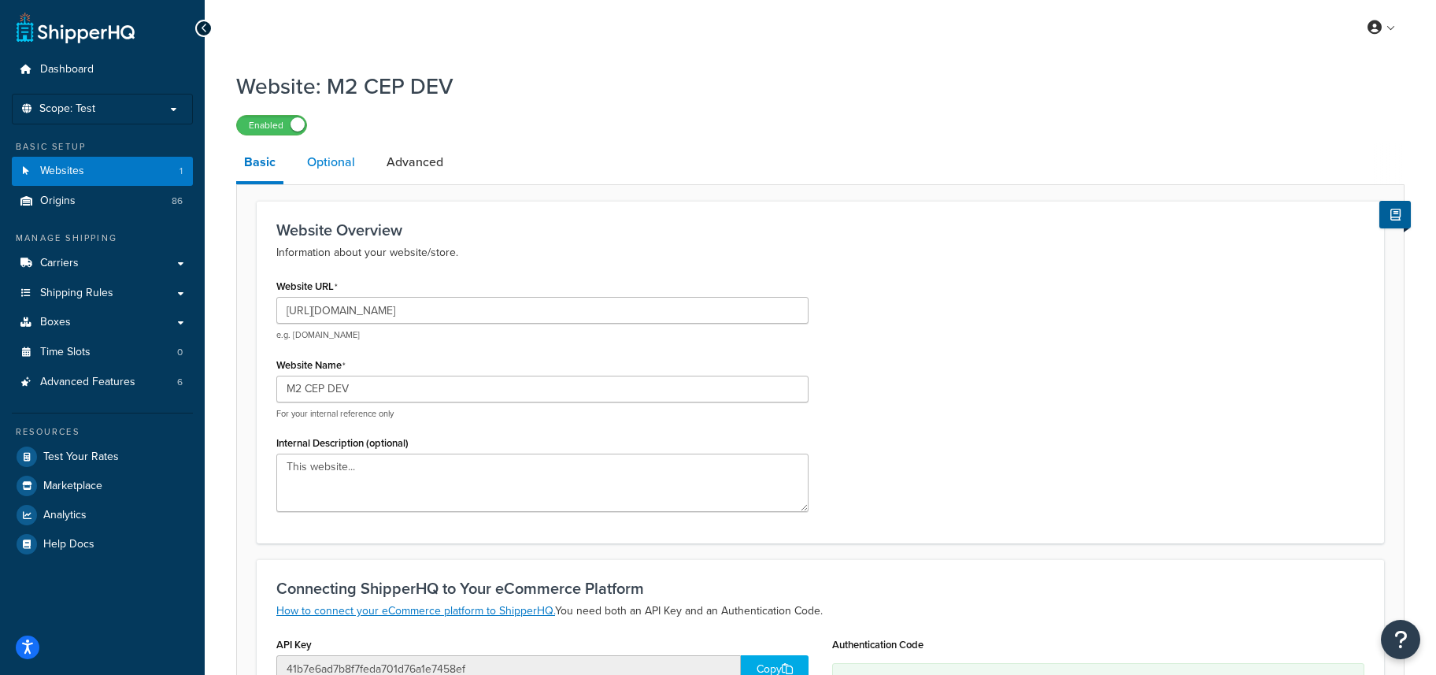
click at [337, 166] on link "Optional" at bounding box center [331, 162] width 64 height 38
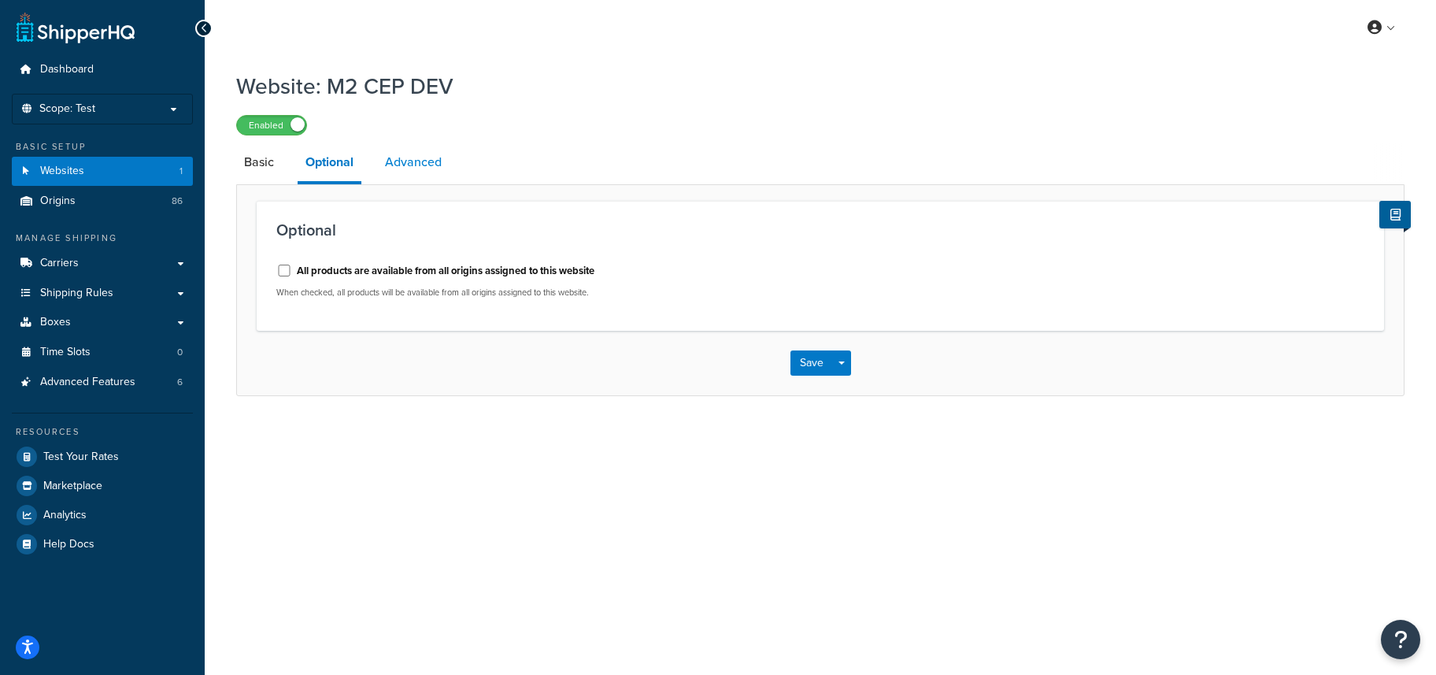
click at [398, 160] on link "Advanced" at bounding box center [413, 162] width 72 height 38
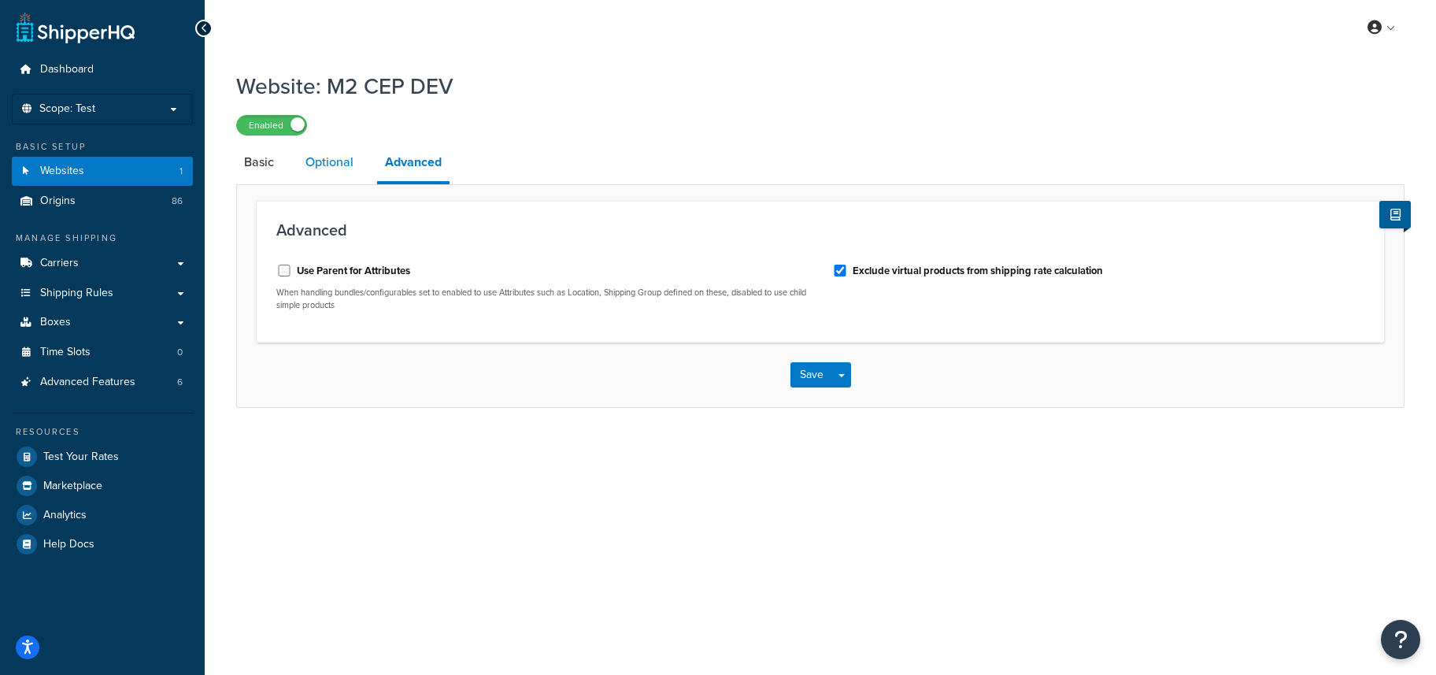
click at [318, 161] on link "Optional" at bounding box center [330, 162] width 64 height 38
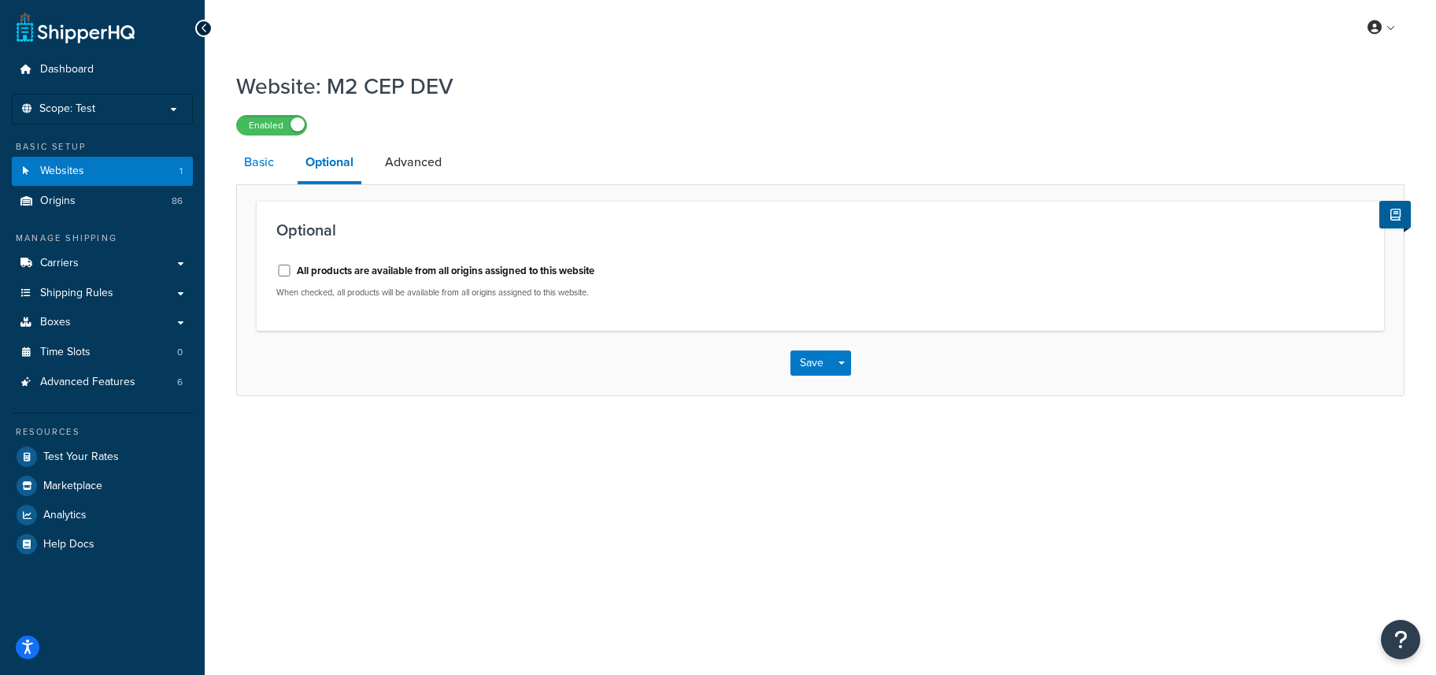
click at [263, 162] on link "Basic" at bounding box center [259, 162] width 46 height 38
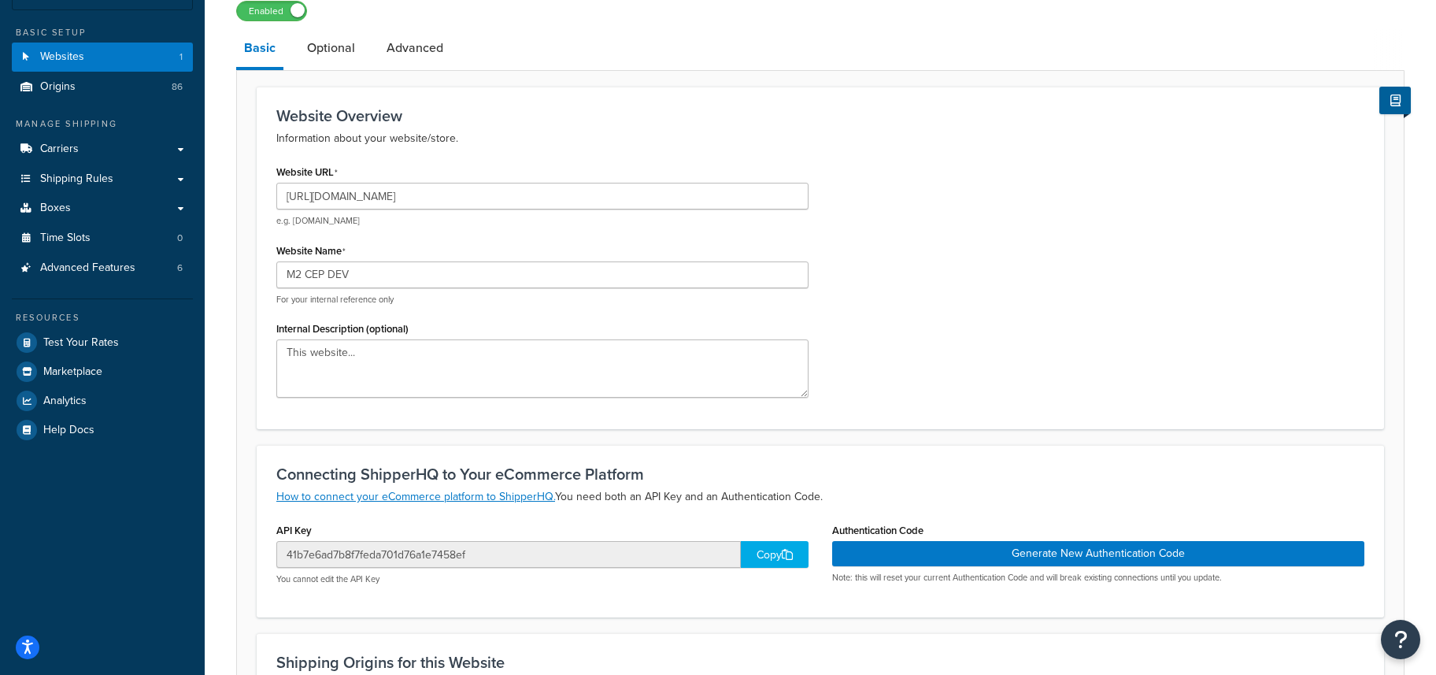
scroll to position [314, 0]
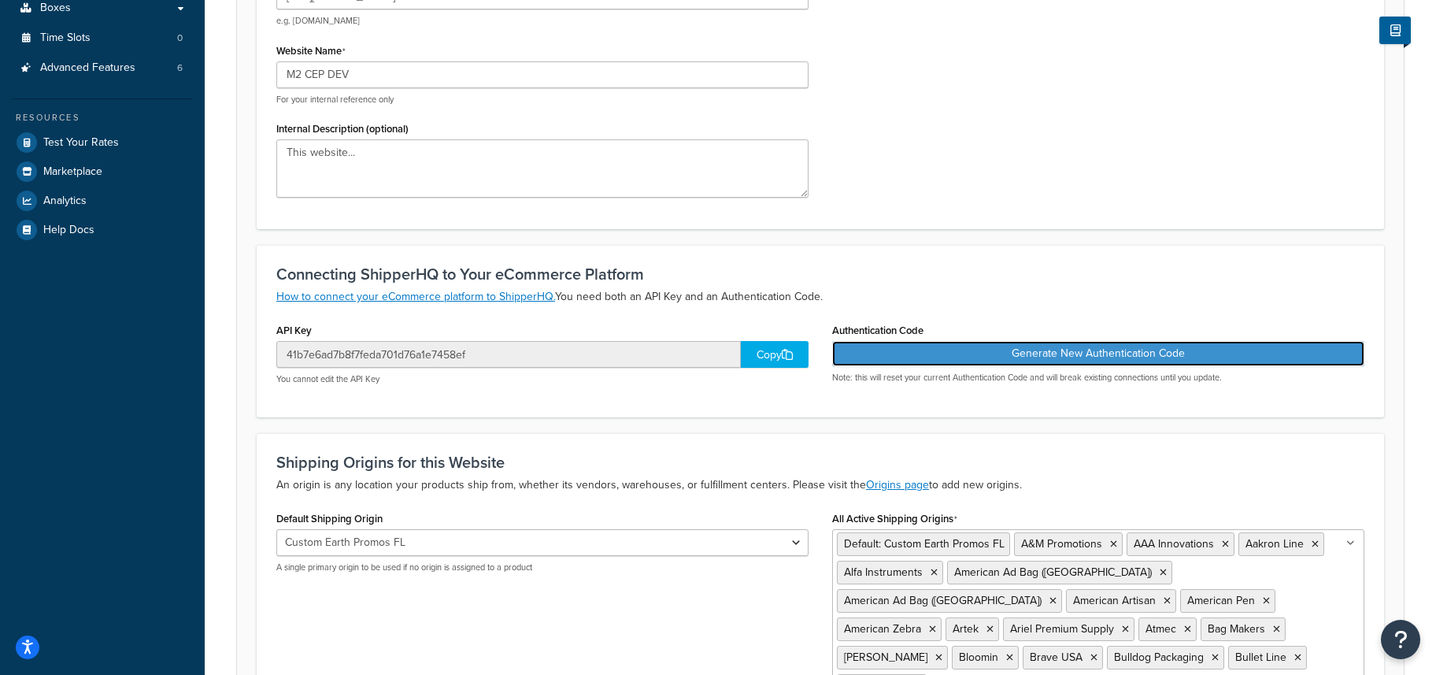
click at [946, 354] on button "Generate New Authentication Code" at bounding box center [1098, 353] width 532 height 25
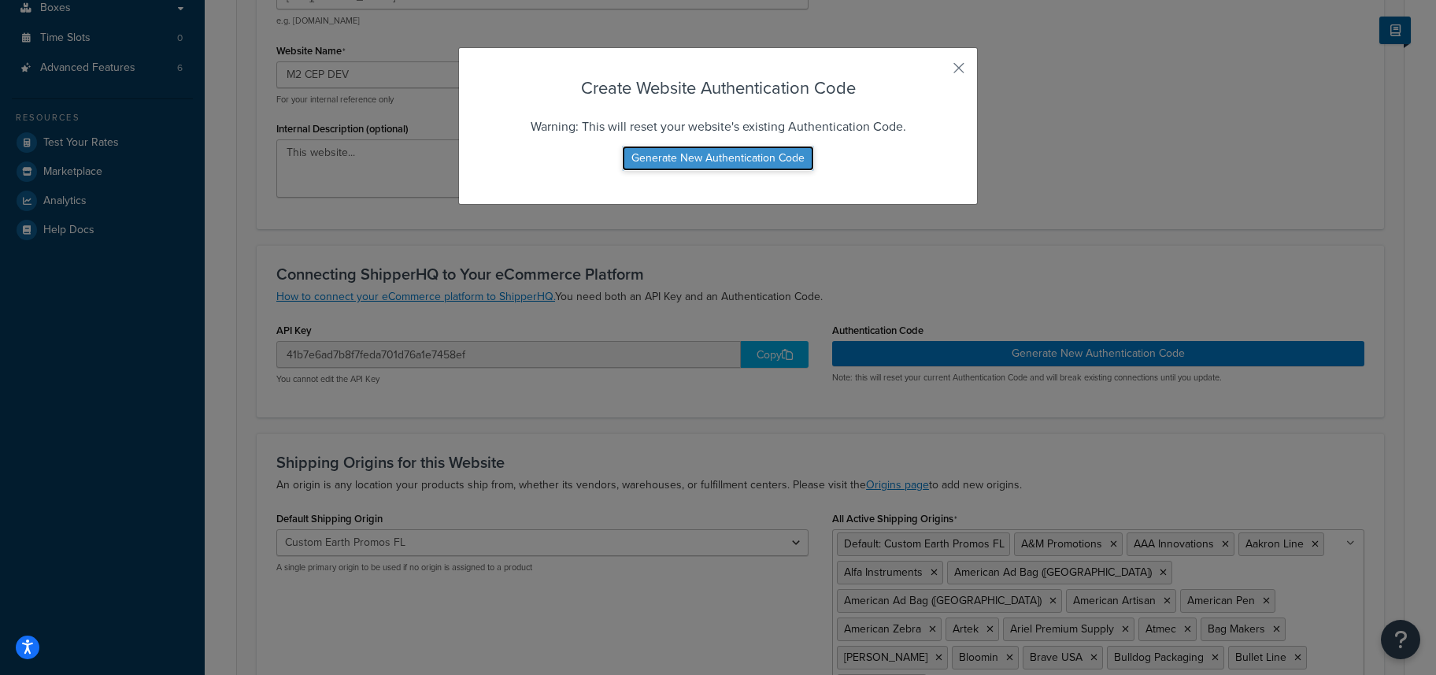
click at [688, 157] on button "Generate New Authentication Code" at bounding box center [718, 158] width 192 height 25
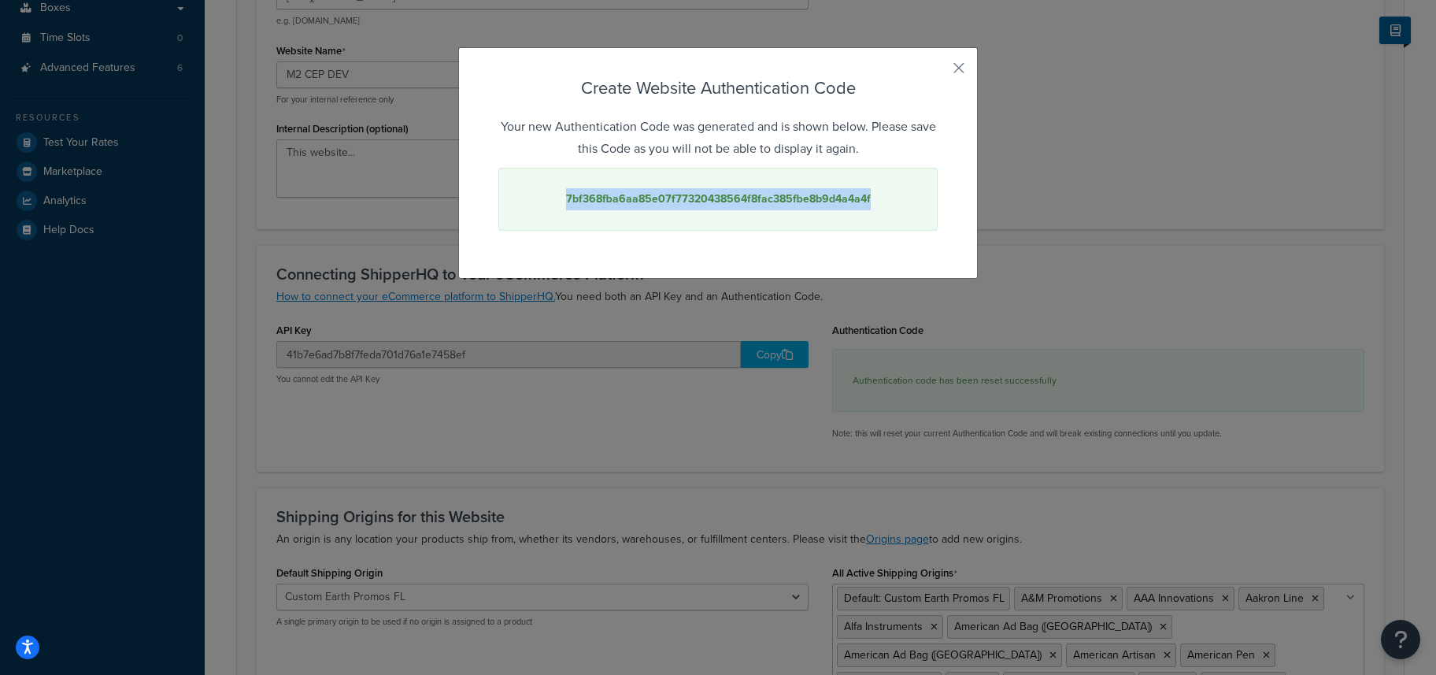
drag, startPoint x: 890, startPoint y: 199, endPoint x: 568, endPoint y: 195, distance: 322.0
click at [568, 195] on div "7bf368fba6aa85e07f77320438564f8fac385fbe8b9d4a4a4f" at bounding box center [717, 199] width 439 height 63
copy strong "7bf368fba6aa85e07f77320438564f8fac385fbe8b9d4a4a4f"
click at [899, 94] on h3 "Create Website Authentication Code" at bounding box center [717, 88] width 439 height 24
click at [879, 129] on p "Your new Authentication Code was generated and is shown below. Please save this…" at bounding box center [717, 138] width 439 height 44
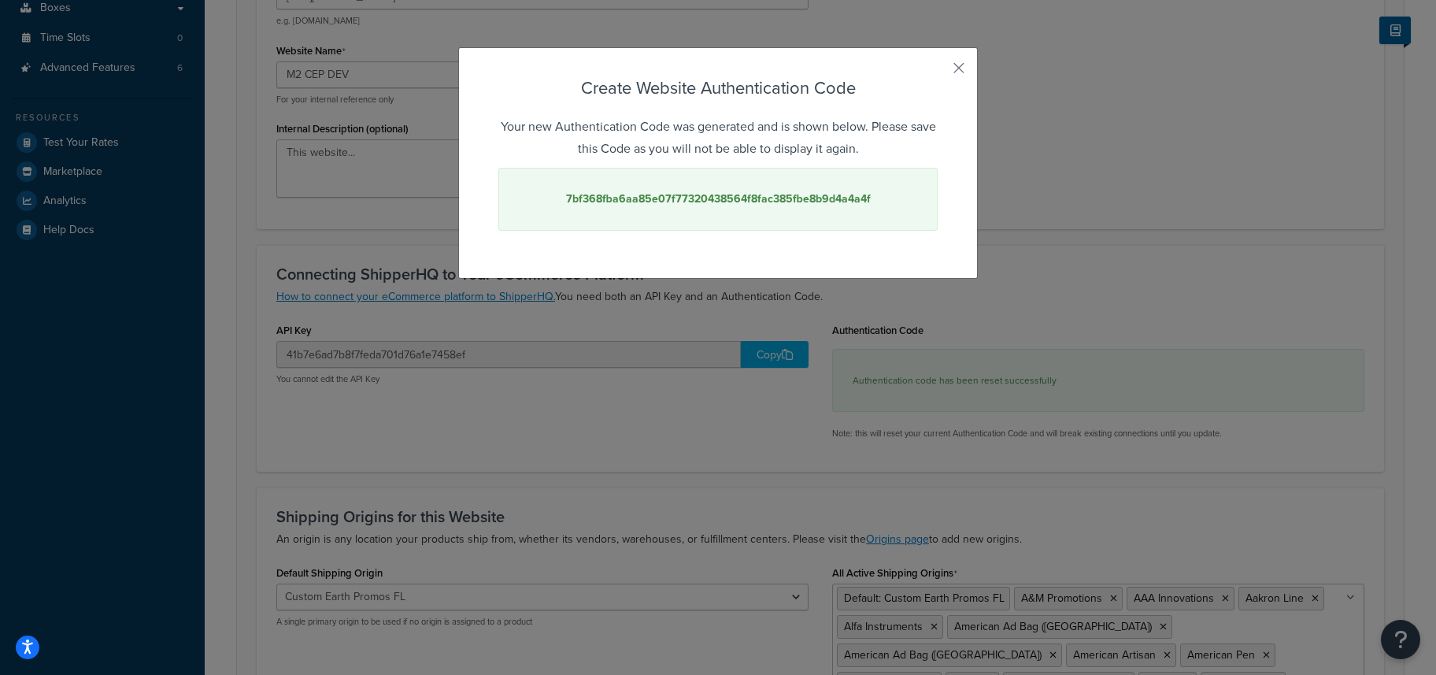
click at [966, 62] on div "Create Website Authentication Code Your new Authentication Code was generated a…" at bounding box center [718, 162] width 520 height 231
click at [938, 73] on button "button" at bounding box center [936, 74] width 4 height 4
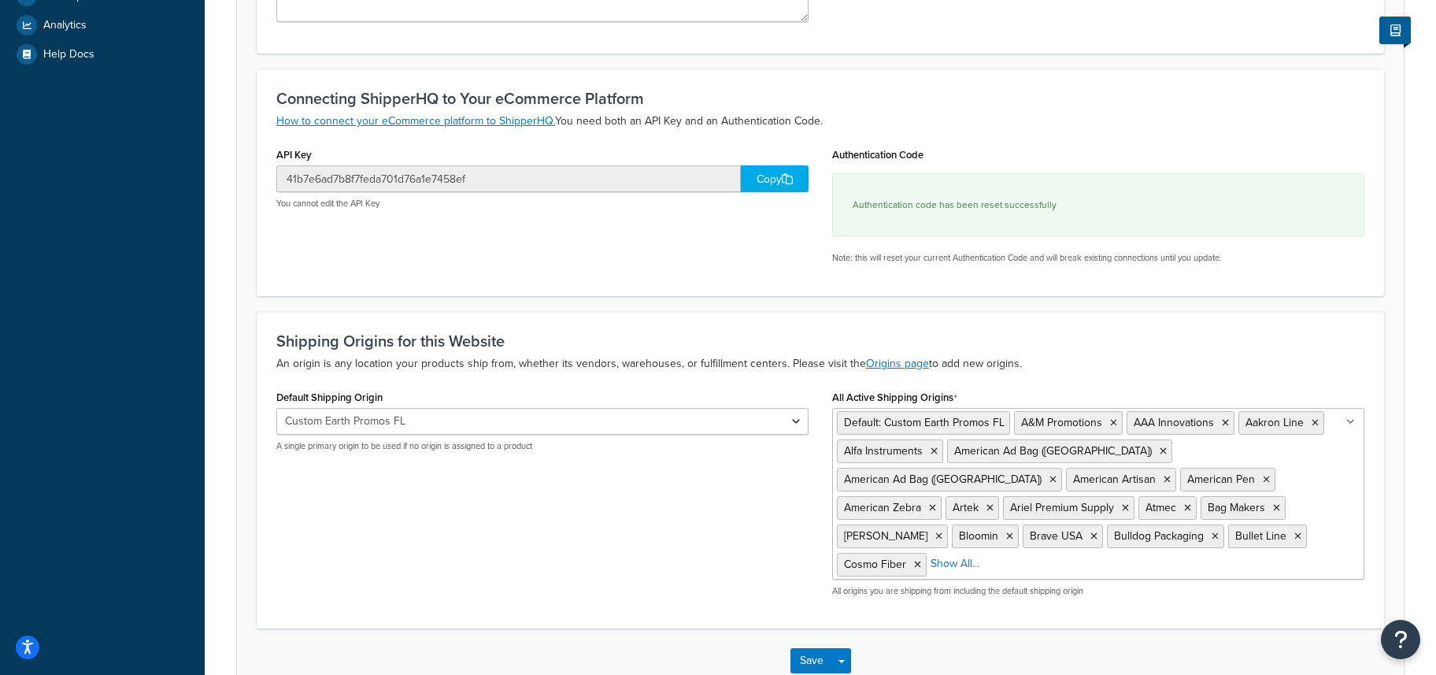
scroll to position [561, 0]
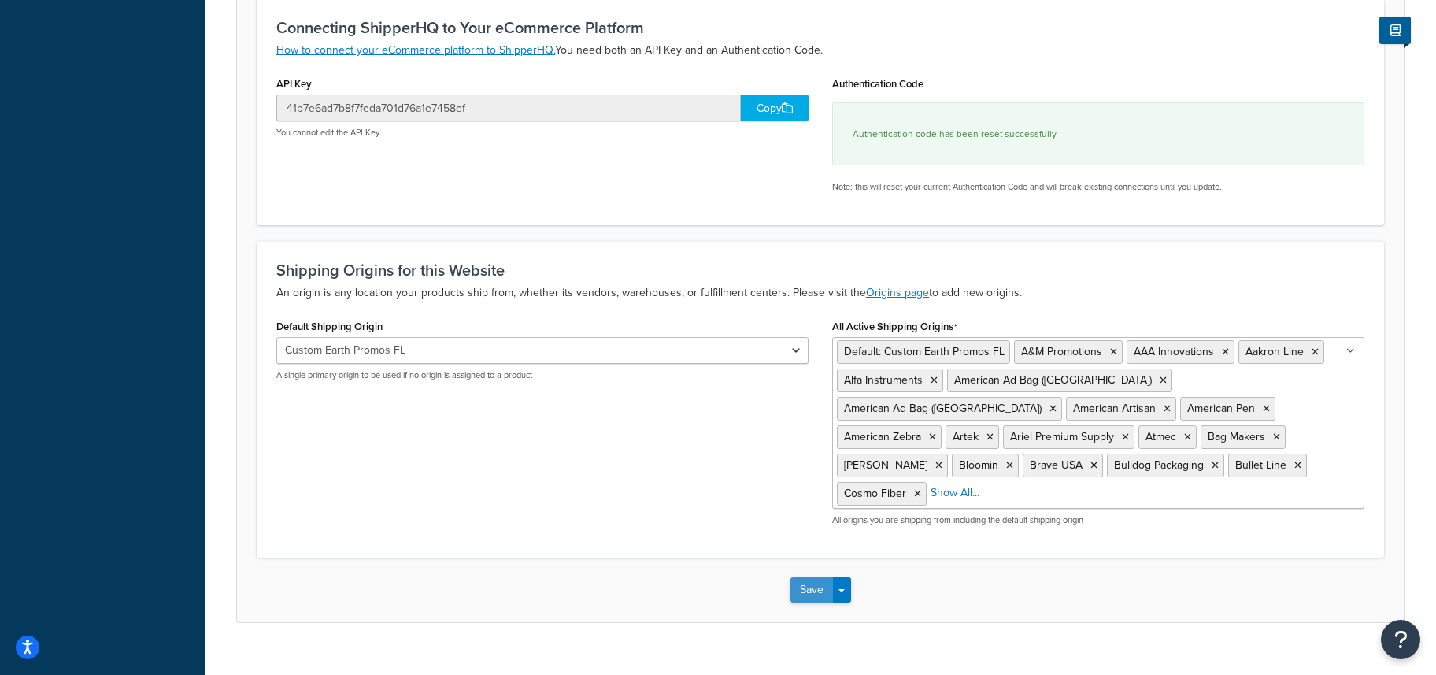
click at [803, 577] on button "Save" at bounding box center [811, 589] width 43 height 25
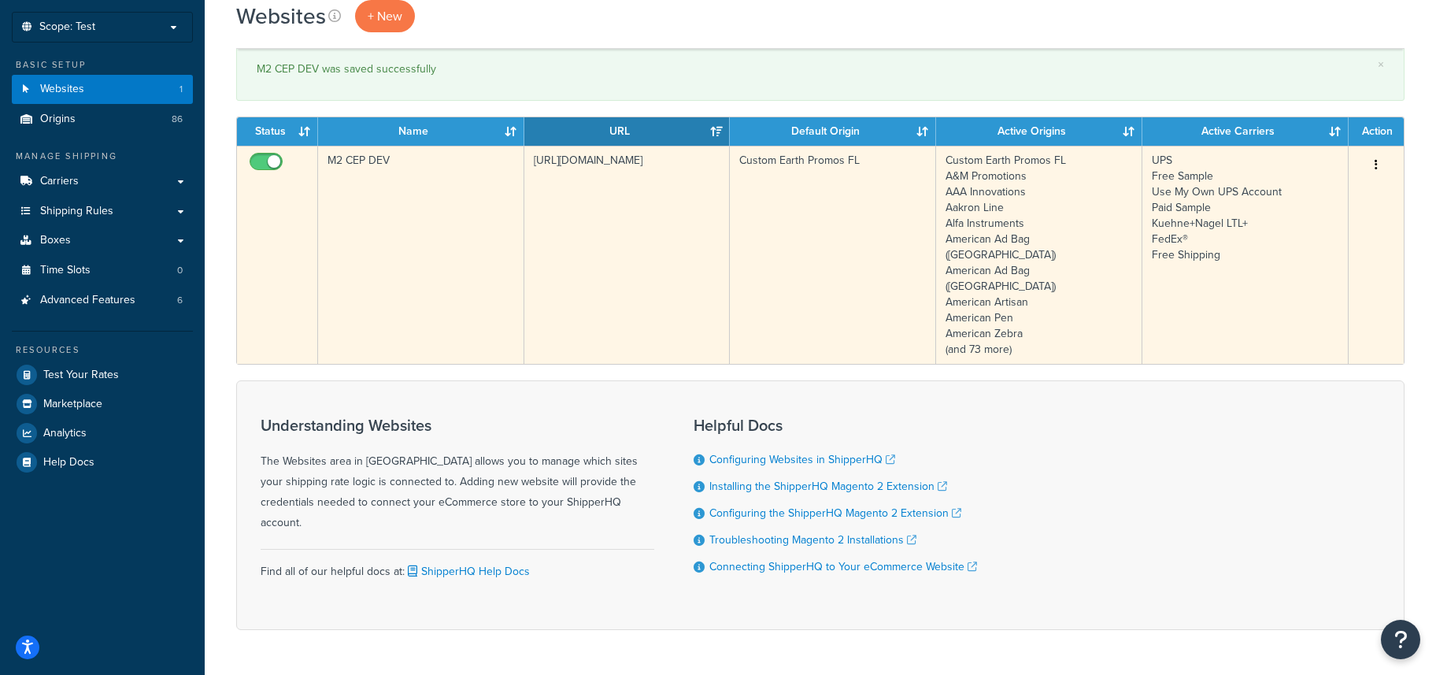
click at [1375, 167] on icon "button" at bounding box center [1376, 164] width 3 height 11
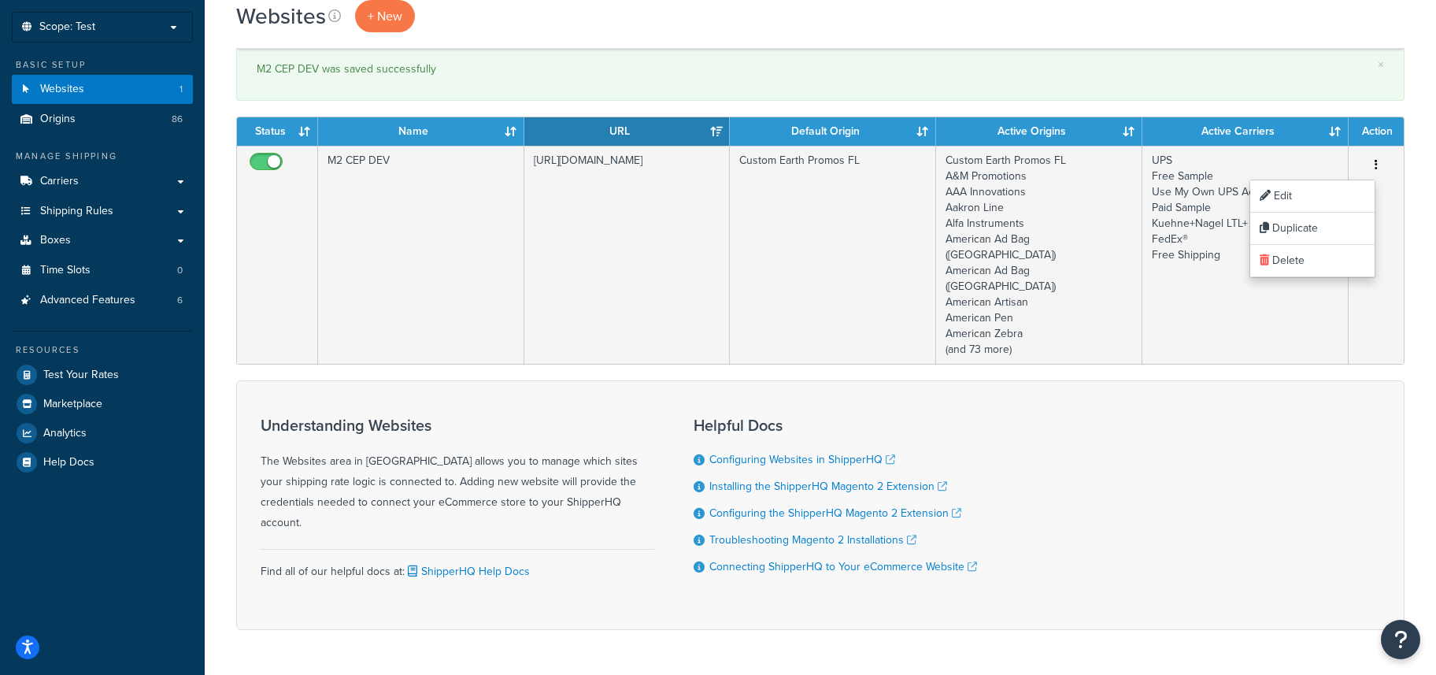
click at [1133, 28] on div "Websites + New" at bounding box center [820, 16] width 1168 height 32
click at [172, 180] on link "Carriers" at bounding box center [102, 181] width 181 height 29
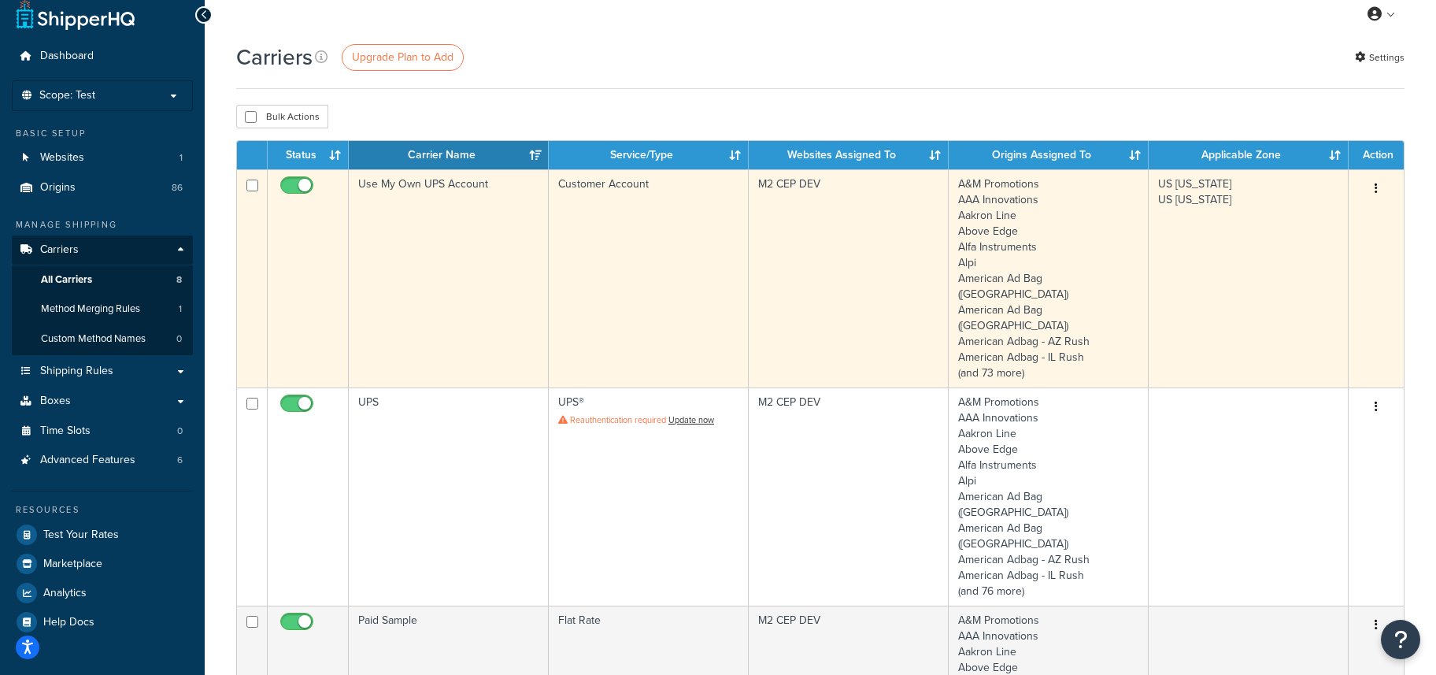
scroll to position [14, 0]
click at [286, 183] on input "checkbox" at bounding box center [298, 189] width 43 height 20
checkbox input "false"
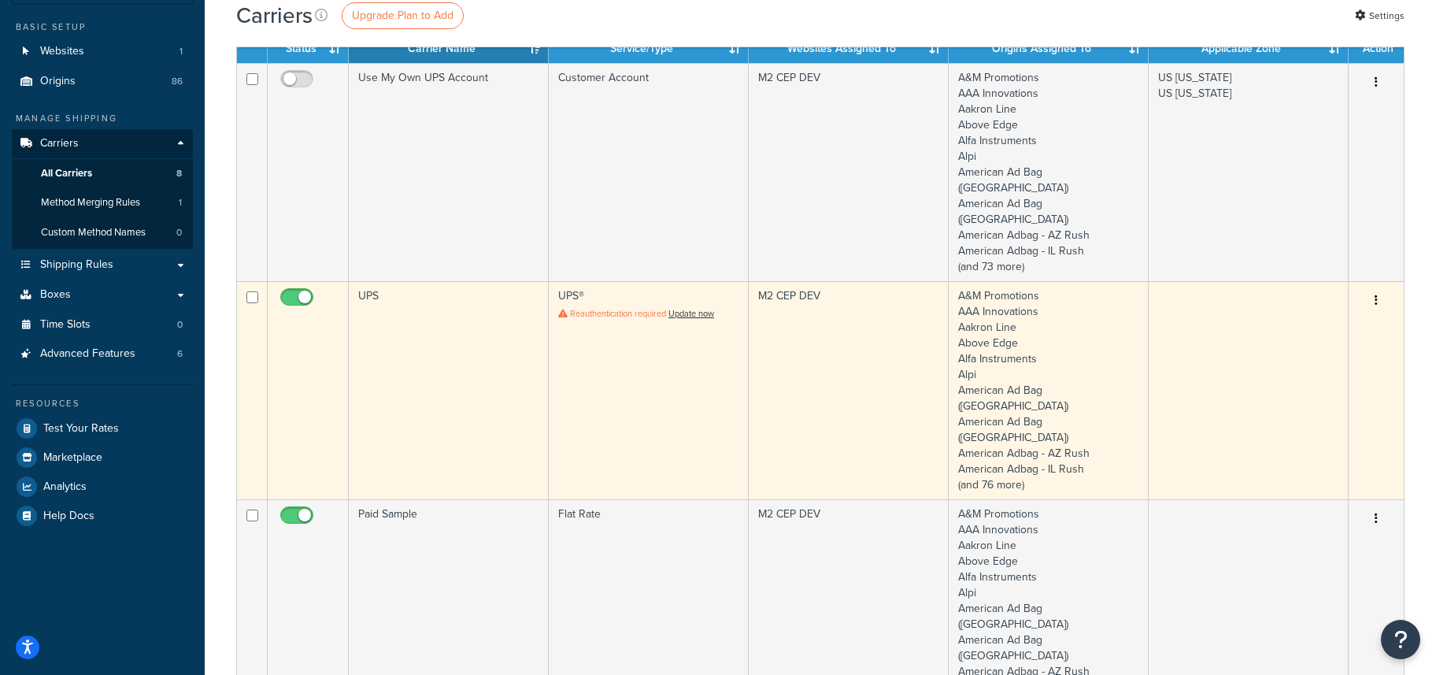
scroll to position [130, 0]
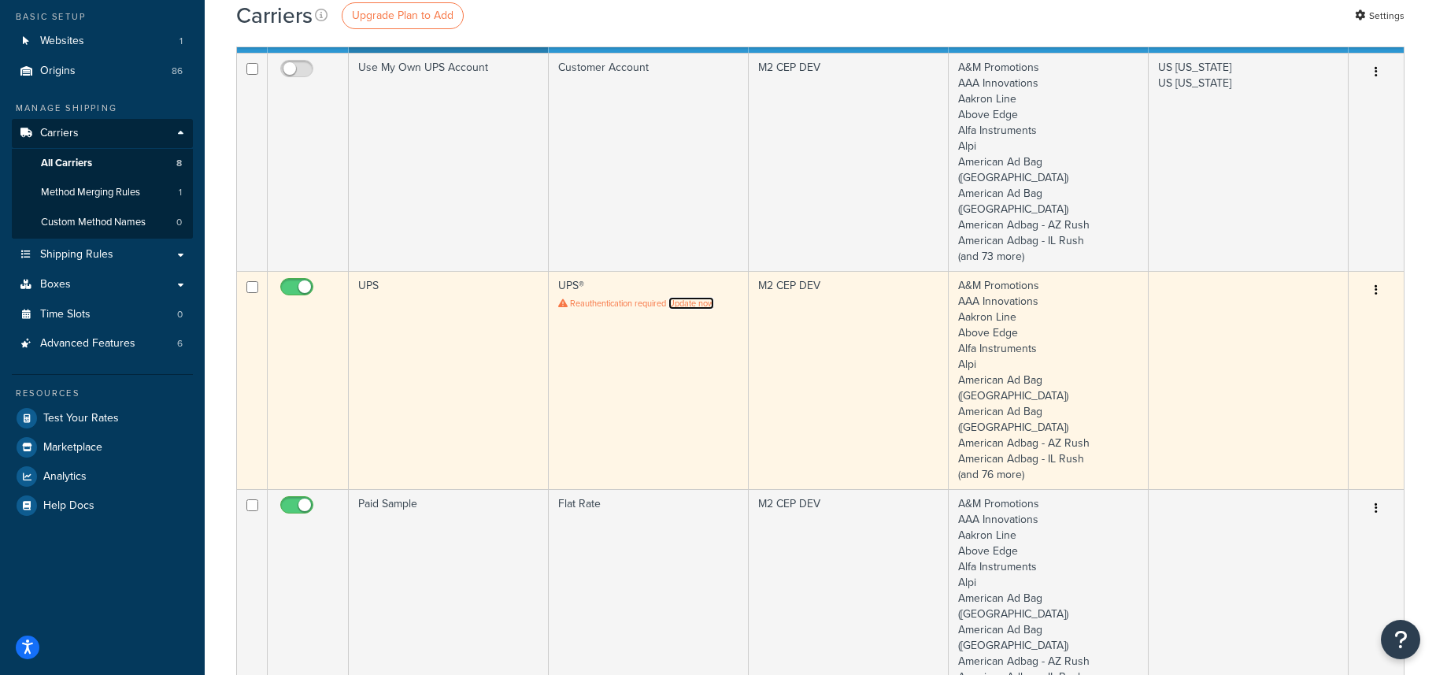
click at [698, 297] on link "Update now" at bounding box center [691, 303] width 46 height 13
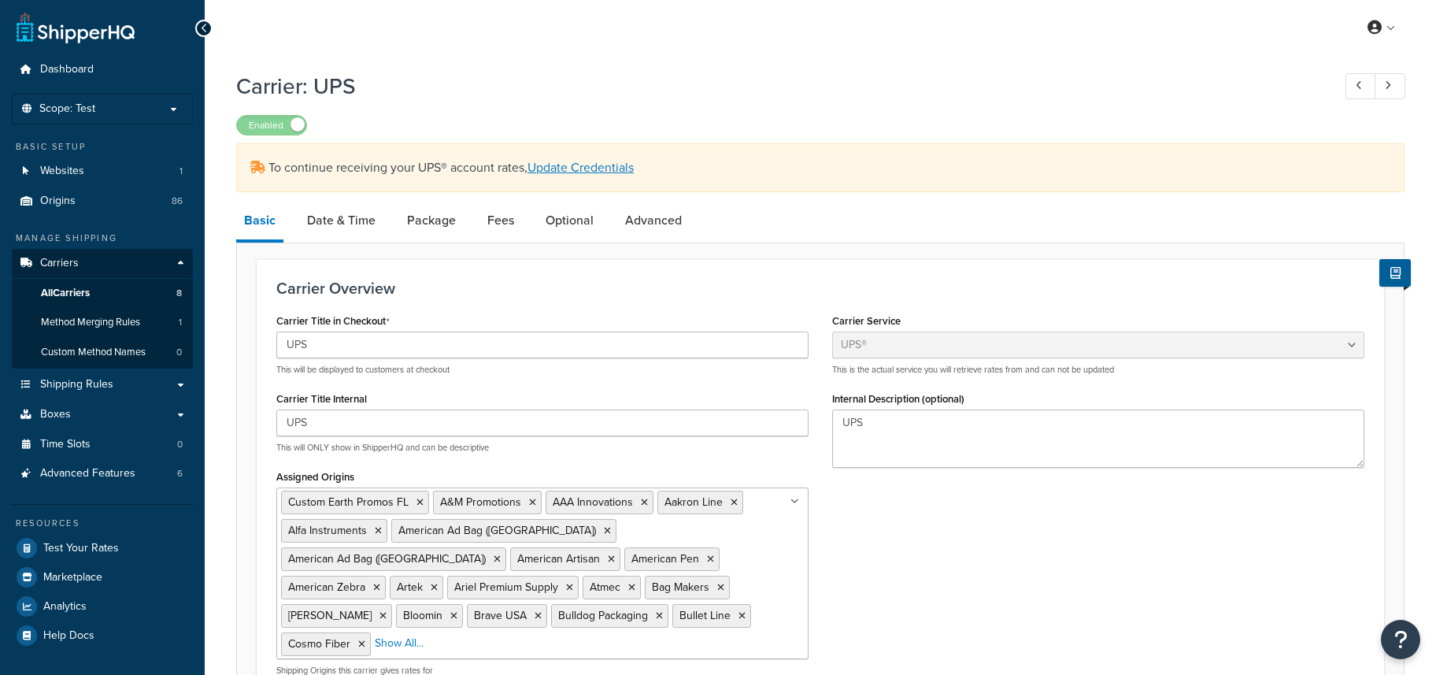
select select "ups"
select select "us"
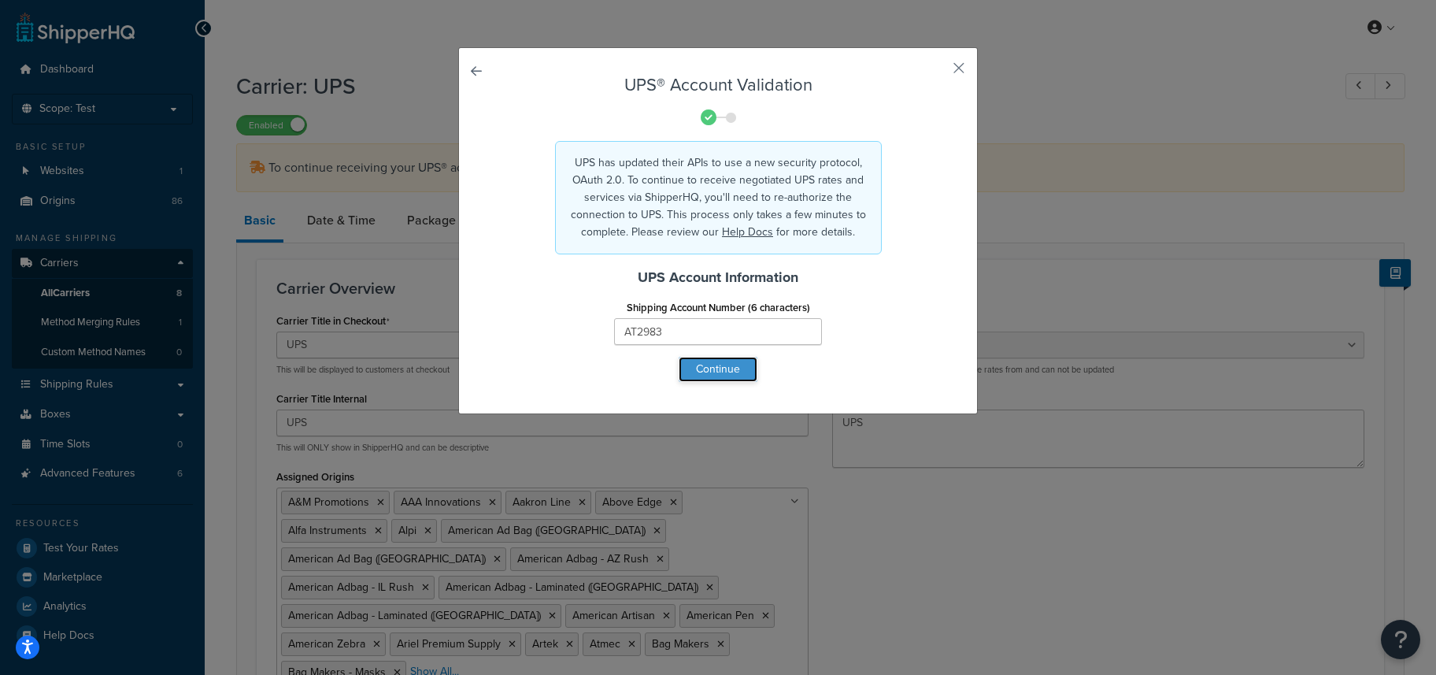
click at [703, 376] on button "Continue" at bounding box center [718, 369] width 79 height 25
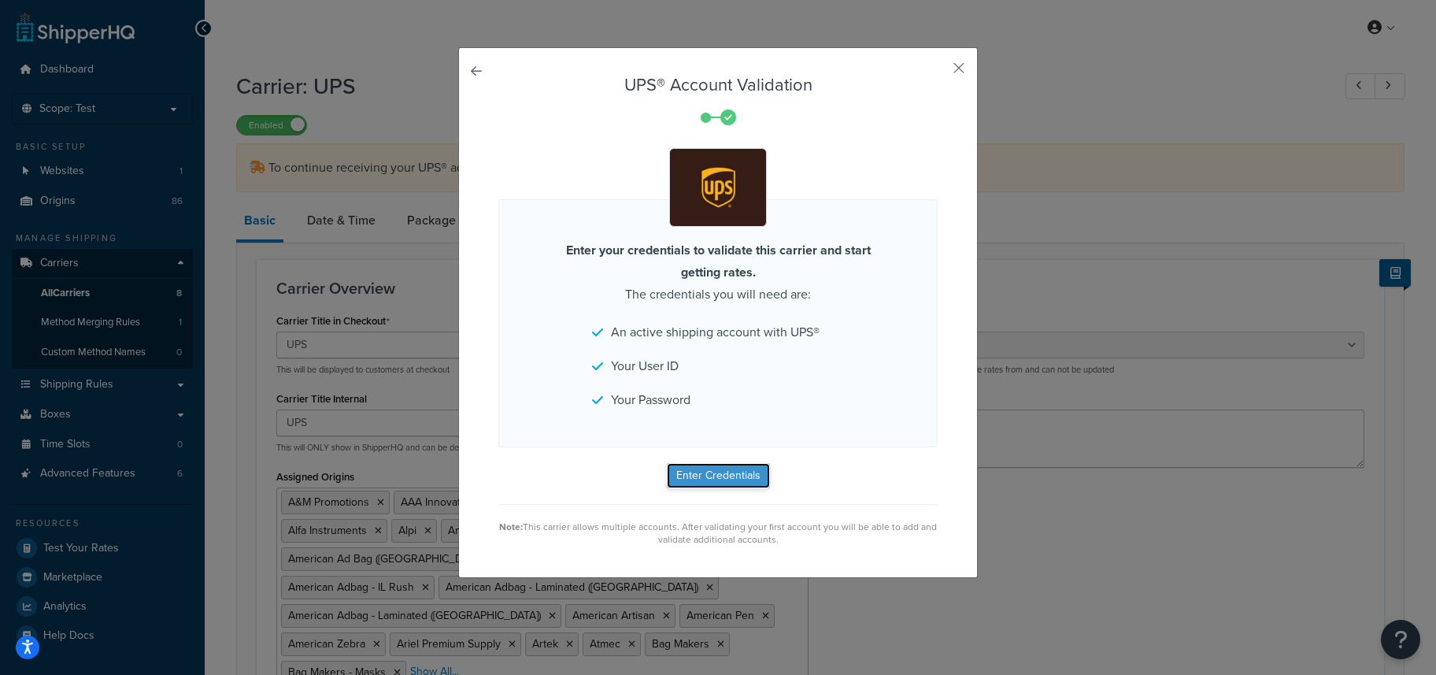
click at [706, 478] on button "Enter Credentials" at bounding box center [718, 475] width 103 height 25
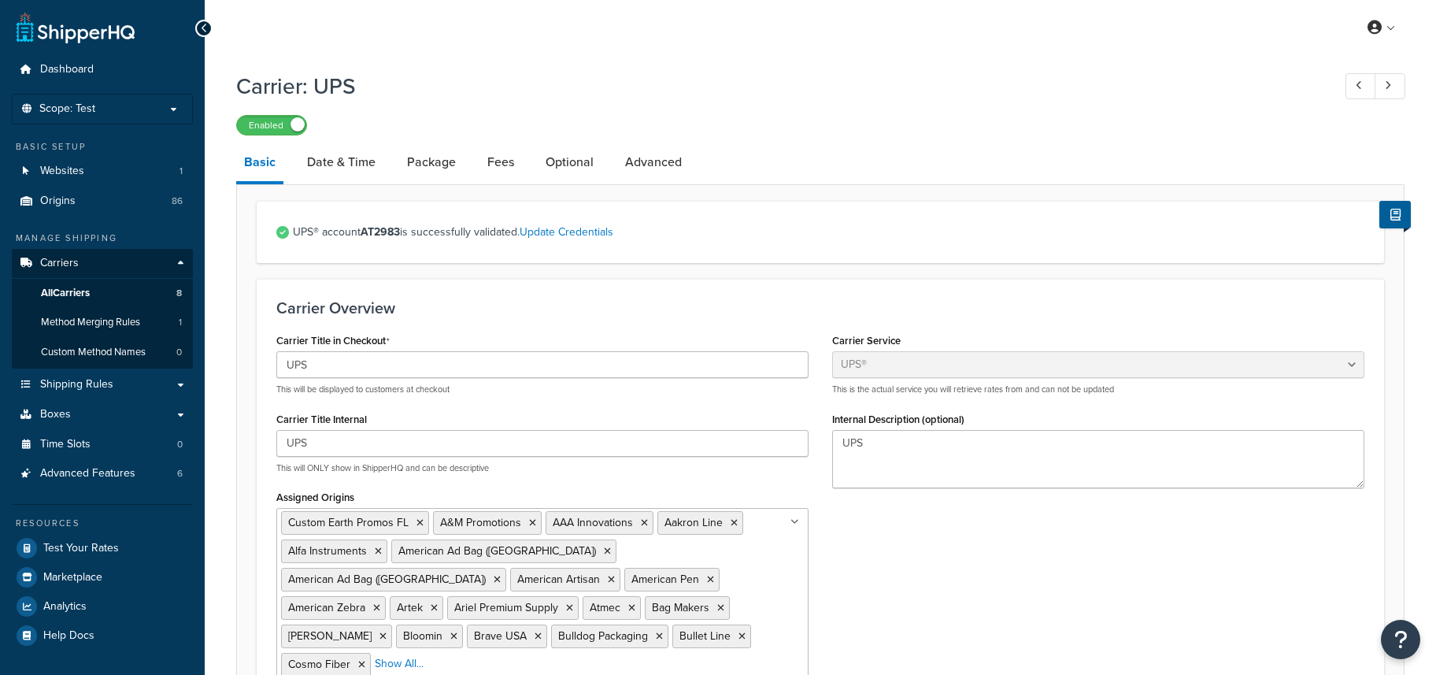
select select "ups"
select select "us"
click at [66, 291] on span "All Carriers" at bounding box center [65, 293] width 49 height 13
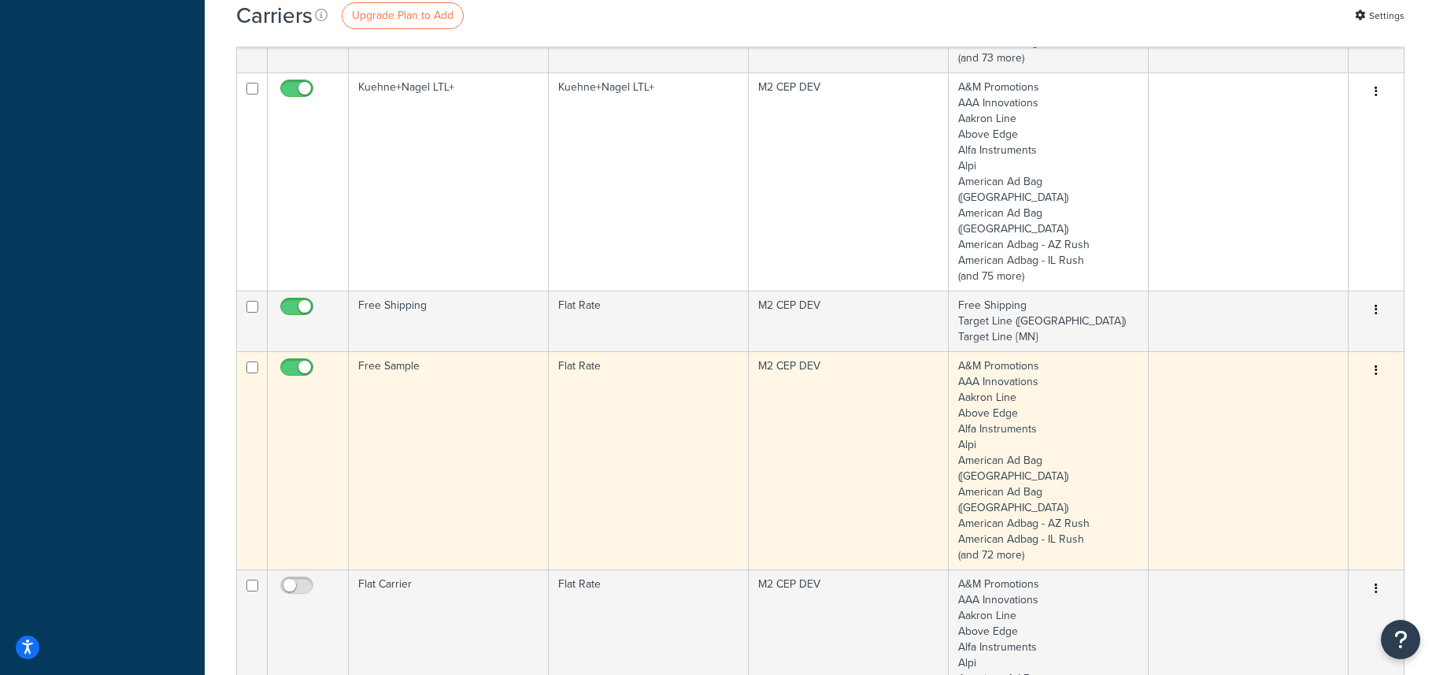
scroll to position [762, 0]
click at [288, 364] on input "checkbox" at bounding box center [298, 374] width 43 height 20
checkbox input "false"
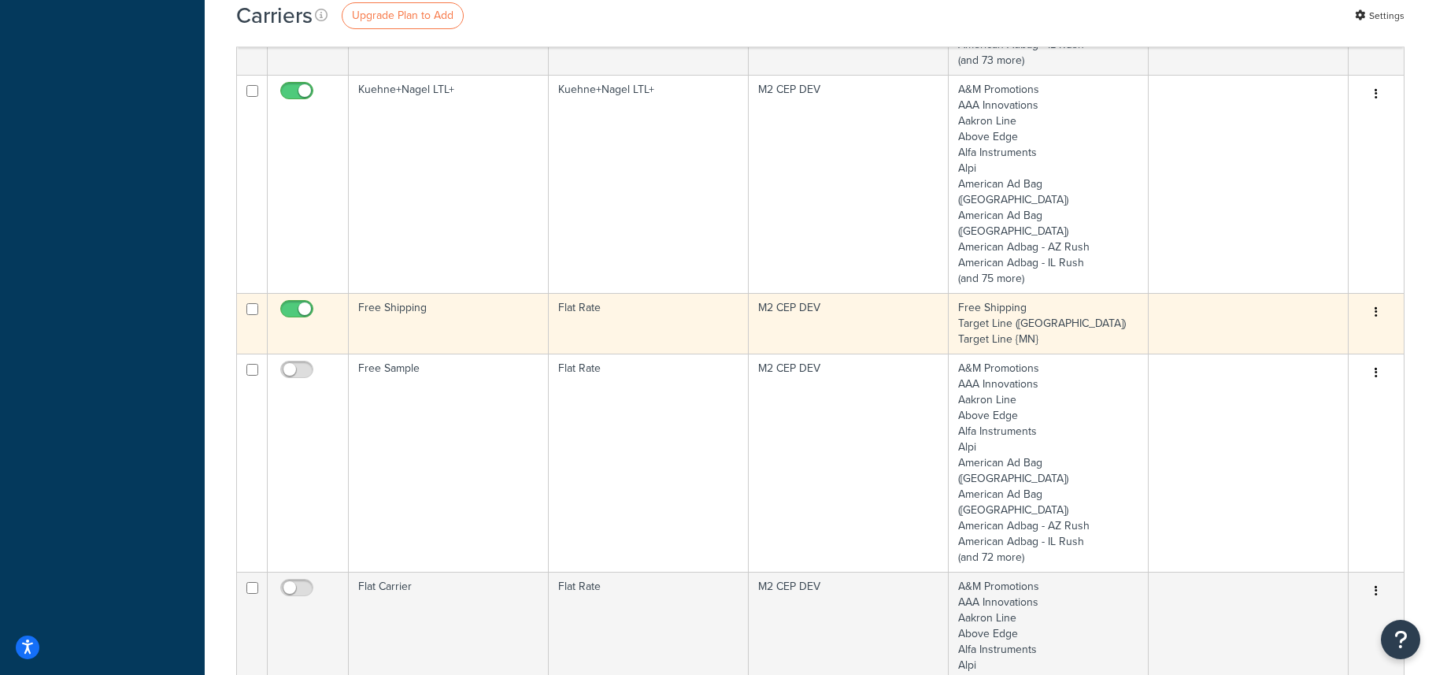
click at [288, 303] on input "checkbox" at bounding box center [298, 313] width 43 height 20
checkbox input "false"
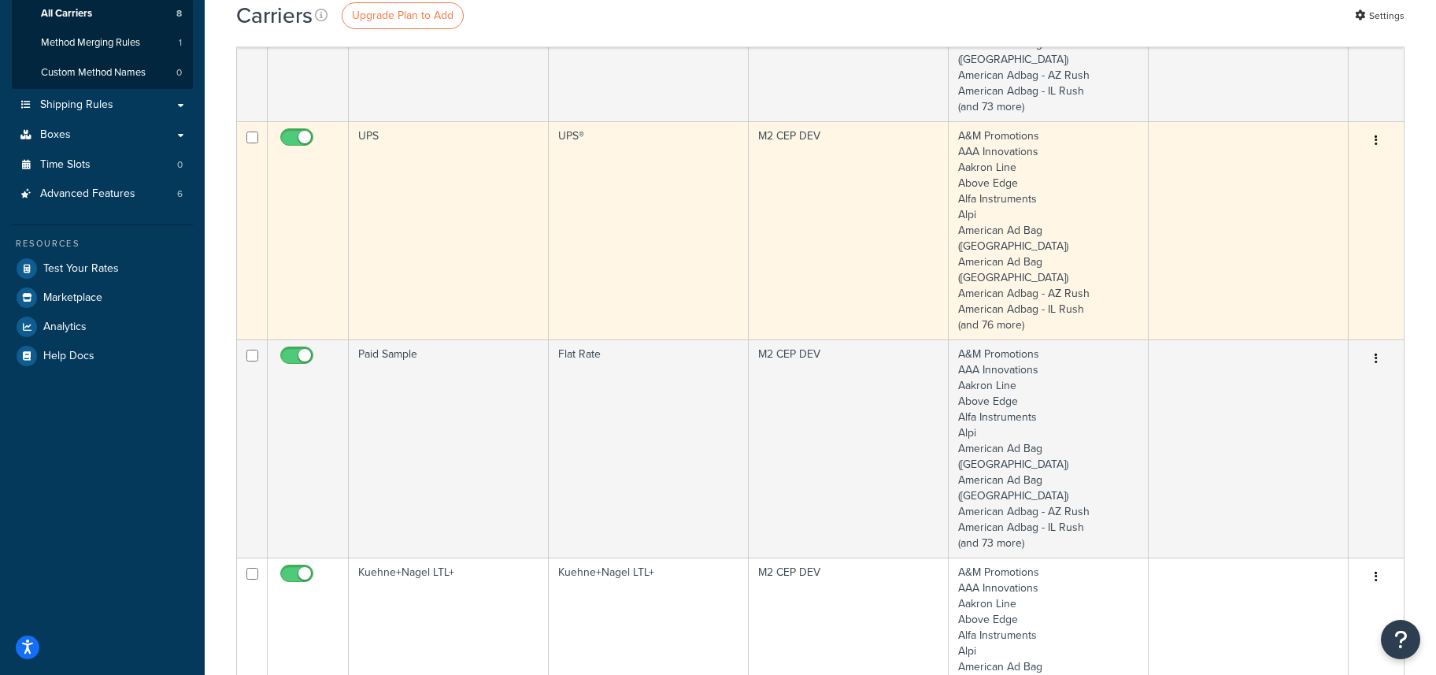
scroll to position [272, 0]
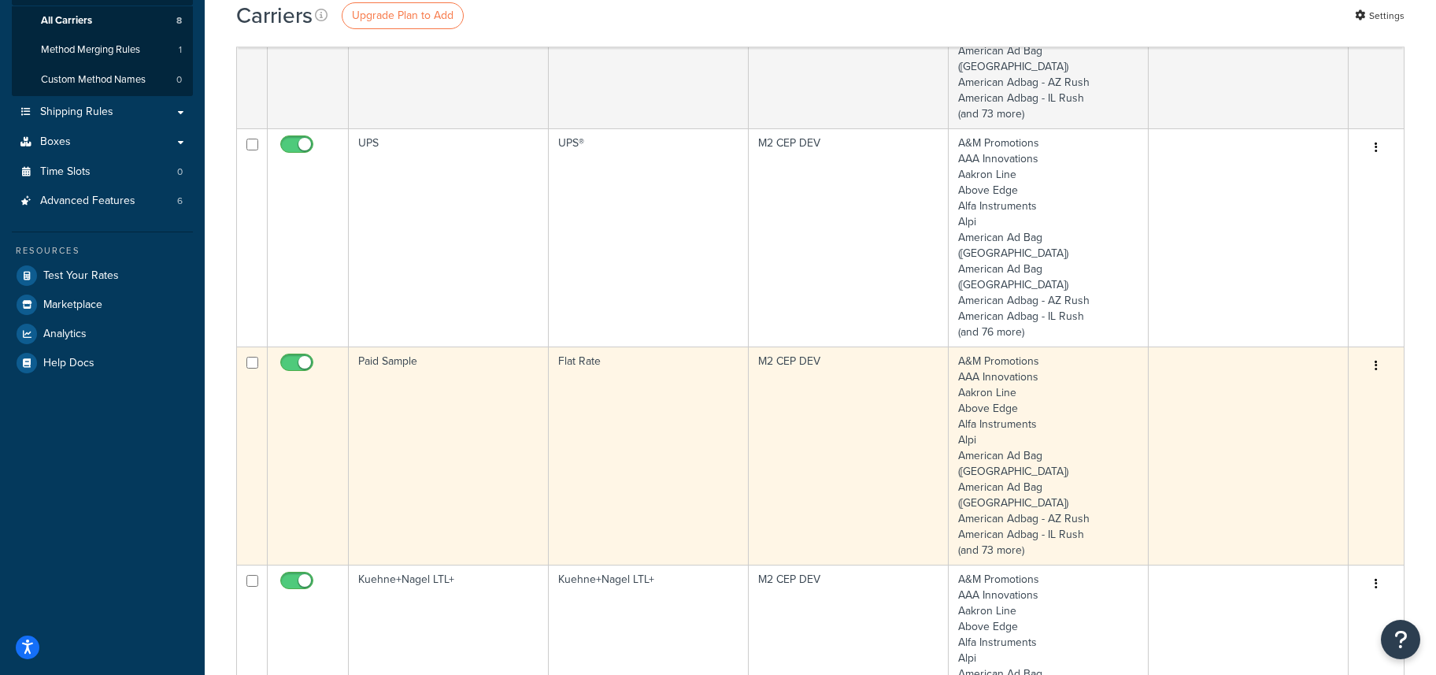
click at [292, 357] on input "checkbox" at bounding box center [298, 367] width 43 height 20
checkbox input "false"
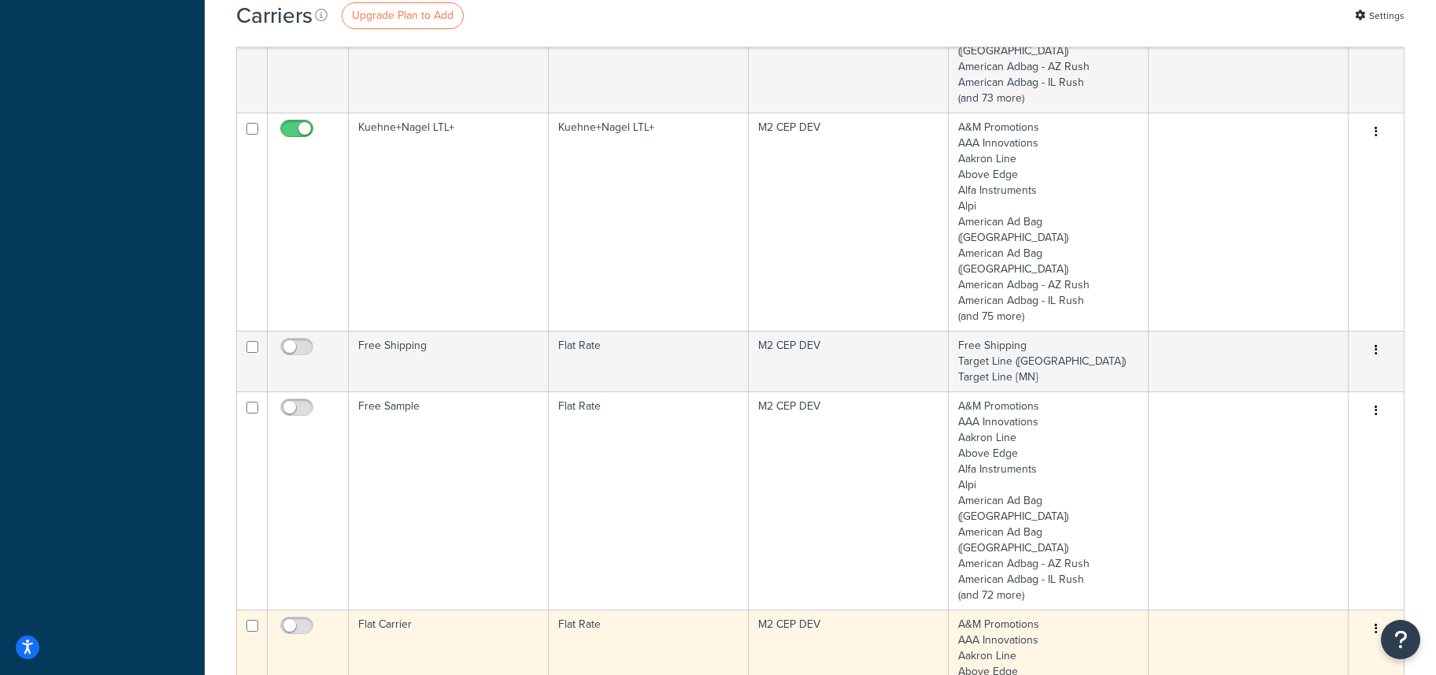
scroll to position [1032, 0]
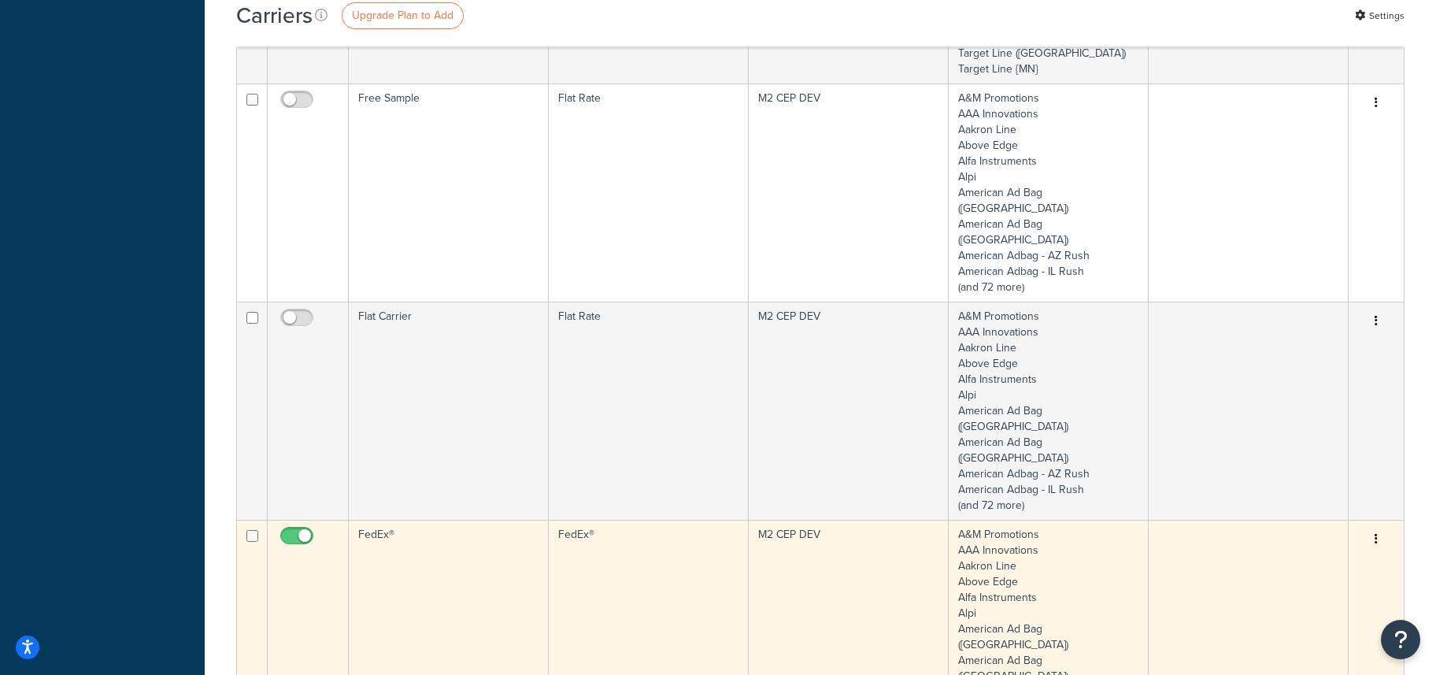
click at [369, 520] on td "FedEx®" at bounding box center [449, 629] width 200 height 218
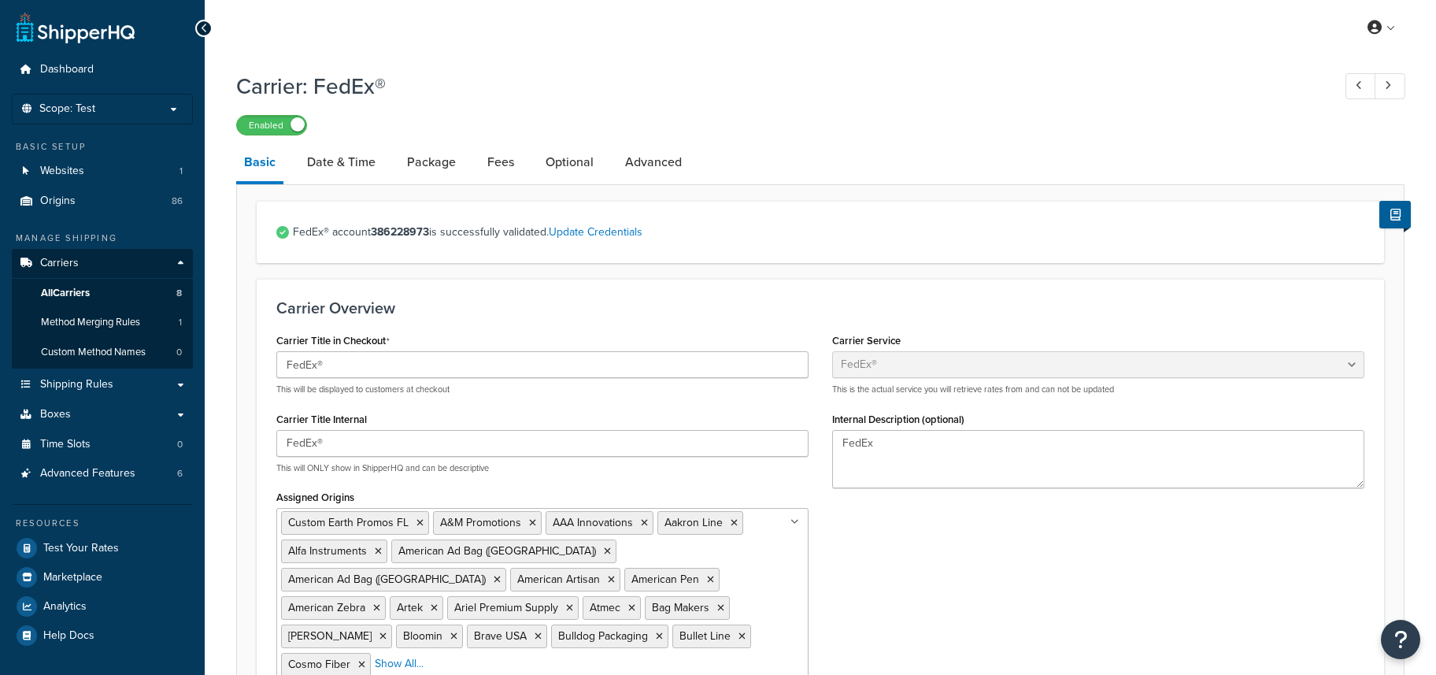
select select "fedEx"
select select "DROP_BOX"
select select "YOUR_PACKAGING"
click at [251, 125] on label "Enabled" at bounding box center [271, 125] width 69 height 19
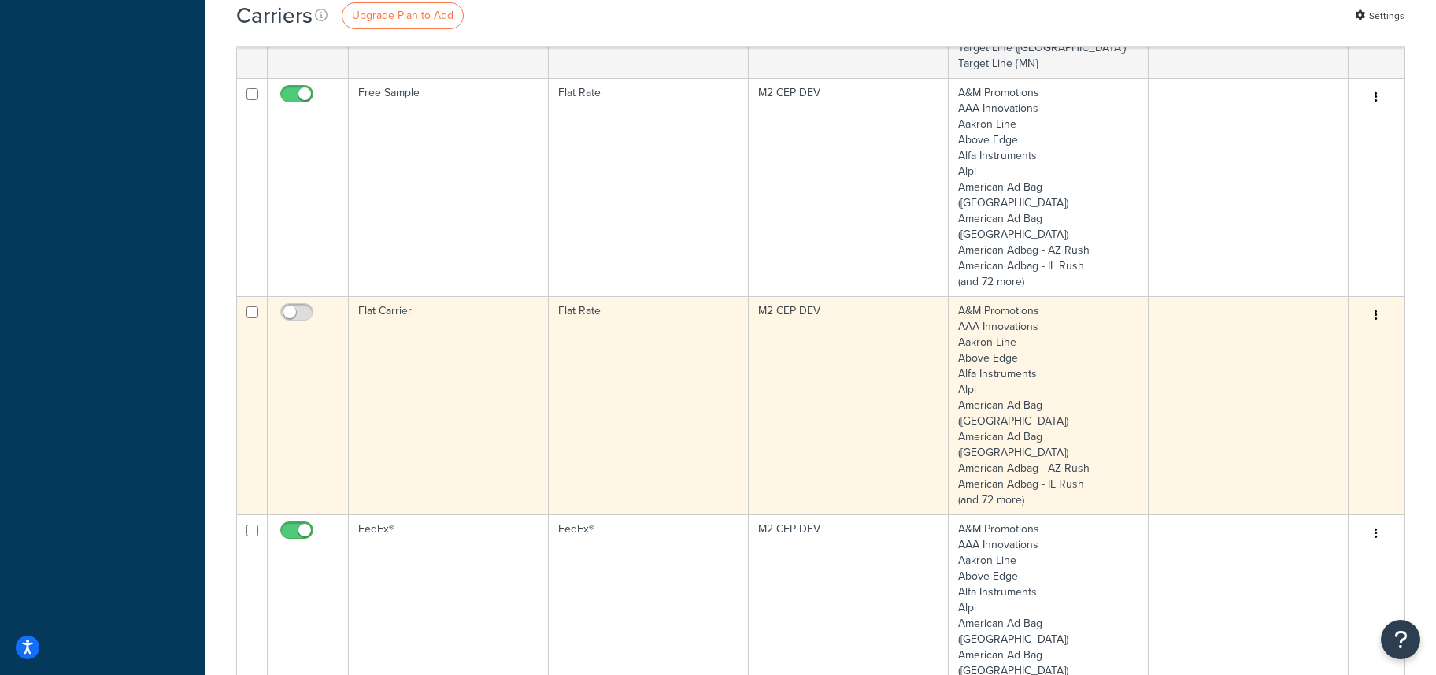
scroll to position [1038, 0]
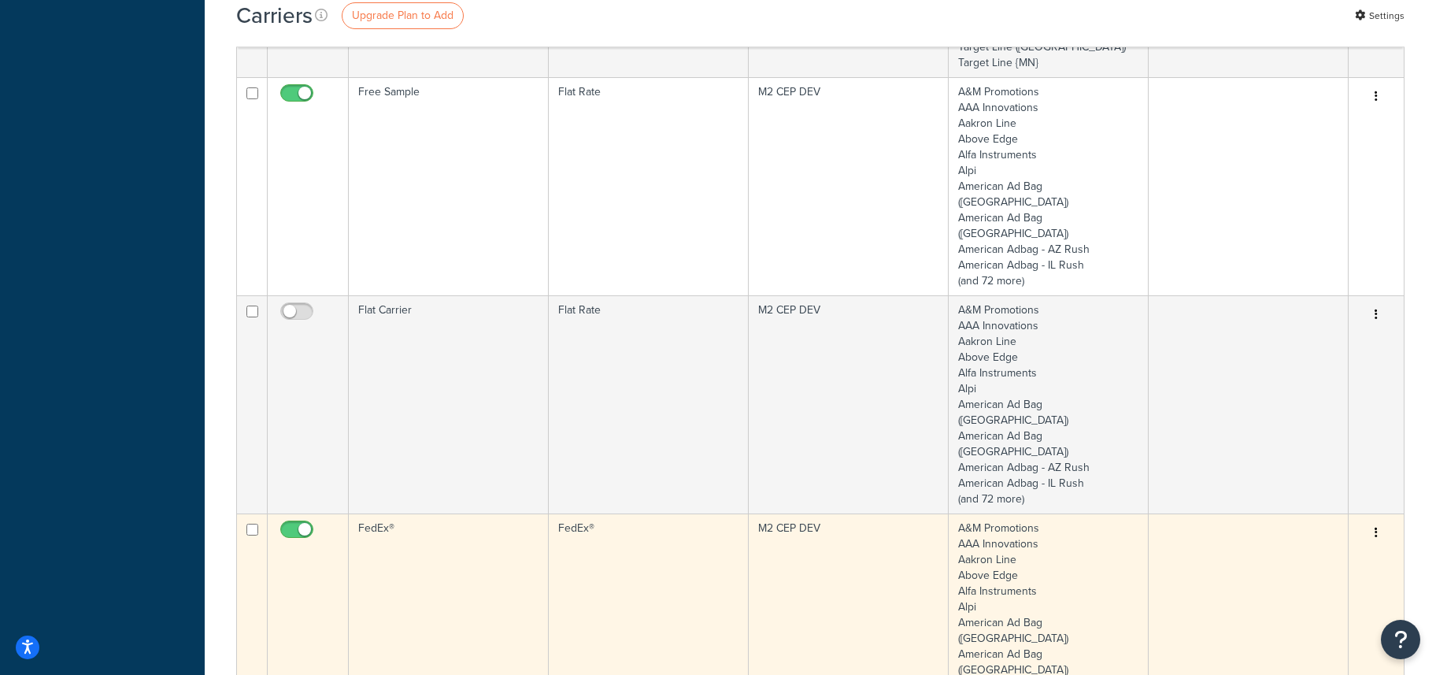
click at [283, 524] on input "checkbox" at bounding box center [298, 534] width 43 height 20
checkbox input "false"
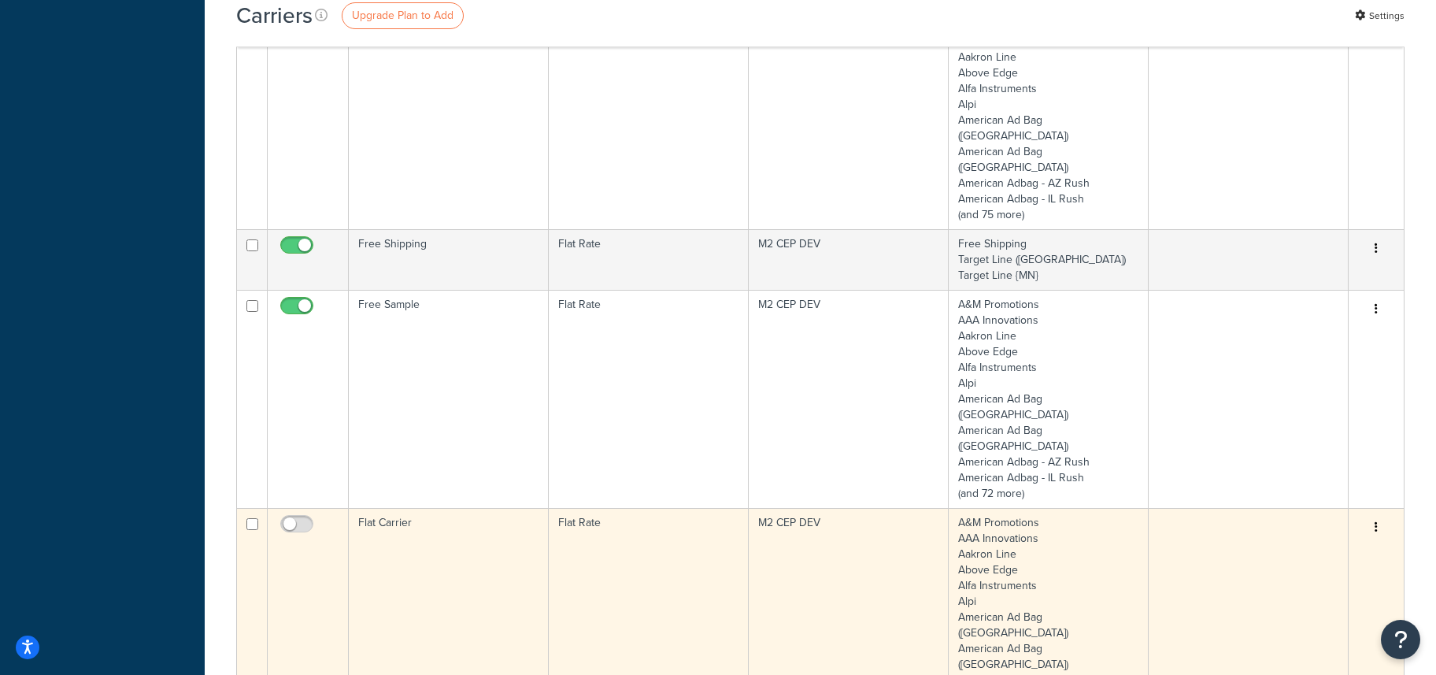
scroll to position [799, 0]
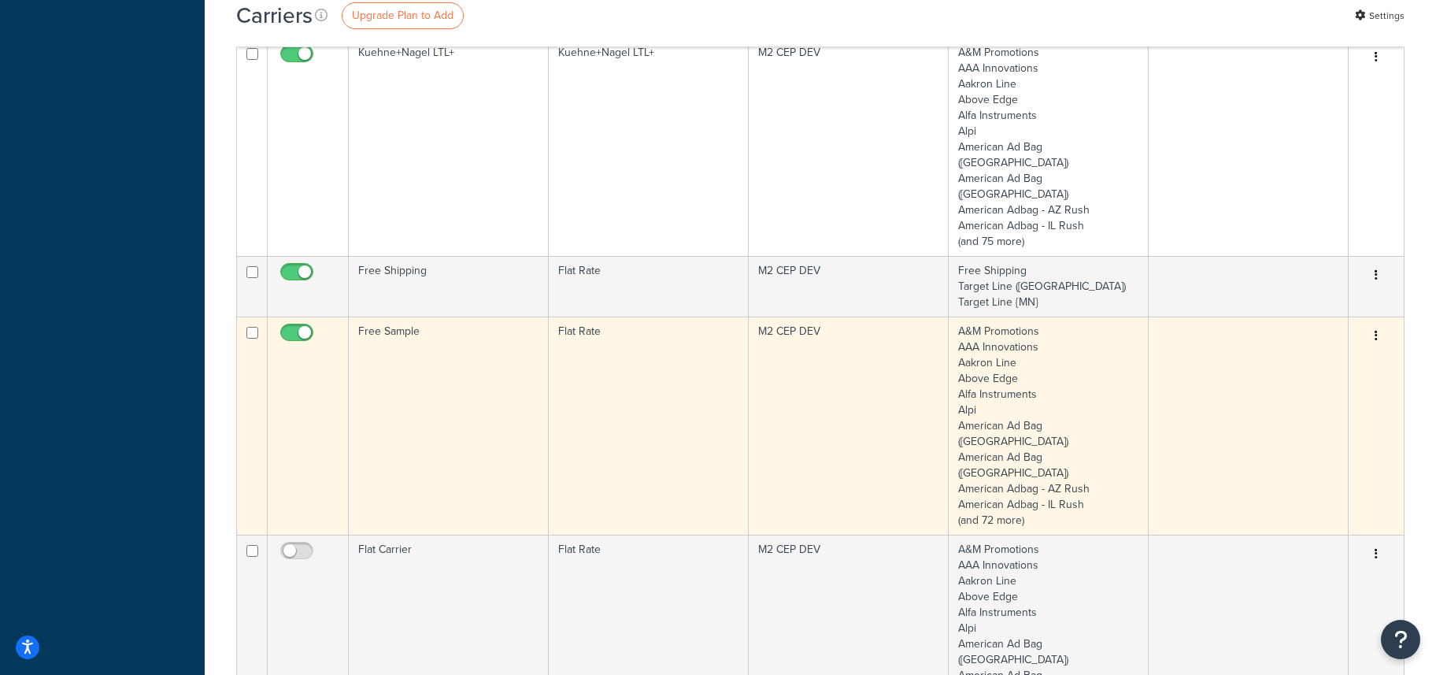
click at [293, 327] on input "checkbox" at bounding box center [298, 337] width 43 height 20
checkbox input "false"
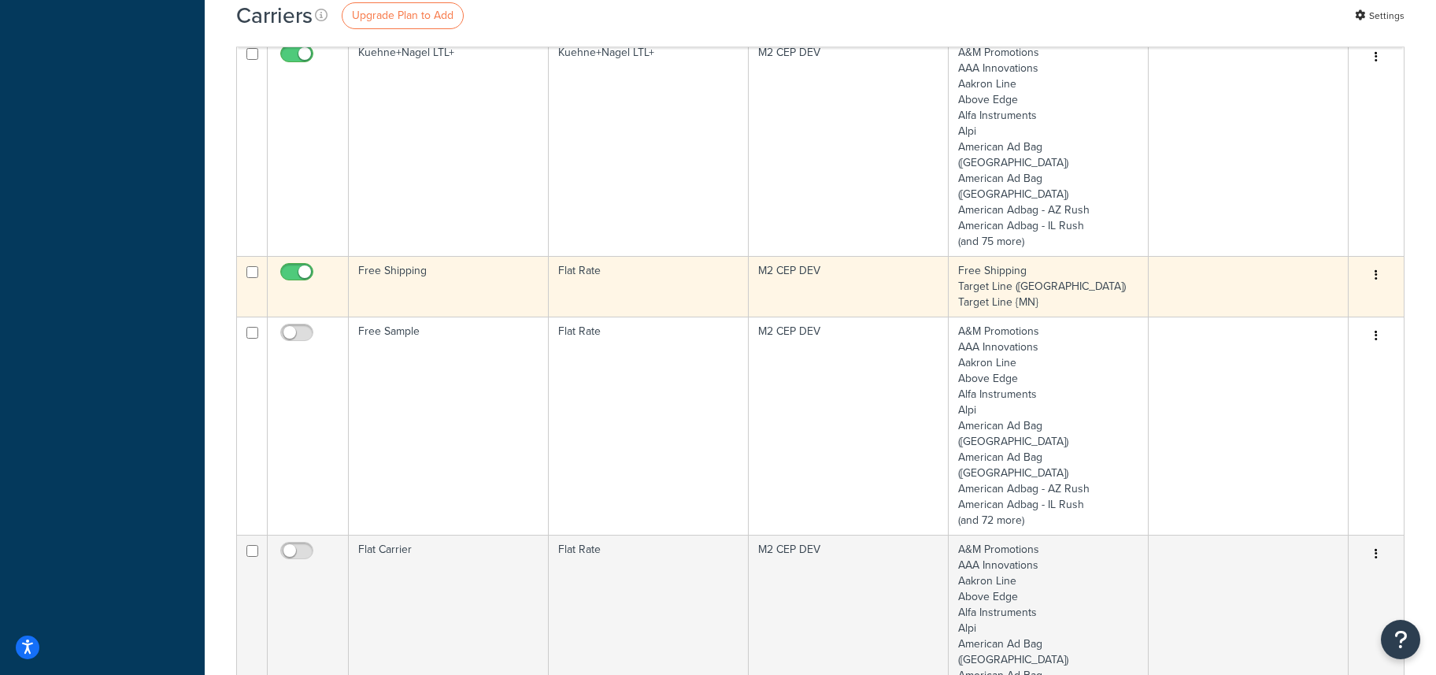
click at [291, 266] on input "checkbox" at bounding box center [298, 276] width 43 height 20
checkbox input "false"
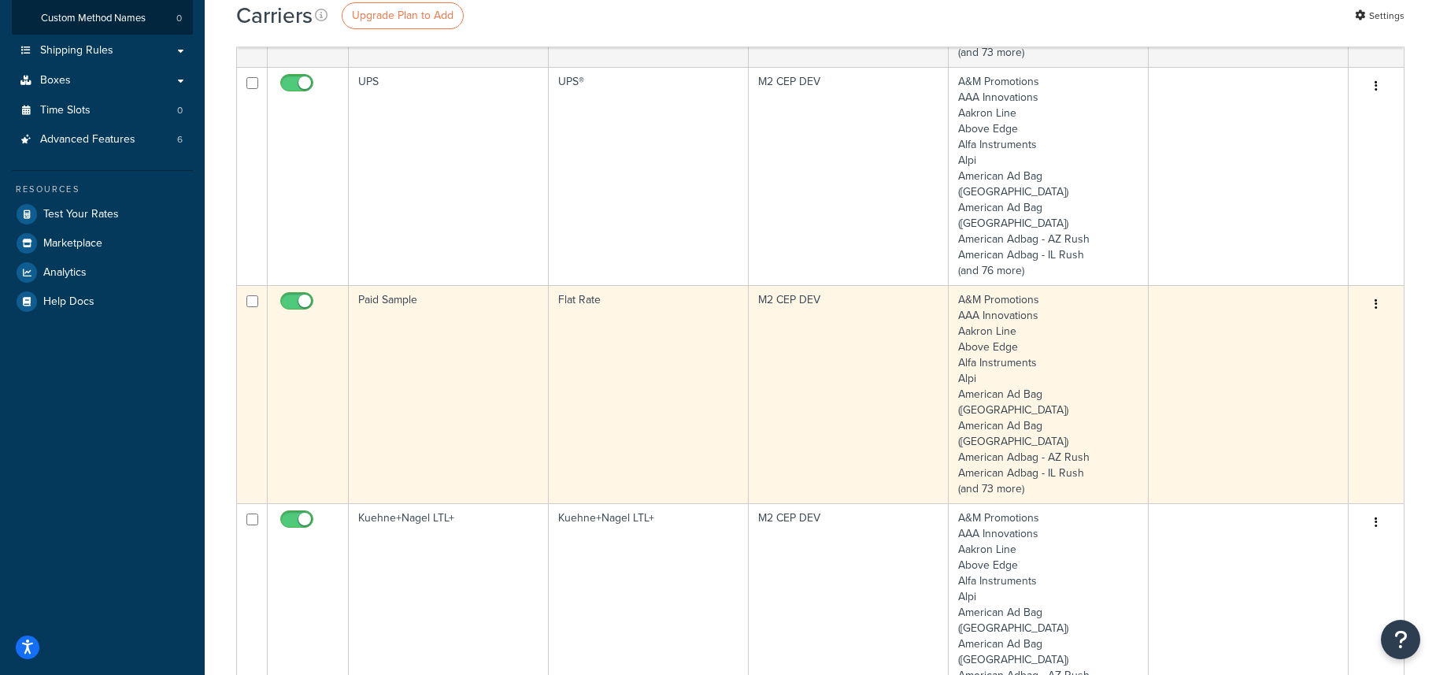
scroll to position [267, 0]
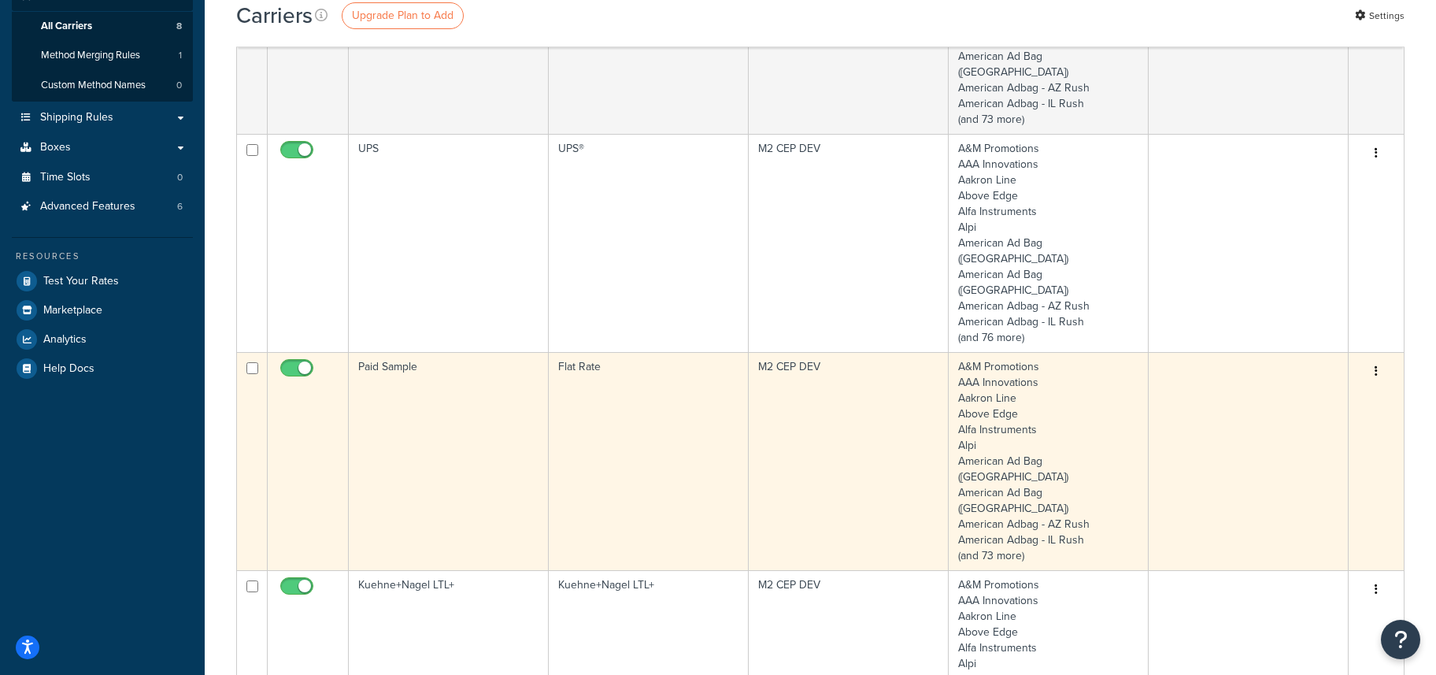
click at [292, 359] on span at bounding box center [296, 368] width 33 height 19
click at [292, 362] on input "checkbox" at bounding box center [298, 372] width 43 height 20
checkbox input "false"
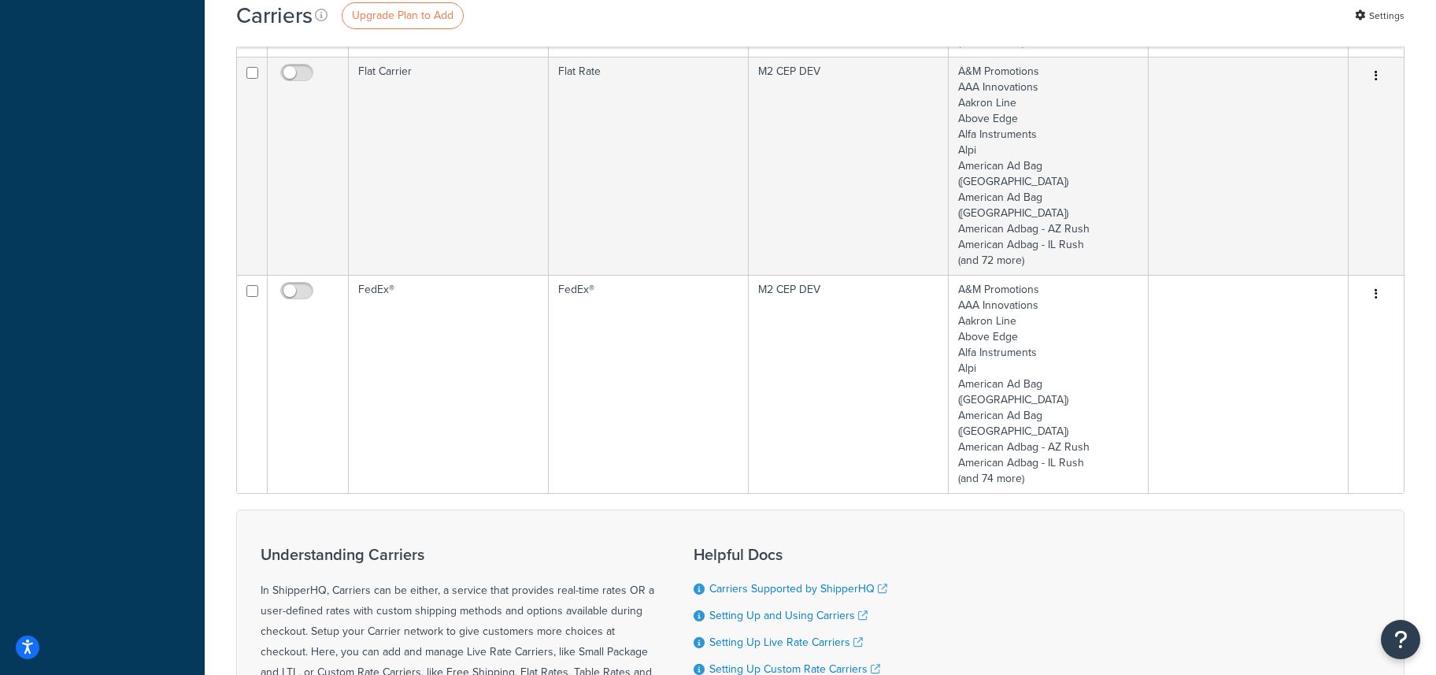
scroll to position [0, 0]
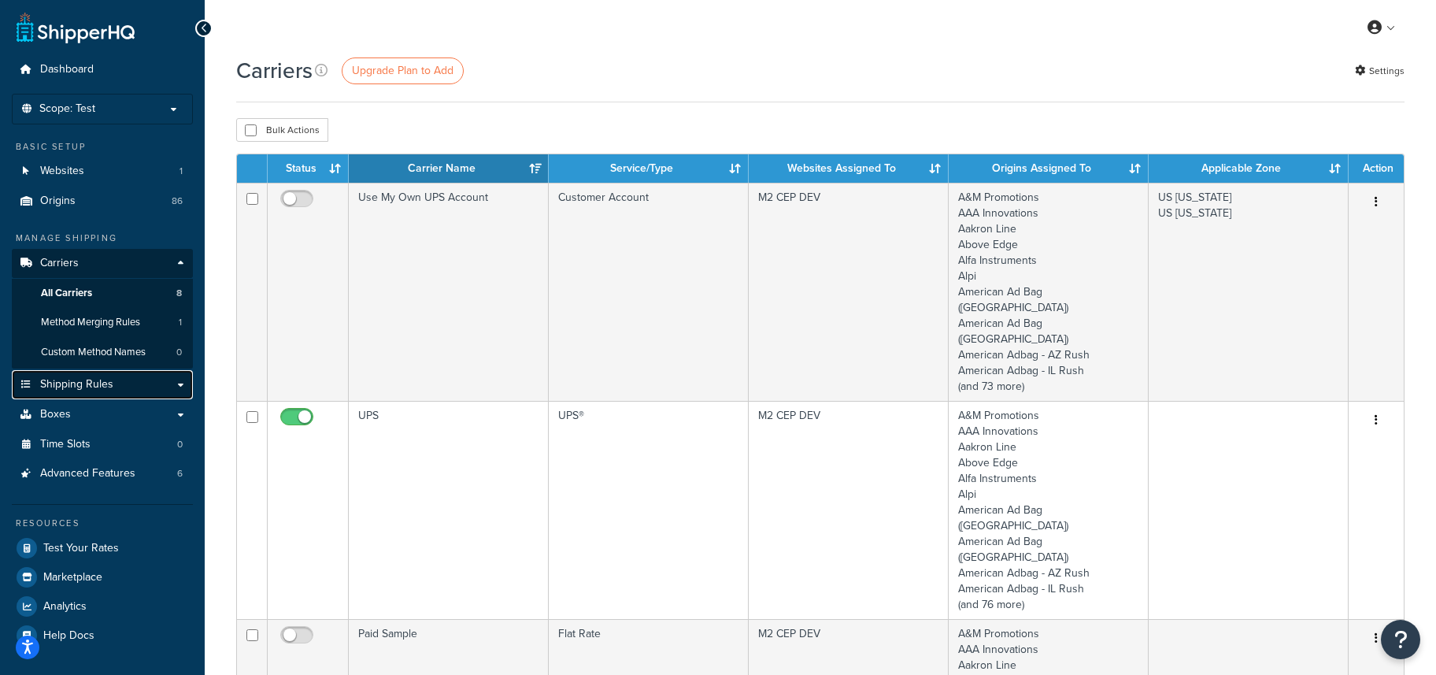
click at [88, 385] on span "Shipping Rules" at bounding box center [76, 384] width 73 height 13
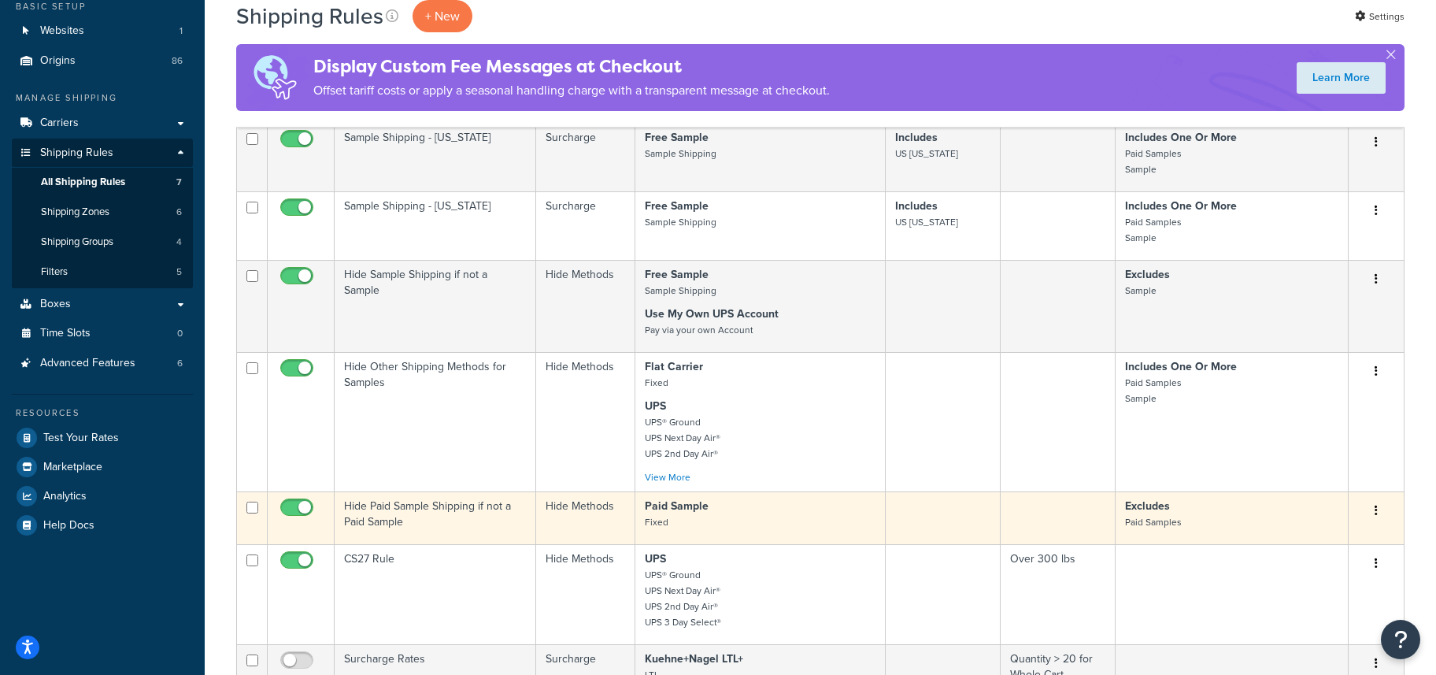
scroll to position [63, 0]
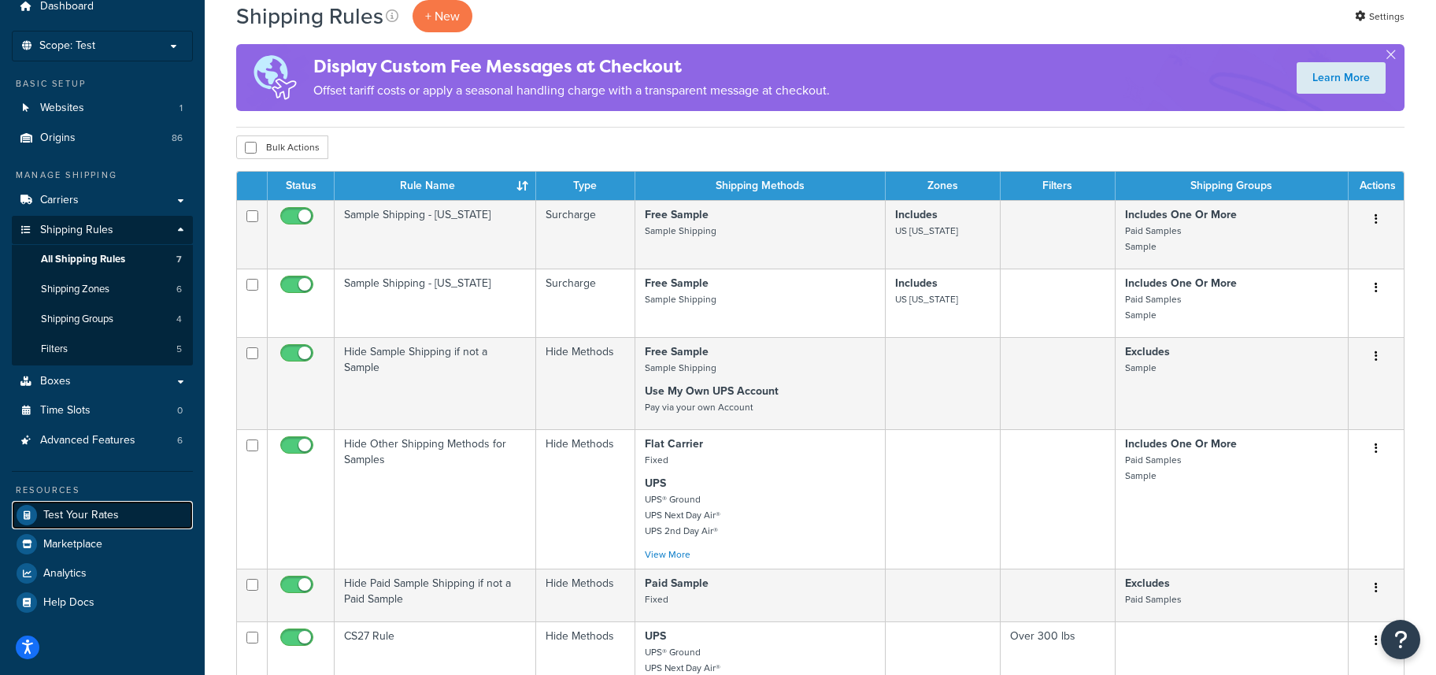
click at [78, 516] on span "Test Your Rates" at bounding box center [81, 515] width 76 height 13
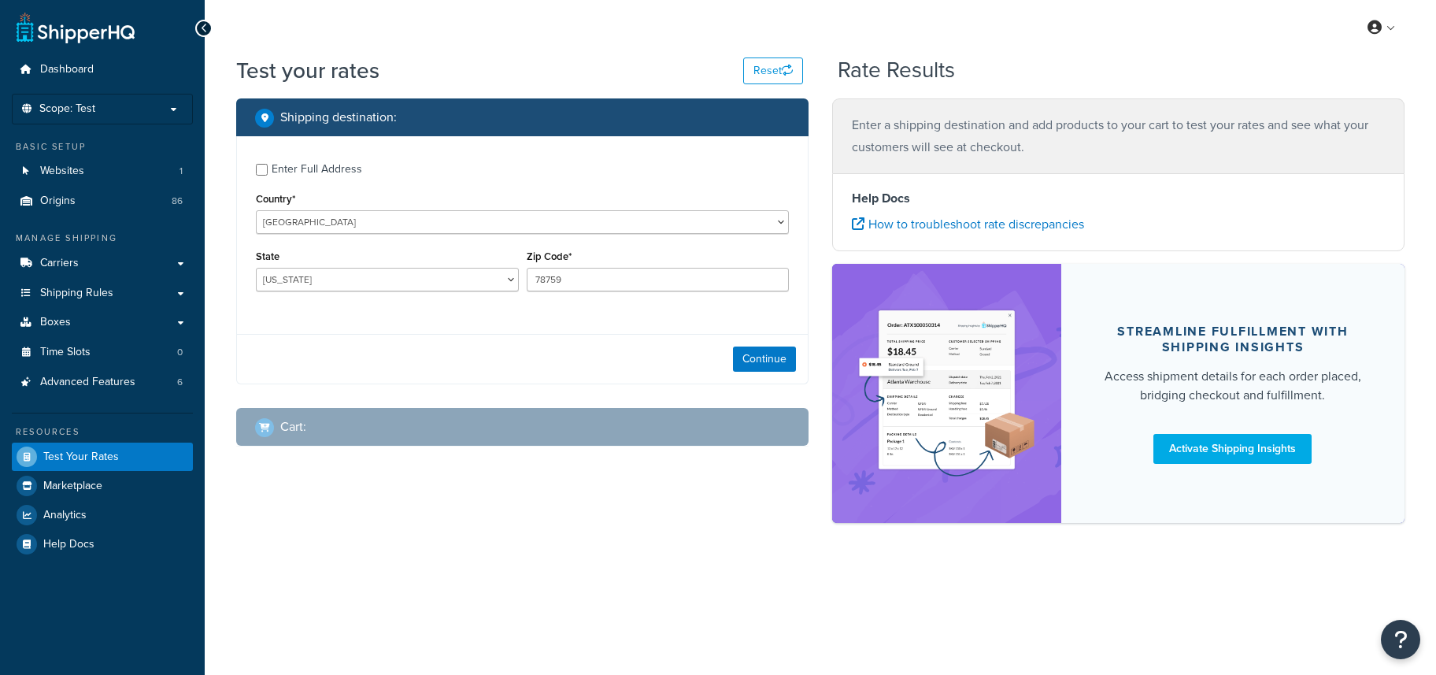
select select "[GEOGRAPHIC_DATA]"
click at [757, 364] on button "Continue" at bounding box center [764, 358] width 63 height 25
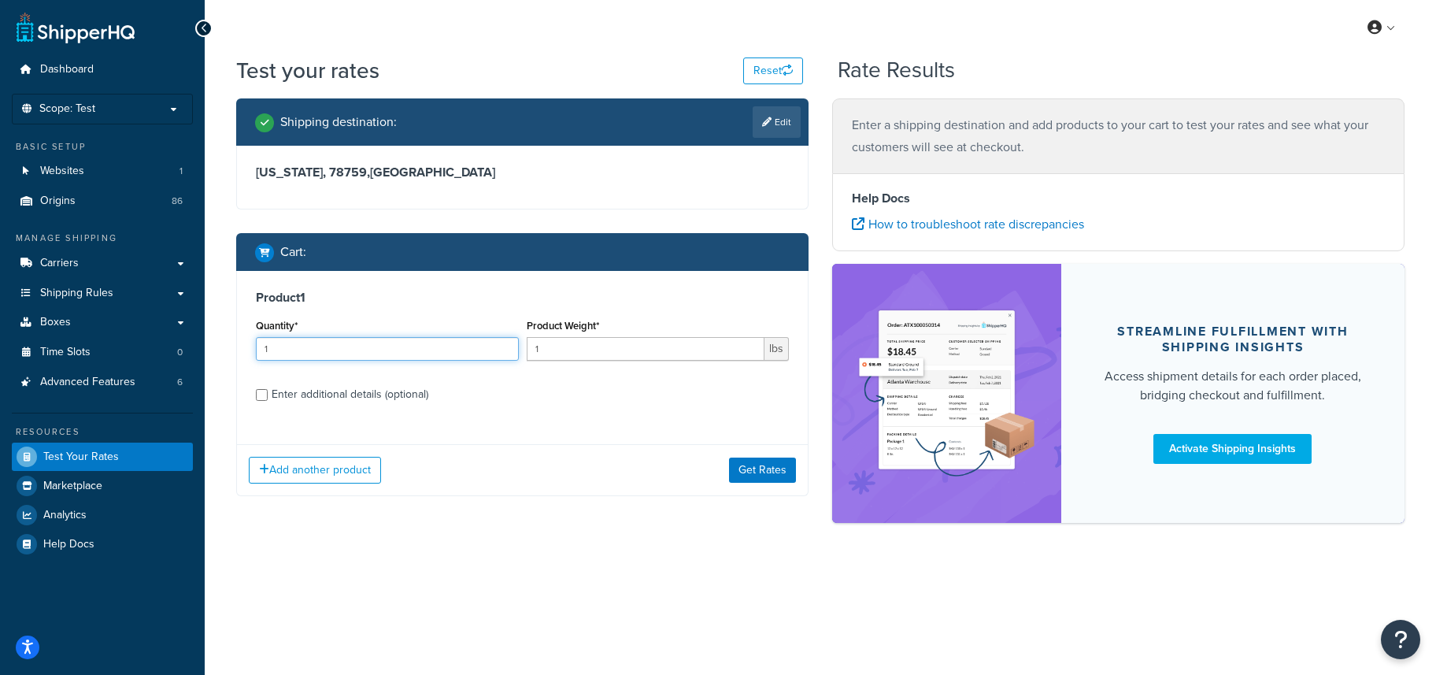
click at [304, 349] on input "1" at bounding box center [387, 349] width 263 height 24
drag, startPoint x: 285, startPoint y: 348, endPoint x: 72, endPoint y: 317, distance: 215.7
click at [71, 317] on div "Dashboard Scope: Test Basic Setup Websites 1 Origins 86 Manage Shipping Carrier…" at bounding box center [718, 337] width 1436 height 675
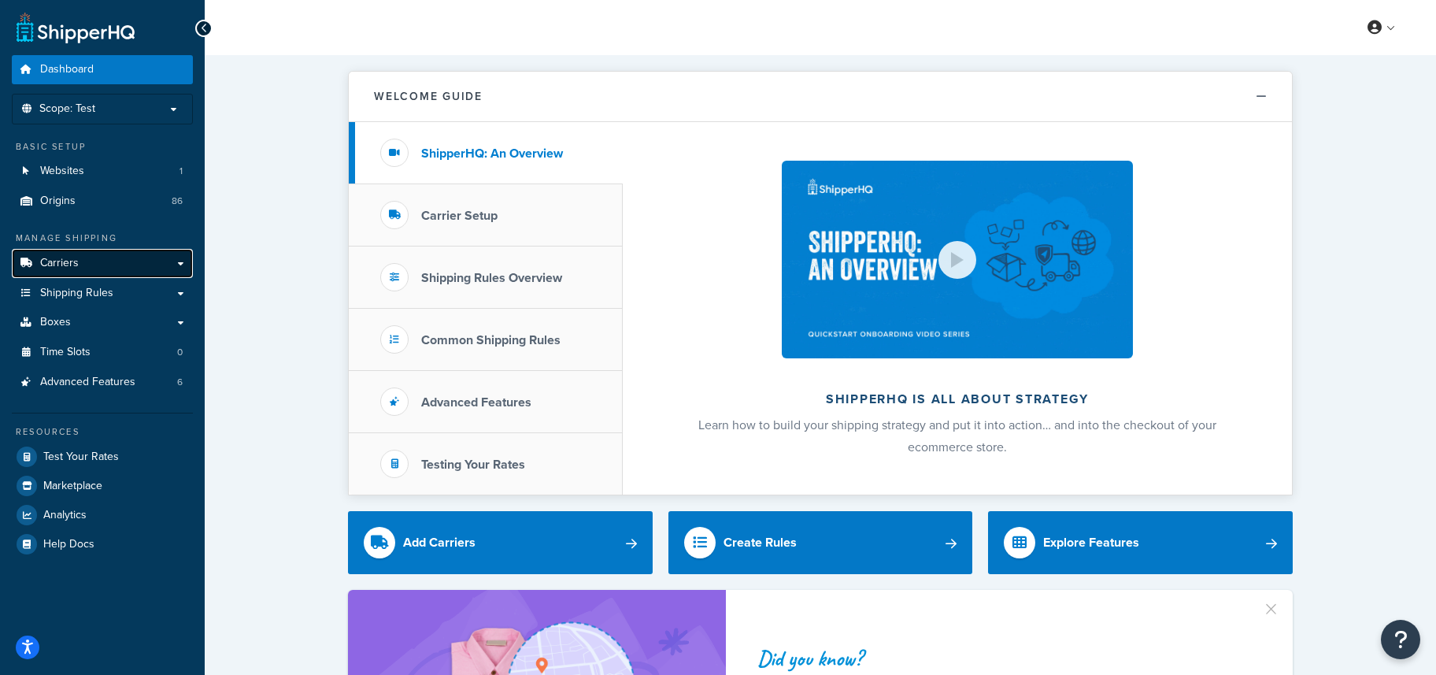
drag, startPoint x: 72, startPoint y: 264, endPoint x: 121, endPoint y: 268, distance: 49.8
click at [72, 264] on span "Carriers" at bounding box center [59, 263] width 39 height 13
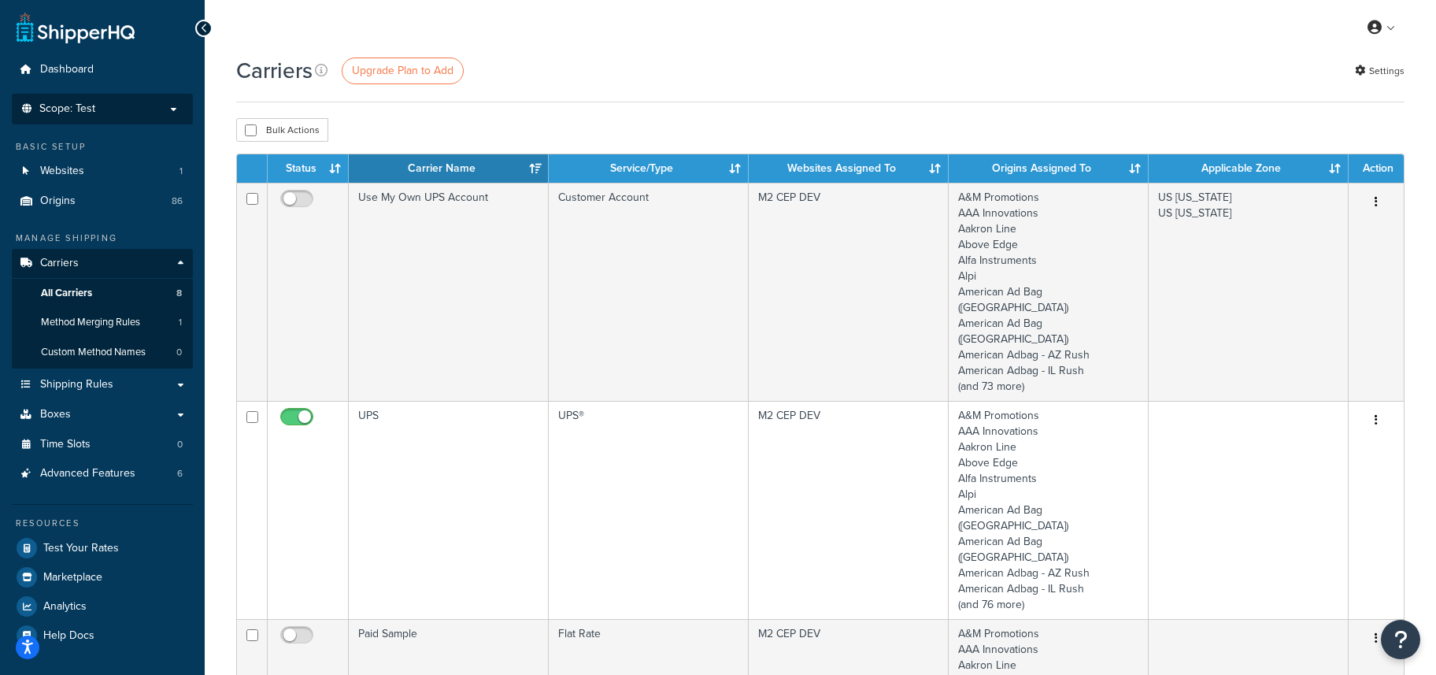
click at [124, 113] on p "Scope: Test" at bounding box center [102, 108] width 167 height 13
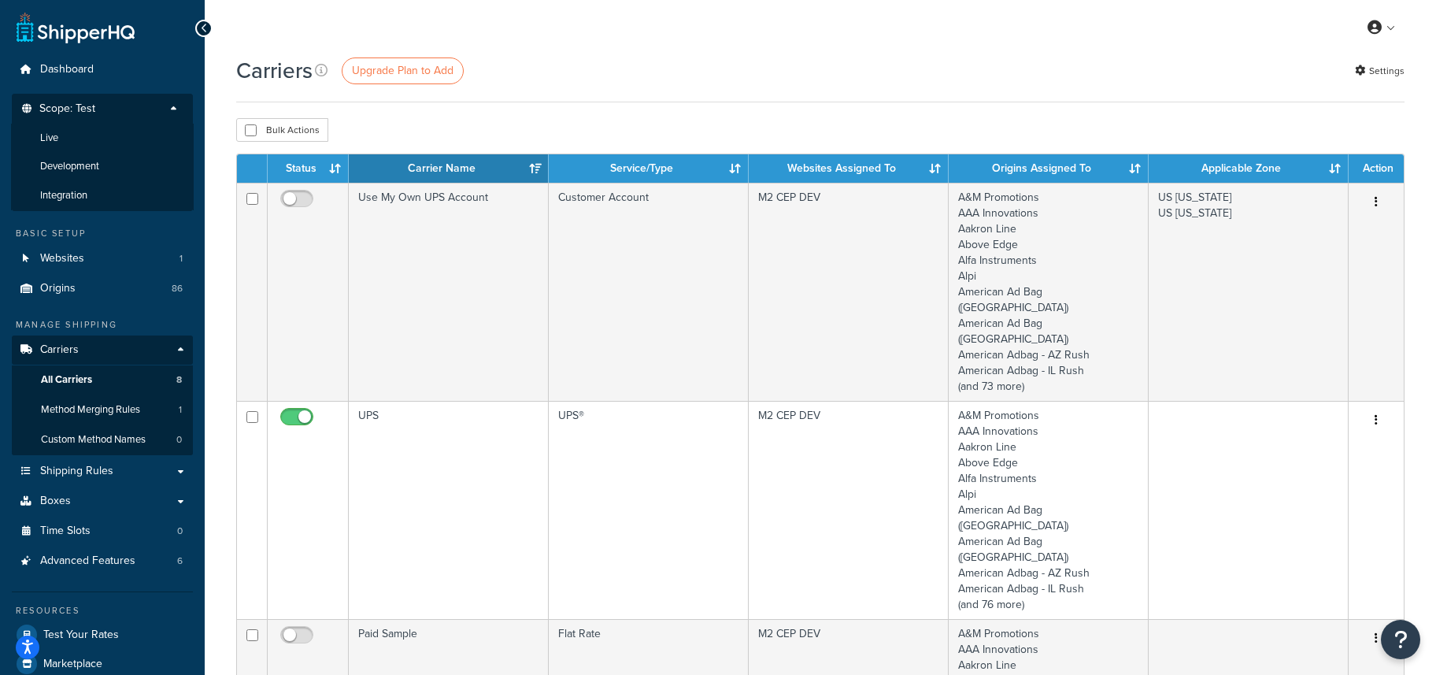
click at [69, 128] on li "Live" at bounding box center [102, 138] width 183 height 29
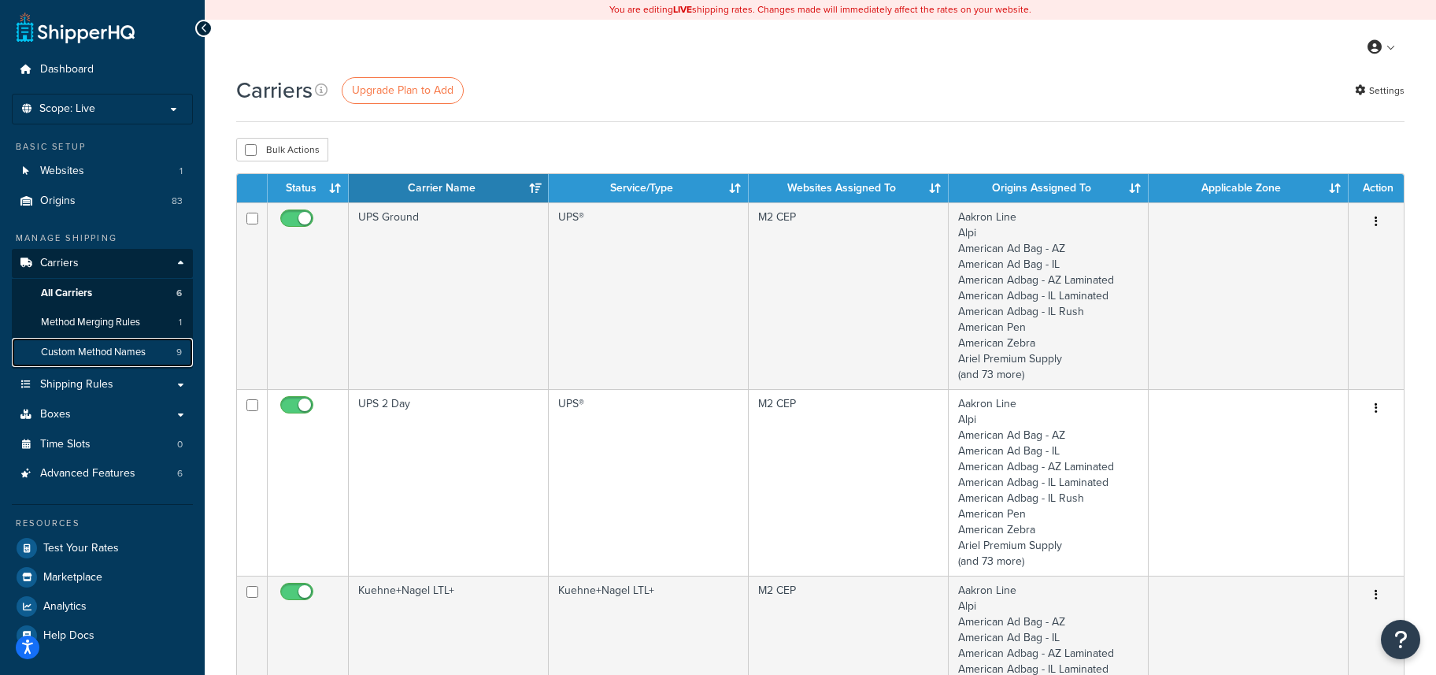
click at [112, 347] on span "Custom Method Names" at bounding box center [93, 352] width 105 height 13
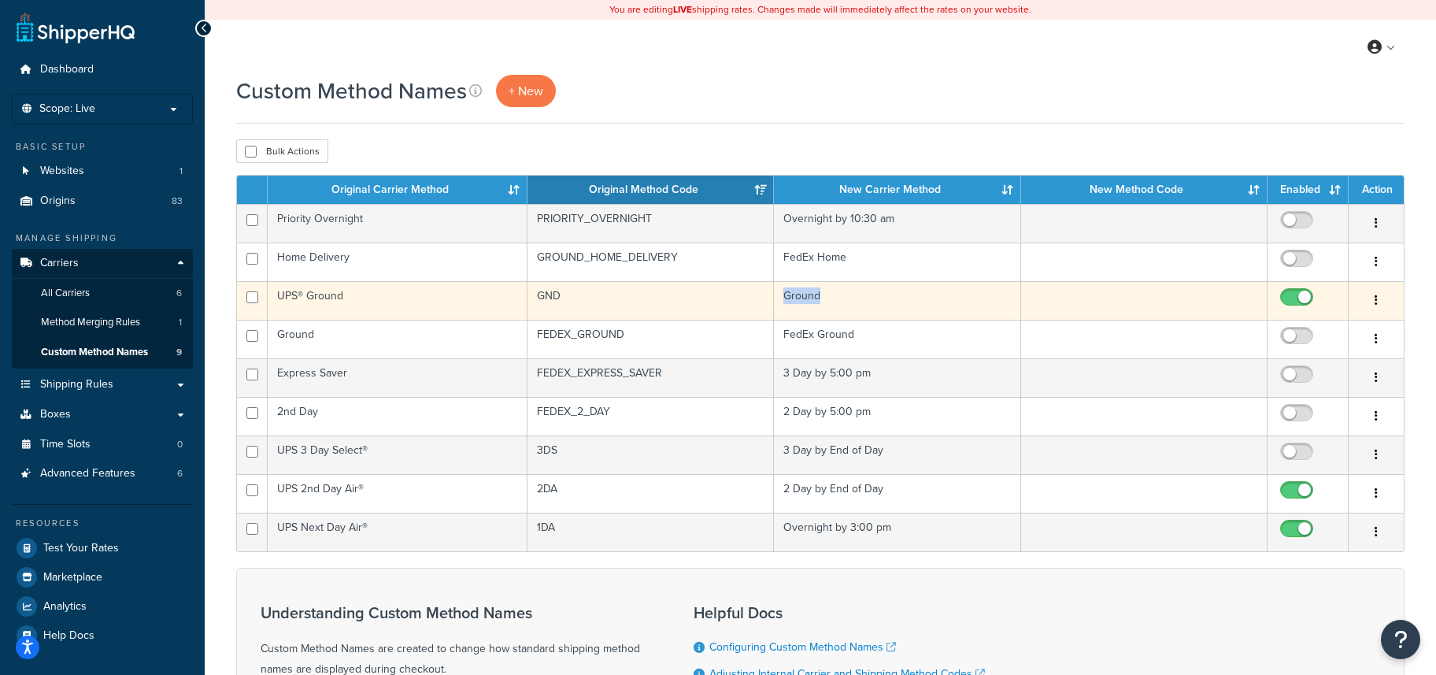
drag, startPoint x: 784, startPoint y: 299, endPoint x: 824, endPoint y: 299, distance: 39.4
click at [824, 299] on td "Ground" at bounding box center [897, 300] width 246 height 39
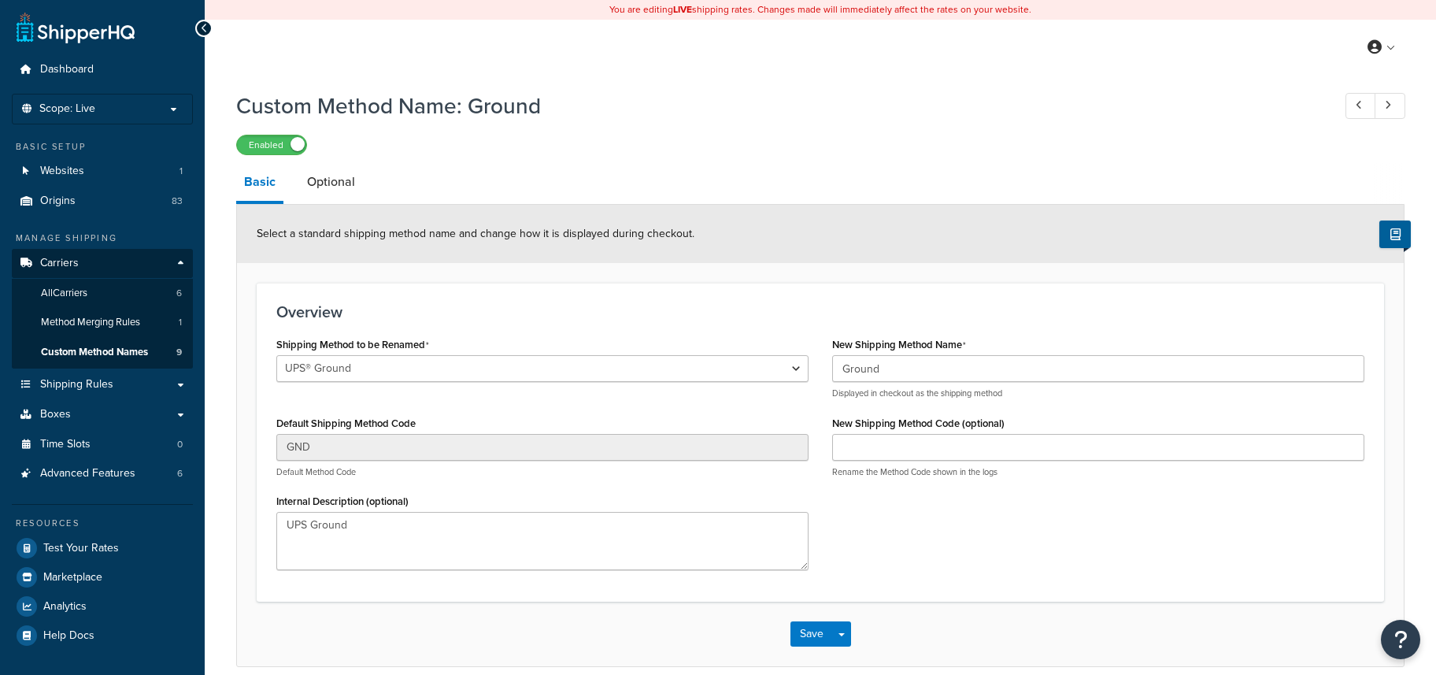
select select "255505"
click at [335, 185] on link "Optional" at bounding box center [331, 182] width 64 height 38
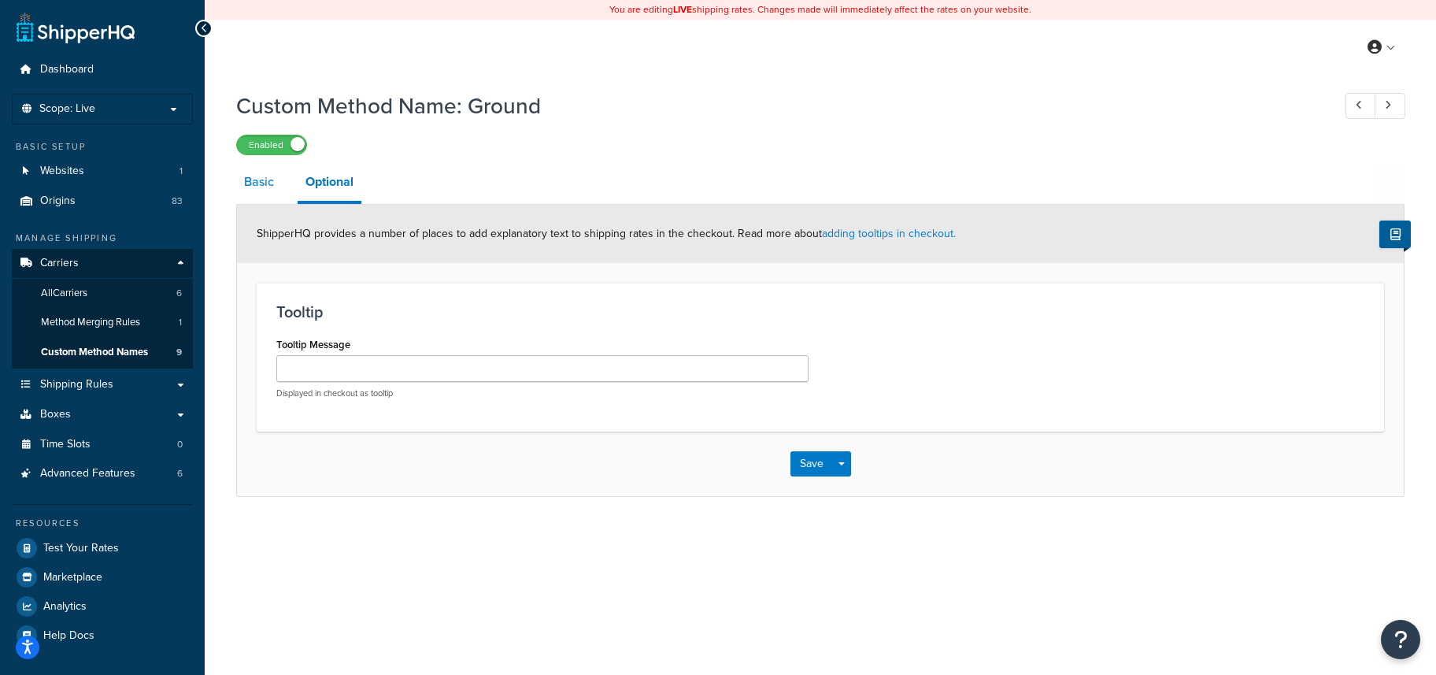
click at [256, 188] on link "Basic" at bounding box center [259, 182] width 46 height 38
select select "255505"
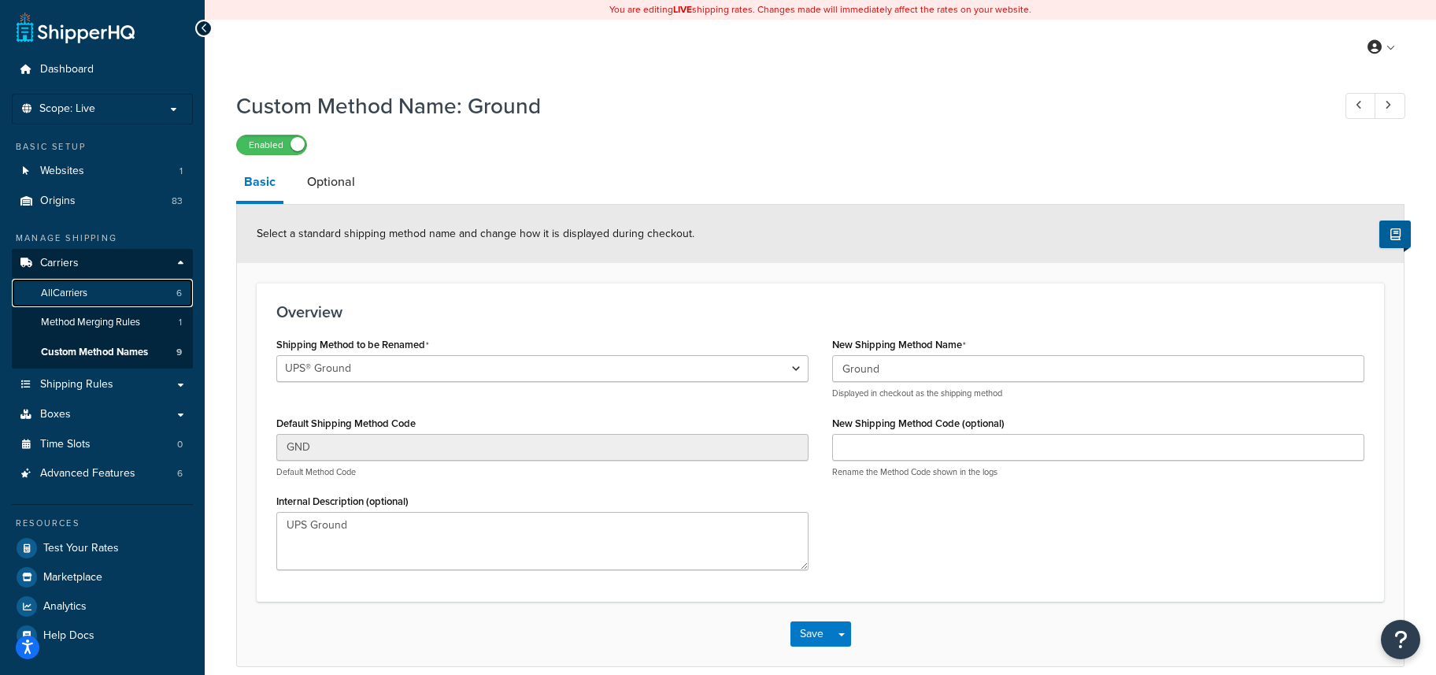
click at [82, 294] on span "All Carriers" at bounding box center [64, 293] width 46 height 13
